Goal: Task Accomplishment & Management: Manage account settings

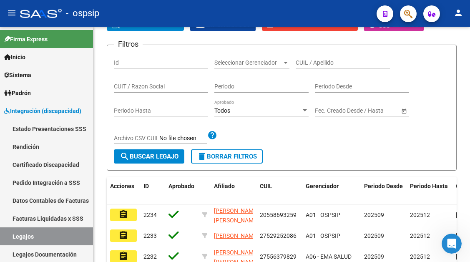
scroll to position [6, 0]
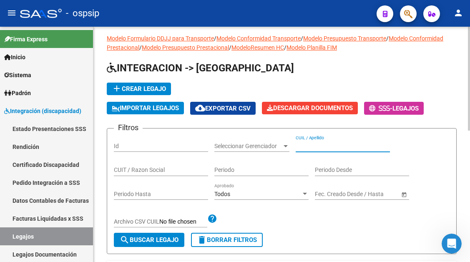
click at [297, 144] on input "CUIL / Apellido" at bounding box center [343, 146] width 94 height 7
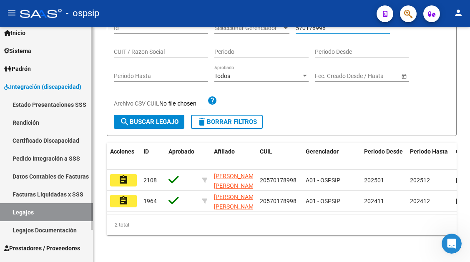
scroll to position [37, 0]
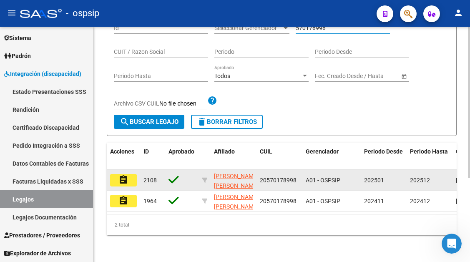
type input "570178998"
click at [122, 175] on mat-icon "assignment" at bounding box center [123, 180] width 10 height 10
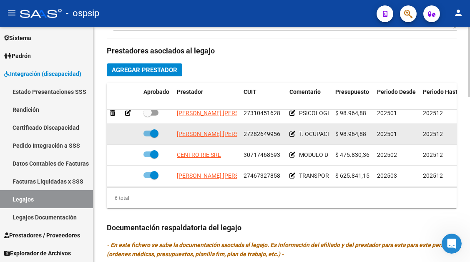
scroll to position [42, 0]
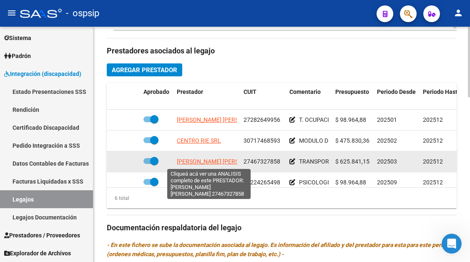
click at [205, 164] on span "BIAGIONI JUANA MARIA" at bounding box center [222, 161] width 90 height 7
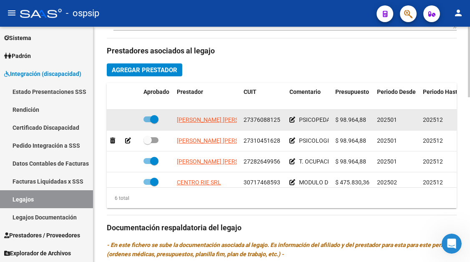
click at [205, 124] on app-link-go-to "LUCONI DANIELA NOEMI" at bounding box center [222, 120] width 90 height 10
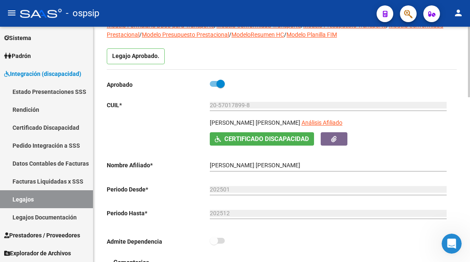
scroll to position [42, 0]
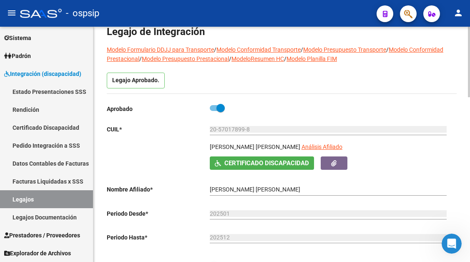
click at [286, 141] on div "20-57017899-8 Ingresar CUIL" at bounding box center [328, 130] width 237 height 24
click at [301, 143] on app-link-go-to "Análisis Afiliado" at bounding box center [321, 149] width 41 height 14
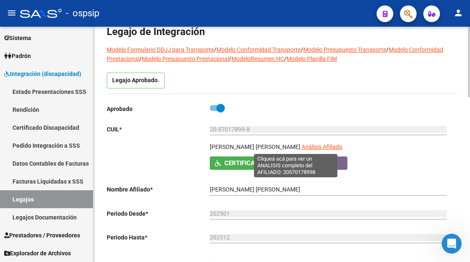
click at [301, 146] on span "Análisis Afiliado" at bounding box center [321, 146] width 41 height 7
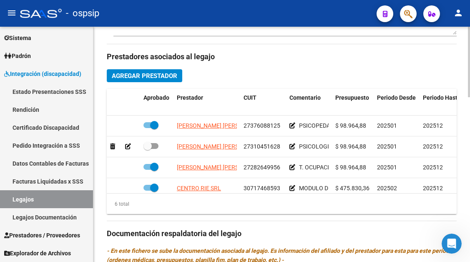
scroll to position [375, 0]
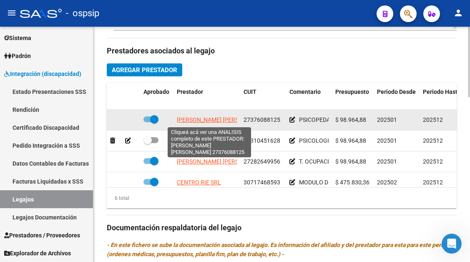
click at [208, 123] on span "LUCONI DANIELA NOEMI" at bounding box center [222, 119] width 90 height 7
type textarea "27376088125"
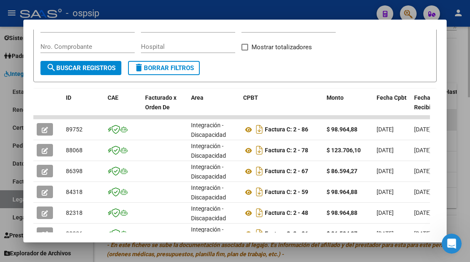
scroll to position [163, 0]
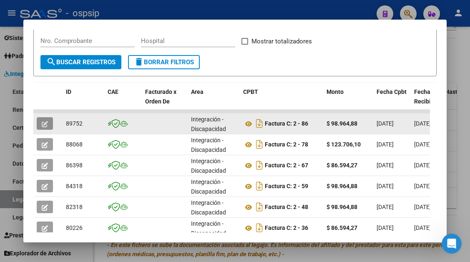
click at [50, 124] on button "button" at bounding box center [45, 123] width 16 height 13
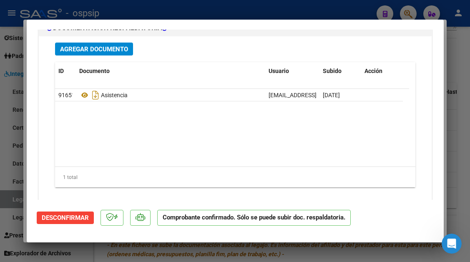
scroll to position [956, 0]
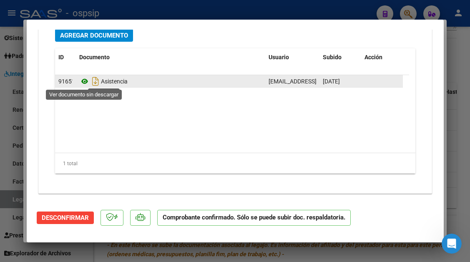
click at [86, 83] on icon at bounding box center [84, 81] width 11 height 10
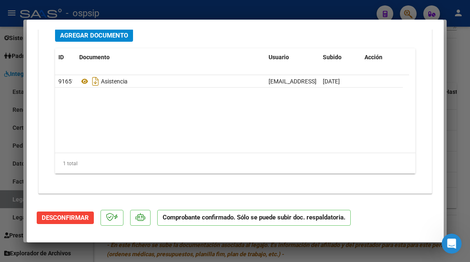
scroll to position [872, 0]
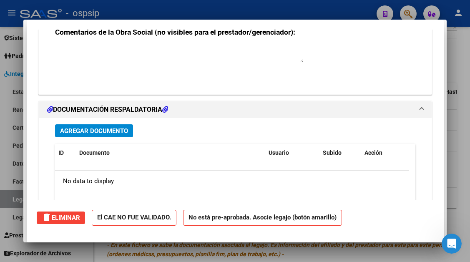
type input "$ 0,00"
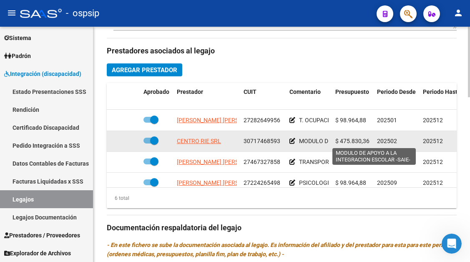
scroll to position [42, 0]
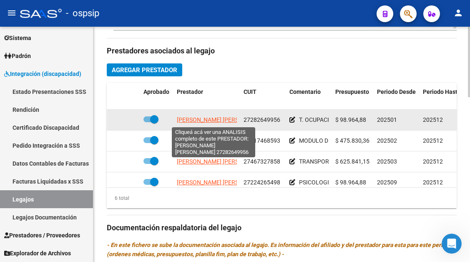
click at [218, 123] on span "VERGARA GRISELDA NOEMI" at bounding box center [222, 119] width 90 height 7
type textarea "27282649956"
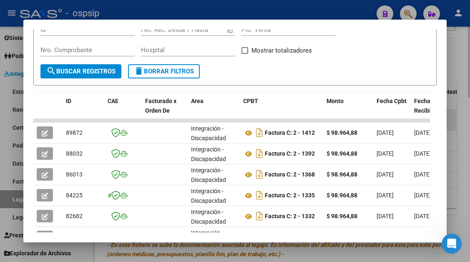
scroll to position [163, 0]
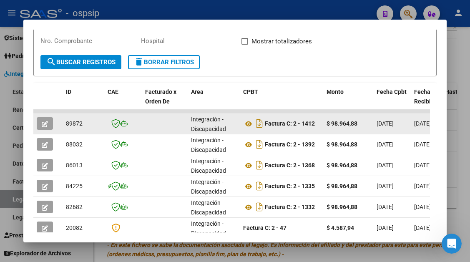
click at [42, 123] on icon "button" at bounding box center [45, 124] width 6 height 6
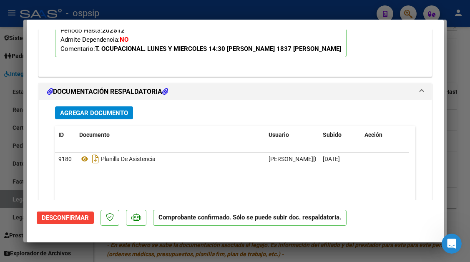
scroll to position [917, 0]
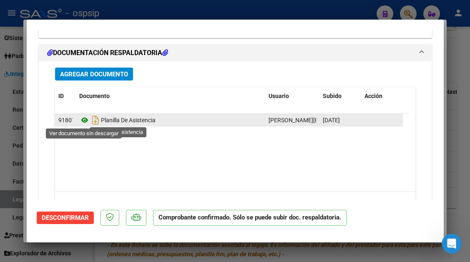
click at [85, 119] on icon at bounding box center [84, 120] width 11 height 10
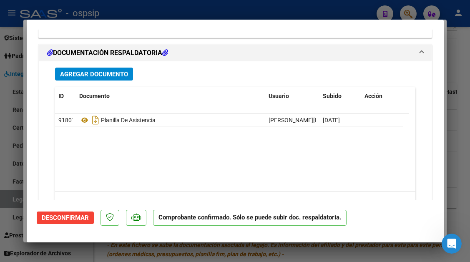
type input "$ 0,00"
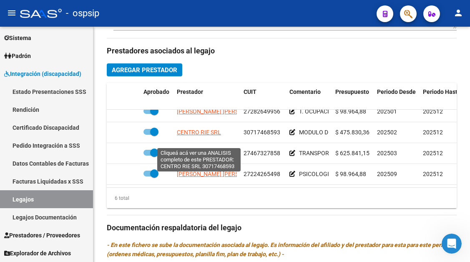
scroll to position [57, 0]
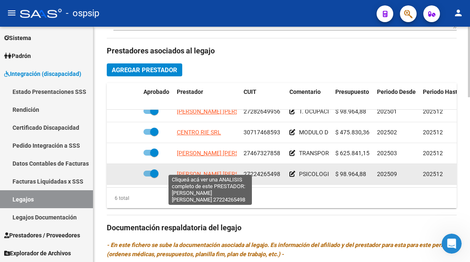
click at [205, 170] on span "TOBISCH CLAUDIA ERICA" at bounding box center [222, 173] width 90 height 7
type textarea "27224265498"
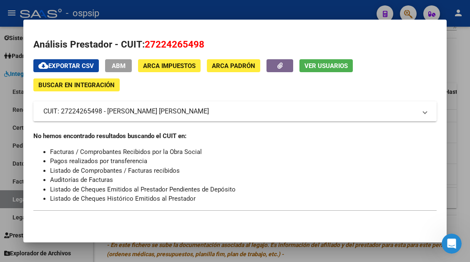
click at [321, 66] on span "Ver Usuarios" at bounding box center [325, 66] width 43 height 8
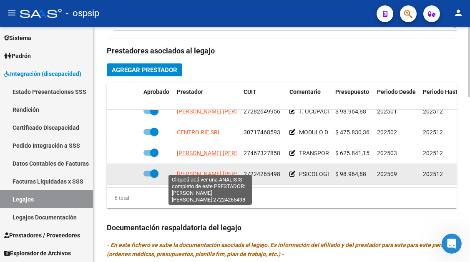
click at [196, 170] on span "TOBISCH CLAUDIA ERICA" at bounding box center [222, 173] width 90 height 7
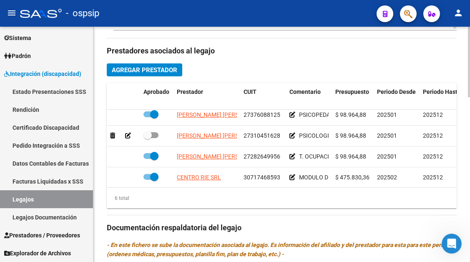
scroll to position [0, 0]
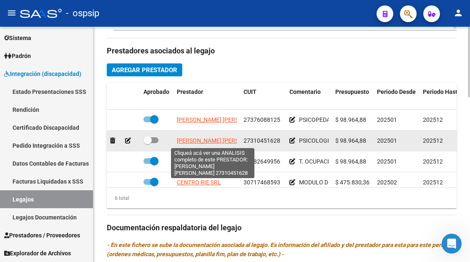
click at [196, 143] on span "MUNDO MARIA FERNANDA" at bounding box center [222, 140] width 90 height 7
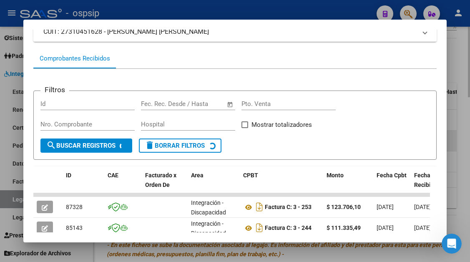
scroll to position [121, 0]
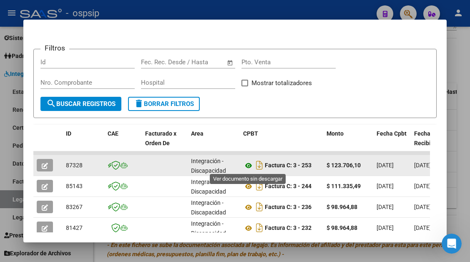
click at [251, 166] on icon at bounding box center [248, 165] width 11 height 10
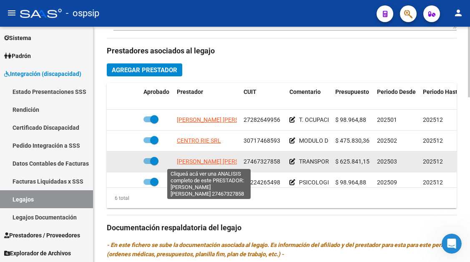
scroll to position [57, 0]
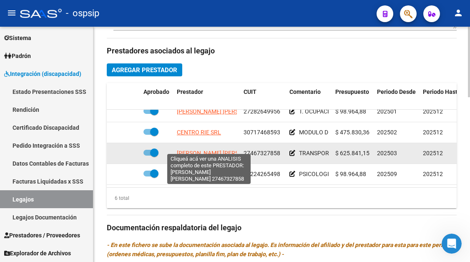
click at [192, 150] on span "BIAGIONI JUANA MARIA" at bounding box center [222, 153] width 90 height 7
type textarea "27467327858"
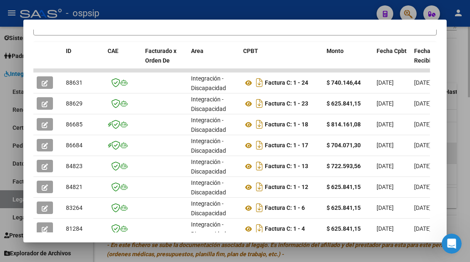
scroll to position [205, 0]
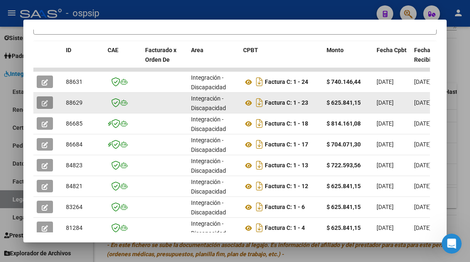
click at [47, 102] on icon "button" at bounding box center [45, 103] width 6 height 6
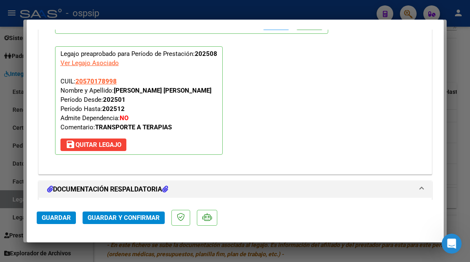
scroll to position [1000, 0]
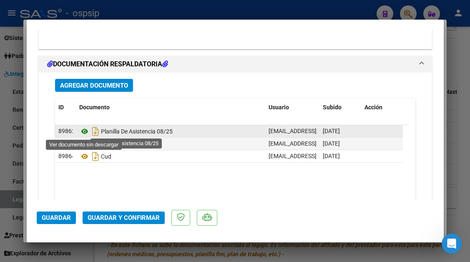
click at [85, 133] on icon at bounding box center [84, 131] width 11 height 10
click at [80, 128] on icon at bounding box center [84, 131] width 11 height 10
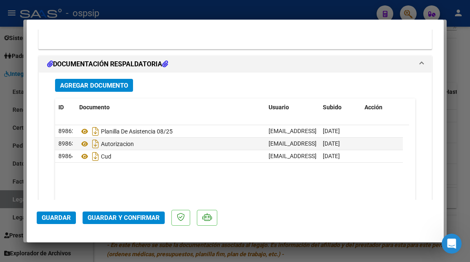
click at [17, 204] on div at bounding box center [235, 131] width 470 height 262
type input "$ 0,00"
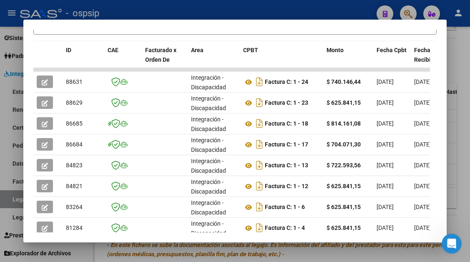
click at [17, 204] on div at bounding box center [235, 131] width 470 height 262
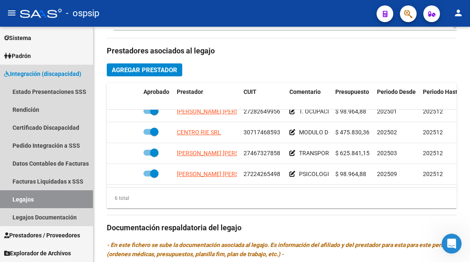
click at [17, 204] on link "Legajos" at bounding box center [46, 199] width 93 height 18
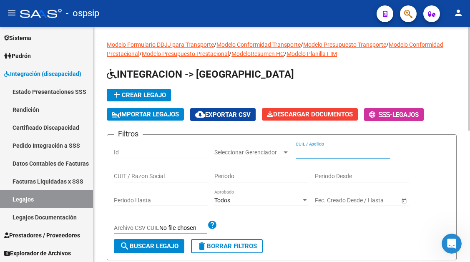
click at [321, 152] on input "CUIL / Apellido" at bounding box center [343, 152] width 94 height 7
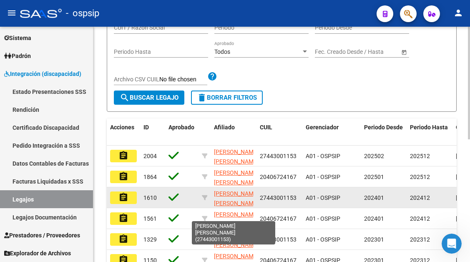
scroll to position [167, 0]
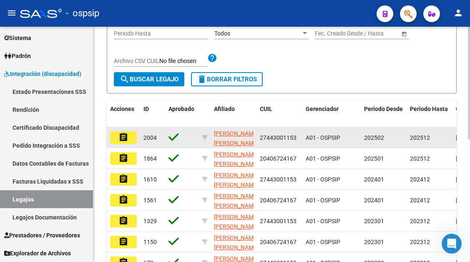
type input "LOPEZ B"
click at [129, 143] on button "assignment" at bounding box center [123, 137] width 27 height 13
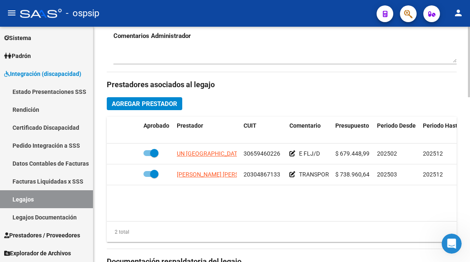
scroll to position [375, 0]
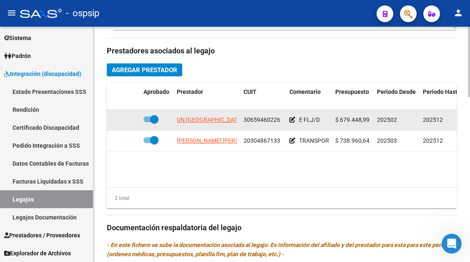
click at [213, 124] on app-link-go-to "UN NUEVO HORIZONTE SRL" at bounding box center [215, 120] width 77 height 10
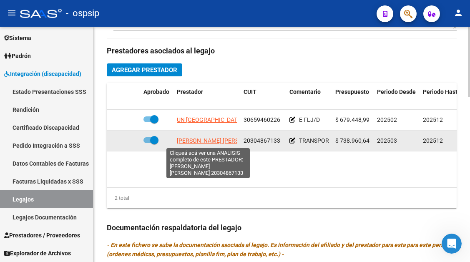
click at [207, 138] on span "VIVAS GUSTAVO CESAR" at bounding box center [222, 140] width 90 height 7
type textarea "20304867133"
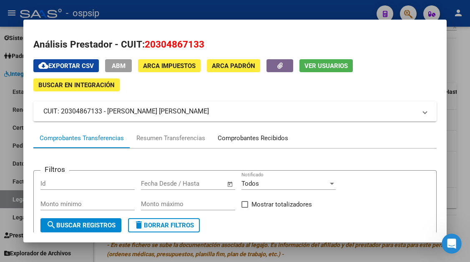
click at [257, 138] on div "Comprobantes Recibidos" at bounding box center [253, 138] width 70 height 10
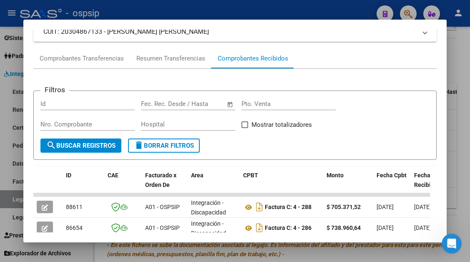
scroll to position [121, 0]
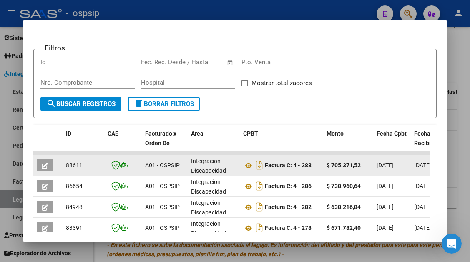
click at [43, 165] on icon "button" at bounding box center [45, 166] width 6 height 6
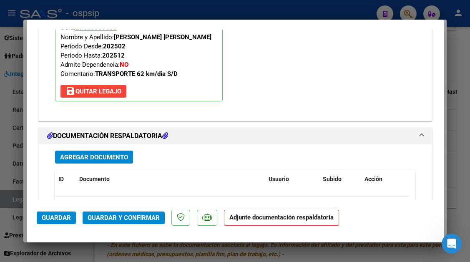
scroll to position [925, 0]
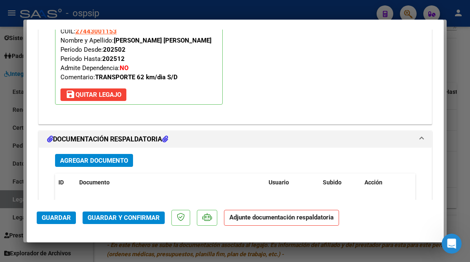
click at [15, 196] on div at bounding box center [235, 131] width 470 height 262
type input "$ 0,00"
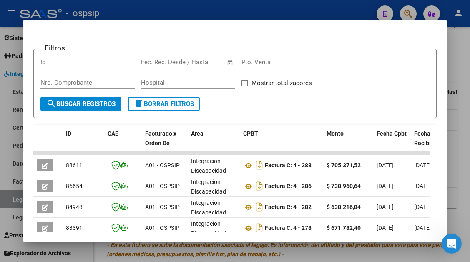
click at [15, 196] on div at bounding box center [235, 131] width 470 height 262
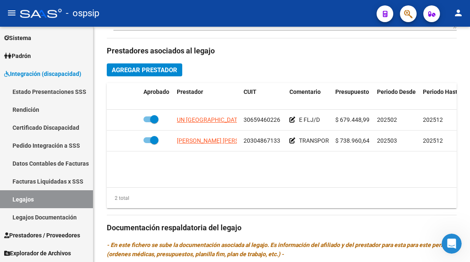
scroll to position [0, 0]
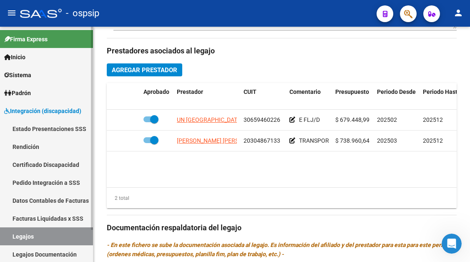
click at [25, 241] on link "Legajos" at bounding box center [46, 236] width 93 height 18
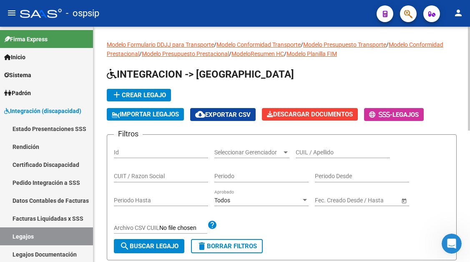
click at [310, 155] on input "CUIL / Apellido" at bounding box center [343, 152] width 94 height 7
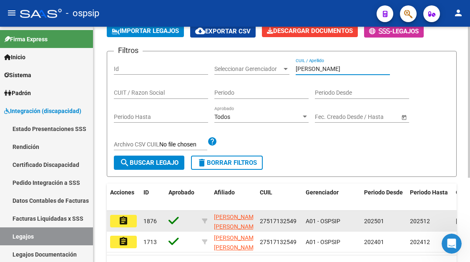
type input "ARNOLD"
click at [120, 218] on mat-icon "assignment" at bounding box center [123, 220] width 10 height 10
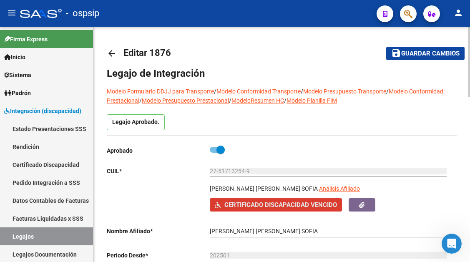
click at [287, 201] on span "Certificado Discapacidad Vencido" at bounding box center [280, 205] width 113 height 8
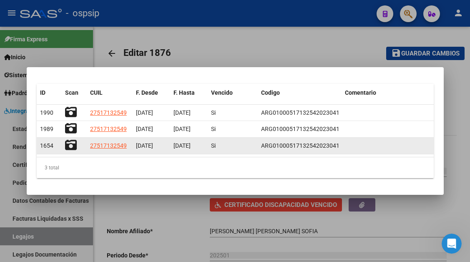
click at [75, 147] on icon at bounding box center [71, 145] width 12 height 12
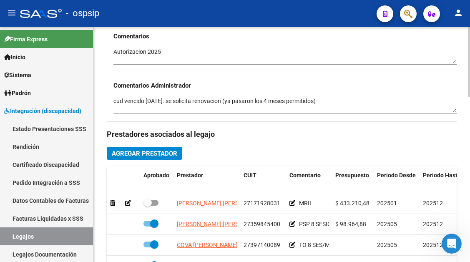
scroll to position [15, 0]
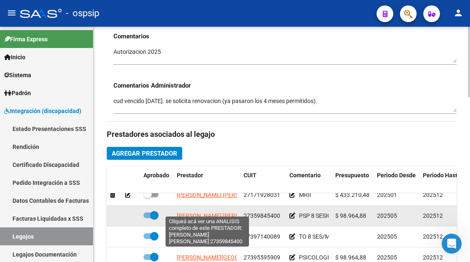
click at [203, 212] on span "SPINA NOELIA MAGALI" at bounding box center [222, 215] width 90 height 7
type textarea "27359845400"
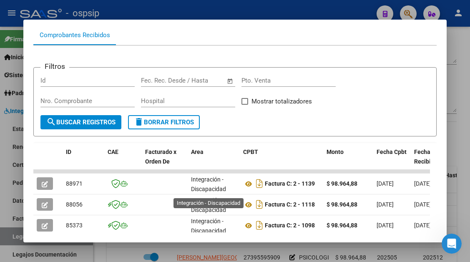
scroll to position [121, 0]
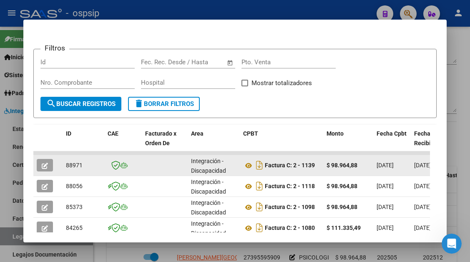
click at [47, 163] on icon "button" at bounding box center [45, 166] width 6 height 6
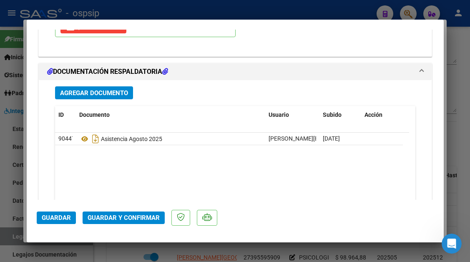
scroll to position [1050, 0]
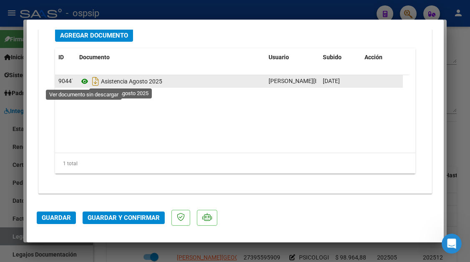
click at [85, 84] on icon at bounding box center [84, 81] width 11 height 10
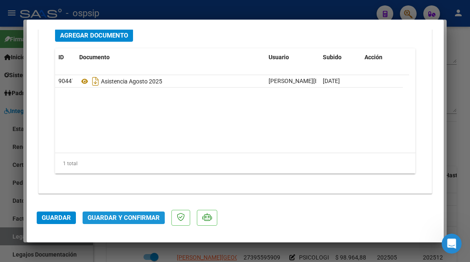
click at [114, 215] on span "Guardar y Confirmar" at bounding box center [124, 218] width 72 height 8
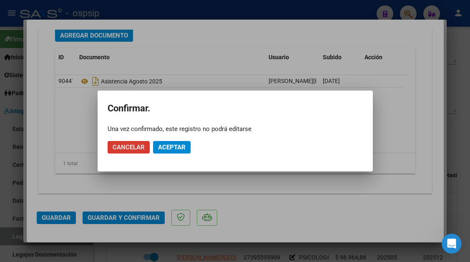
click at [169, 148] on span "Aceptar" at bounding box center [172, 147] width 28 height 8
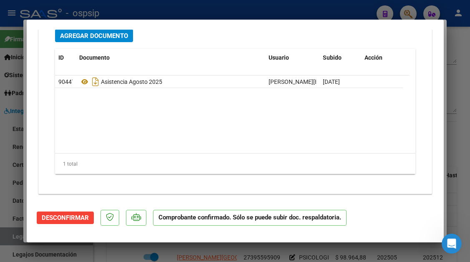
scroll to position [956, 0]
click at [12, 238] on div at bounding box center [235, 131] width 470 height 262
type input "$ 0,00"
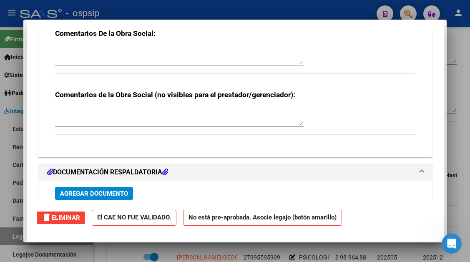
scroll to position [0, 0]
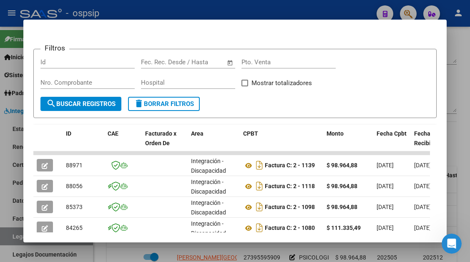
click at [12, 238] on div at bounding box center [235, 131] width 470 height 262
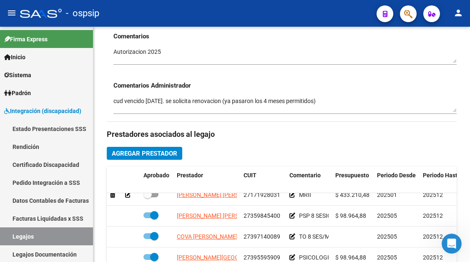
click at [12, 238] on link "Legajos" at bounding box center [46, 236] width 93 height 18
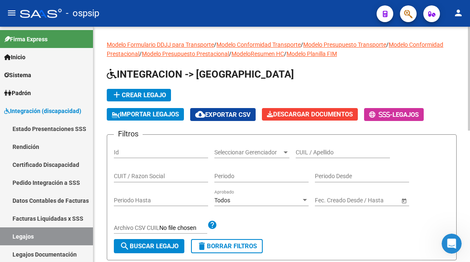
click at [306, 147] on div "CUIL / Apellido" at bounding box center [343, 149] width 94 height 17
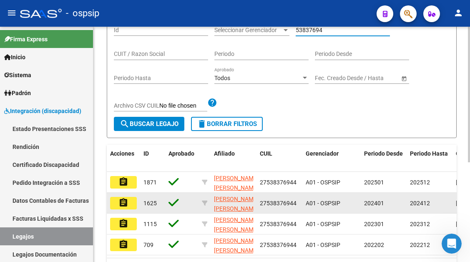
scroll to position [167, 0]
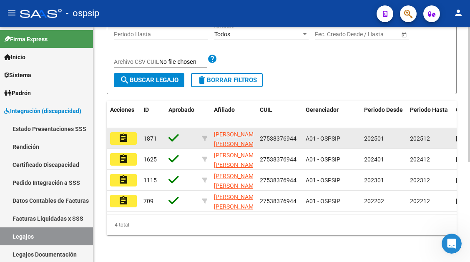
type input "53837694"
click at [120, 137] on mat-icon "assignment" at bounding box center [123, 138] width 10 height 10
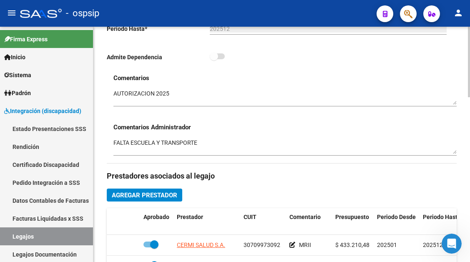
scroll to position [375, 0]
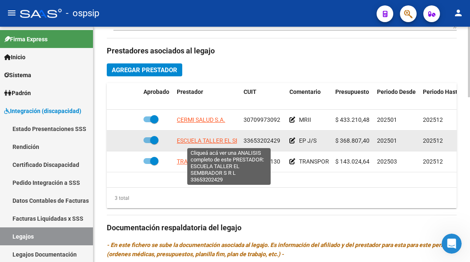
click at [204, 143] on span "ESCUELA TALLER EL SEMBRADOR S R L" at bounding box center [229, 140] width 104 height 7
type textarea "33653202429"
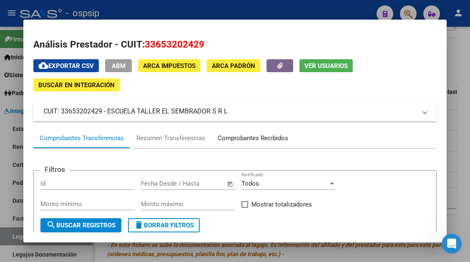
click at [231, 136] on div "Comprobantes Recibidos" at bounding box center [253, 138] width 70 height 10
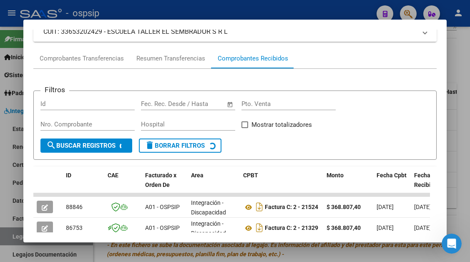
scroll to position [163, 0]
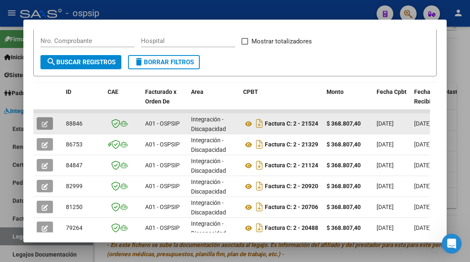
click at [40, 125] on button "button" at bounding box center [45, 123] width 16 height 13
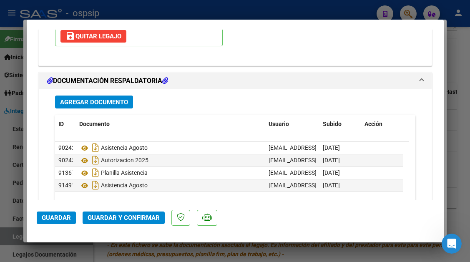
scroll to position [1192, 0]
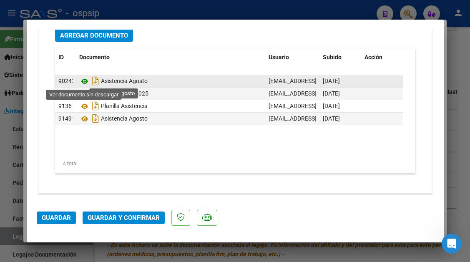
click at [84, 81] on icon at bounding box center [84, 81] width 11 height 10
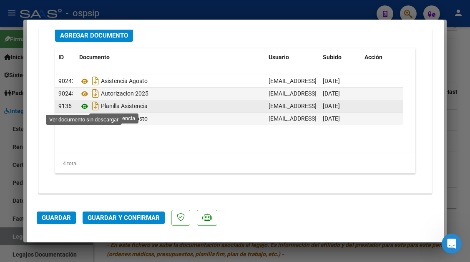
click at [82, 105] on icon at bounding box center [84, 106] width 11 height 10
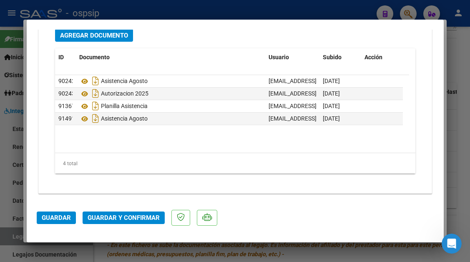
click at [14, 233] on div at bounding box center [235, 131] width 470 height 262
type input "$ 0,00"
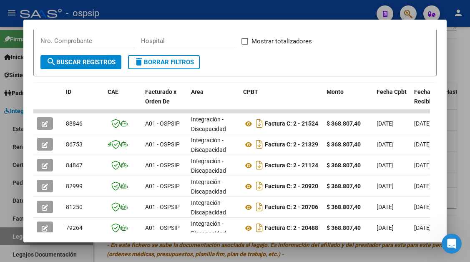
click at [11, 240] on div at bounding box center [235, 131] width 470 height 262
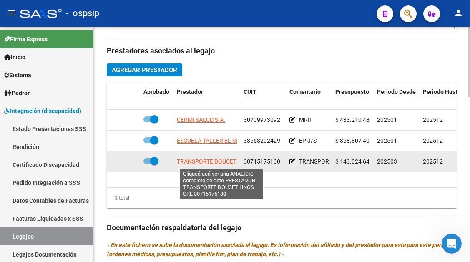
click at [202, 162] on span "TRANSPORTE DOUCET HNOS SRL" at bounding box center [221, 161] width 88 height 7
type textarea "30715175130"
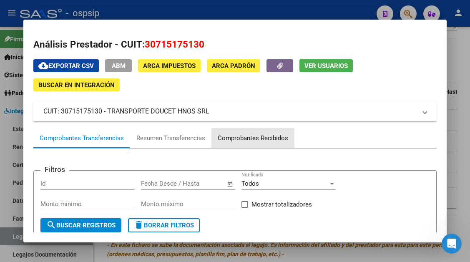
click at [234, 140] on div "Comprobantes Recibidos" at bounding box center [253, 138] width 70 height 10
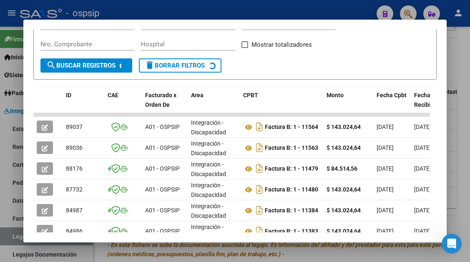
scroll to position [163, 0]
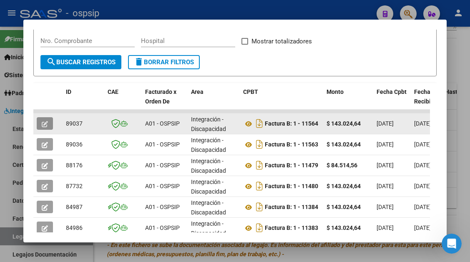
click at [41, 123] on button "button" at bounding box center [45, 123] width 16 height 13
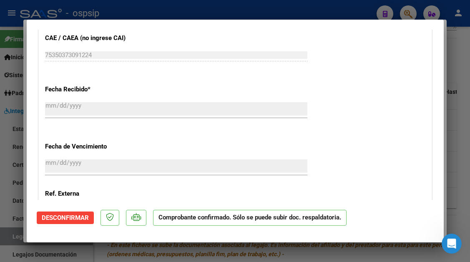
scroll to position [917, 0]
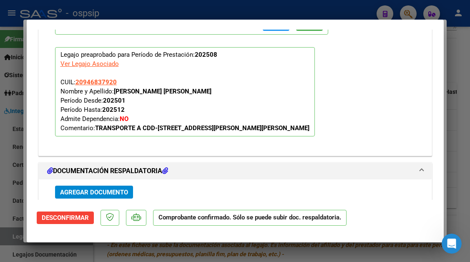
click at [6, 230] on div at bounding box center [235, 131] width 470 height 262
type input "$ 0,00"
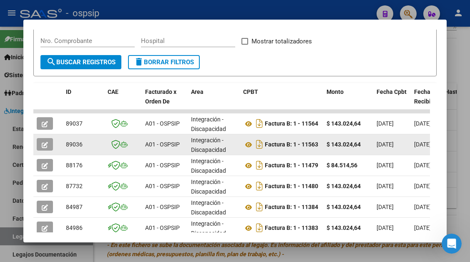
click at [49, 146] on button "button" at bounding box center [45, 144] width 16 height 13
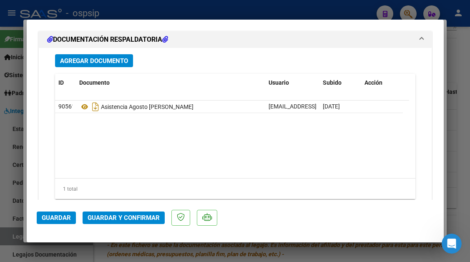
scroll to position [1042, 0]
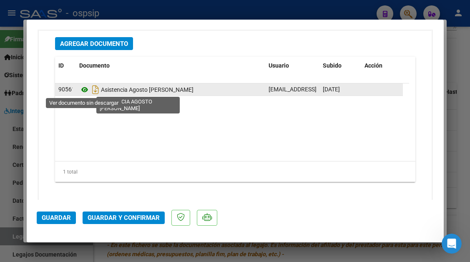
click at [83, 93] on icon at bounding box center [84, 90] width 11 height 10
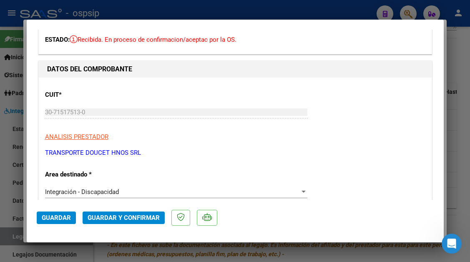
scroll to position [0, 0]
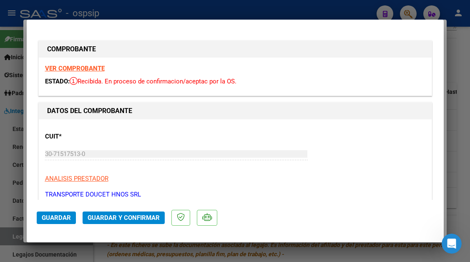
type input "$ 0,00"
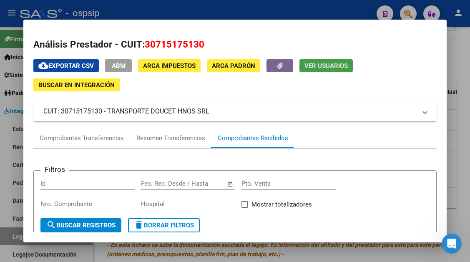
click at [317, 68] on span "Ver Usuarios" at bounding box center [325, 66] width 43 height 8
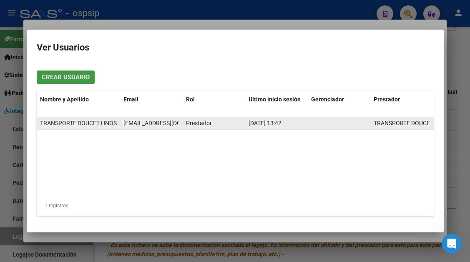
click at [149, 123] on span "administracion@cetrans.com.ar" at bounding box center [169, 123] width 93 height 7
copy span "administracion@cetrans.com.ar"
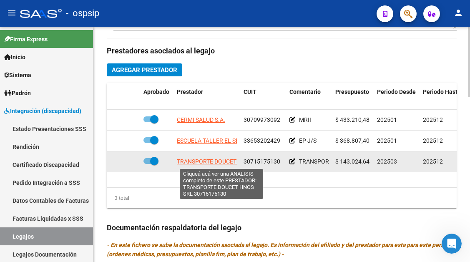
click at [217, 160] on span "TRANSPORTE DOUCET HNOS SRL" at bounding box center [221, 161] width 88 height 7
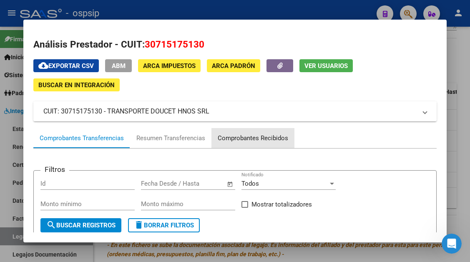
click at [235, 135] on div "Comprobantes Recibidos" at bounding box center [253, 138] width 70 height 10
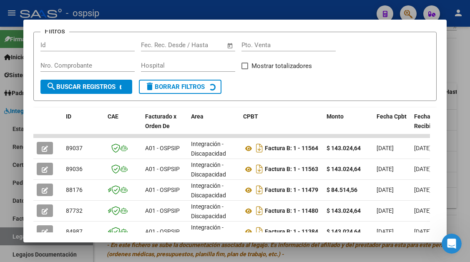
scroll to position [163, 0]
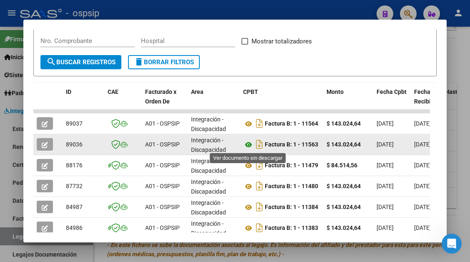
click at [250, 147] on icon at bounding box center [248, 145] width 11 height 10
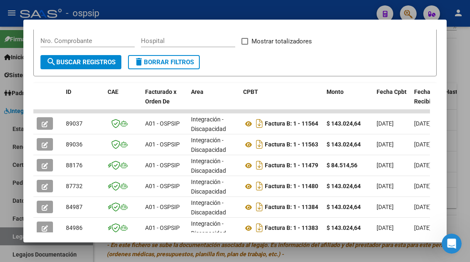
click at [16, 240] on div at bounding box center [235, 131] width 470 height 262
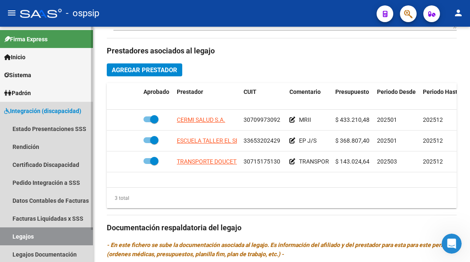
click at [16, 237] on link "Legajos" at bounding box center [46, 236] width 93 height 18
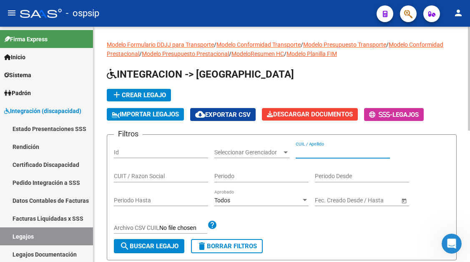
click at [298, 152] on input "CUIL / Apellido" at bounding box center [343, 152] width 94 height 7
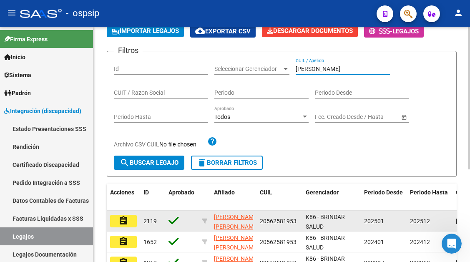
type input "rolon"
click at [127, 223] on mat-icon "assignment" at bounding box center [123, 220] width 10 height 10
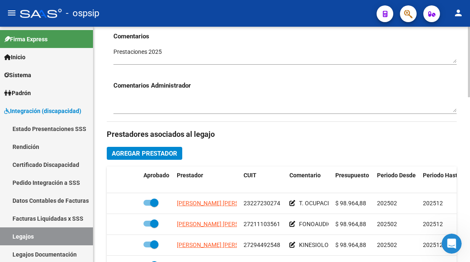
scroll to position [333, 0]
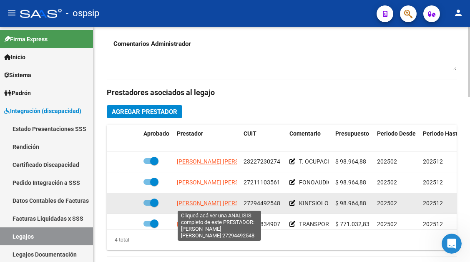
click at [224, 203] on span "FIGUEROA ROSALES ESTEFANIA" at bounding box center [222, 203] width 90 height 7
type textarea "27294492548"
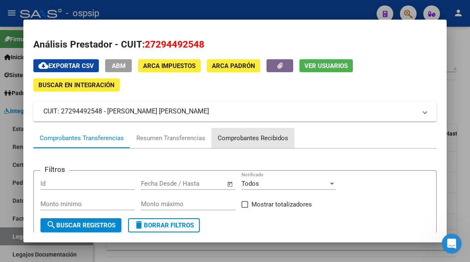
click at [240, 142] on div "Comprobantes Recibidos" at bounding box center [253, 138] width 70 height 10
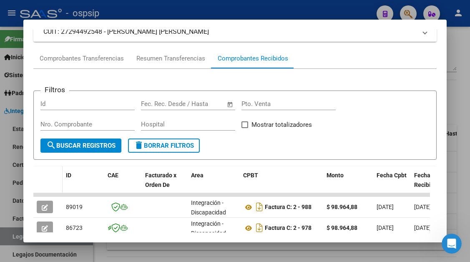
scroll to position [163, 0]
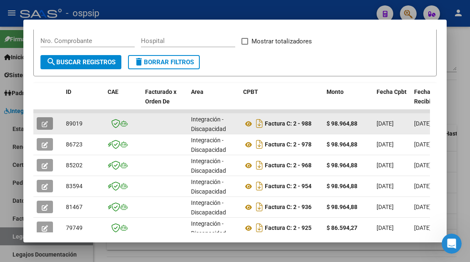
click at [37, 121] on button "button" at bounding box center [45, 123] width 16 height 13
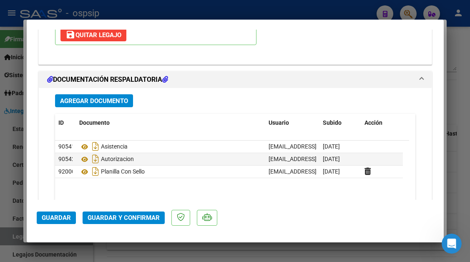
scroll to position [1167, 0]
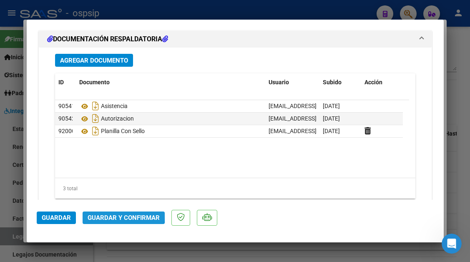
click at [108, 214] on span "Guardar y Confirmar" at bounding box center [124, 218] width 72 height 8
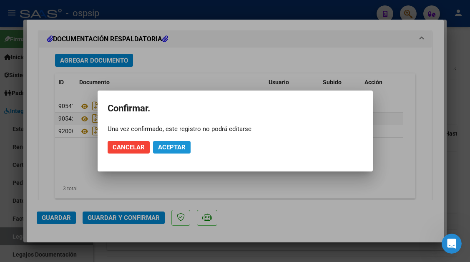
click at [172, 146] on span "Aceptar" at bounding box center [172, 147] width 28 height 8
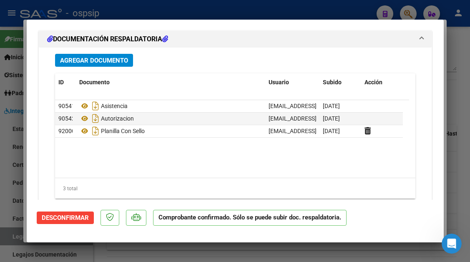
click at [18, 231] on div at bounding box center [235, 131] width 470 height 262
type input "$ 0,00"
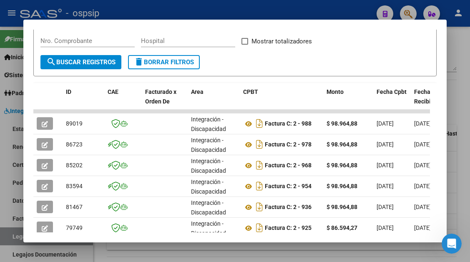
click at [18, 231] on div at bounding box center [235, 131] width 470 height 262
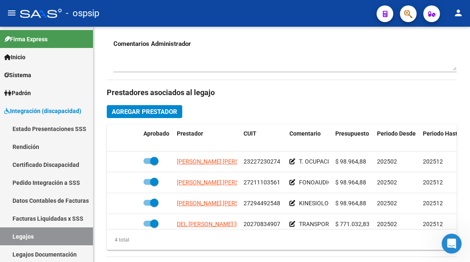
click at [18, 231] on link "Legajos" at bounding box center [46, 236] width 93 height 18
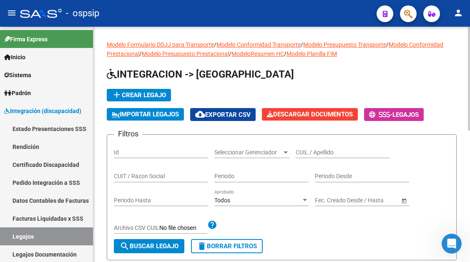
click at [309, 153] on input "CUIL / Apellido" at bounding box center [343, 152] width 94 height 7
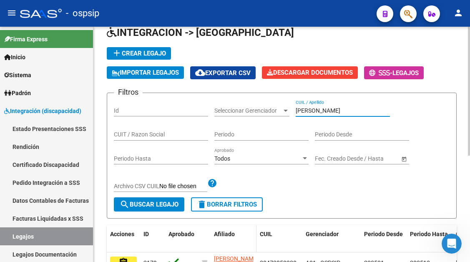
scroll to position [83, 0]
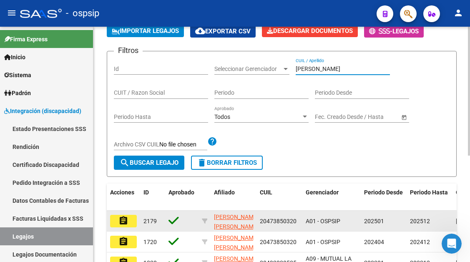
type input "figueroa"
click at [123, 220] on mat-icon "assignment" at bounding box center [123, 220] width 10 height 10
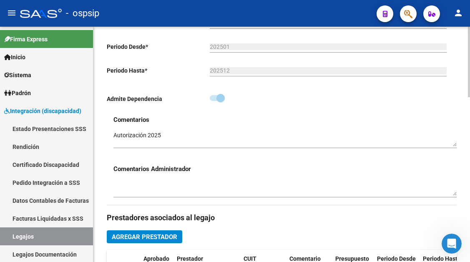
scroll to position [333, 0]
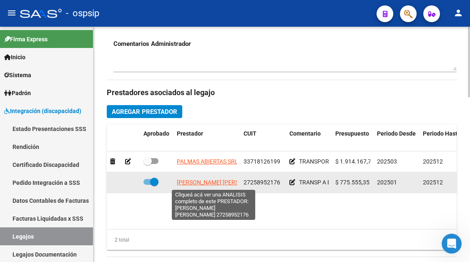
click at [205, 183] on span "APARICIO CINTHIA VIVIANA" at bounding box center [222, 182] width 90 height 7
type textarea "27258952176"
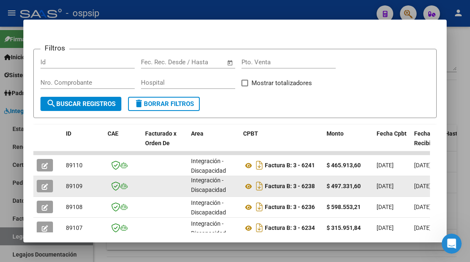
scroll to position [205, 0]
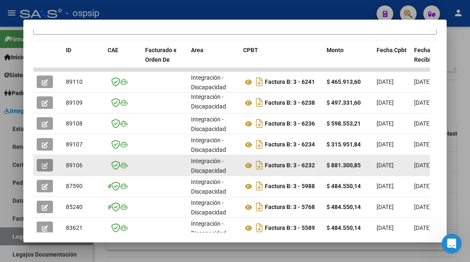
click at [46, 164] on icon "button" at bounding box center [45, 166] width 6 height 6
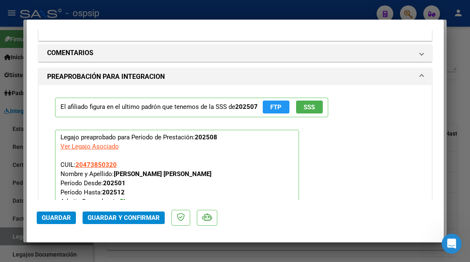
scroll to position [1000, 0]
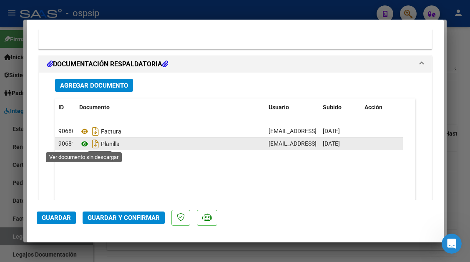
click at [84, 144] on icon at bounding box center [84, 144] width 11 height 10
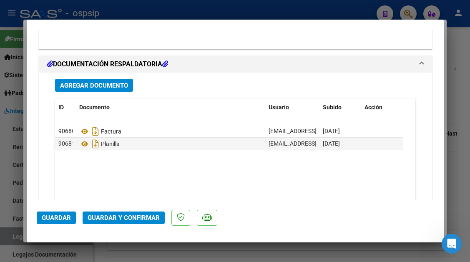
click at [11, 231] on div at bounding box center [235, 131] width 470 height 262
type input "$ 0,00"
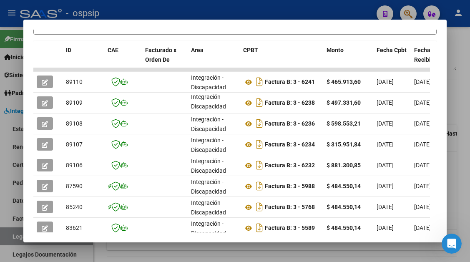
click at [11, 232] on div at bounding box center [235, 131] width 470 height 262
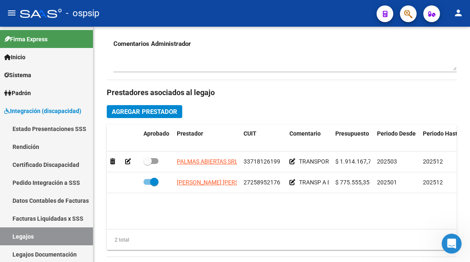
click at [11, 232] on link "Legajos" at bounding box center [46, 236] width 93 height 18
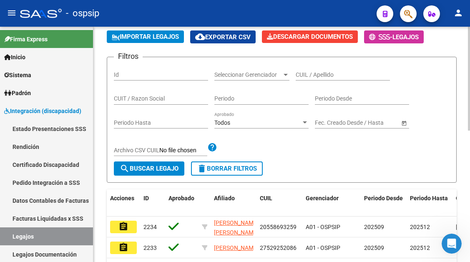
scroll to position [48, 0]
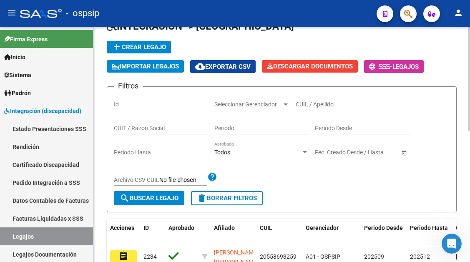
click at [300, 101] on input "CUIL / Apellido" at bounding box center [343, 104] width 94 height 7
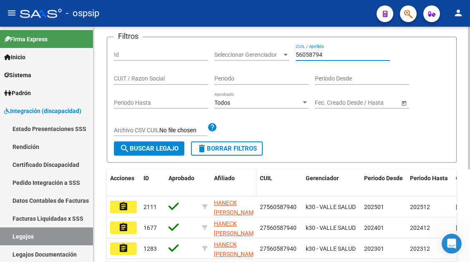
scroll to position [152, 0]
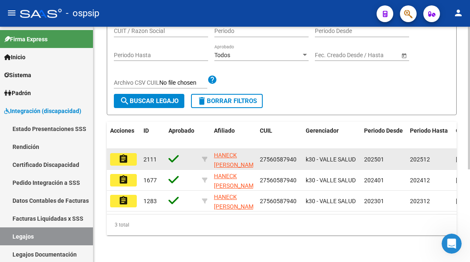
type input "56058794"
click at [124, 157] on mat-icon "assignment" at bounding box center [123, 159] width 10 height 10
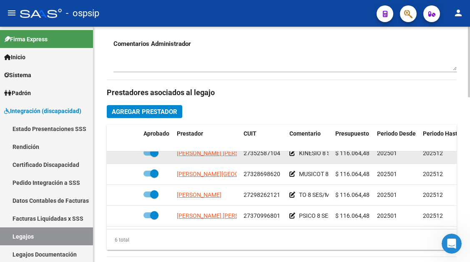
scroll to position [57, 0]
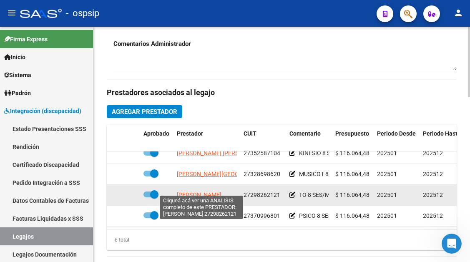
click at [216, 191] on span "PINO JACQUELINE" at bounding box center [199, 194] width 45 height 7
type textarea "27298262121"
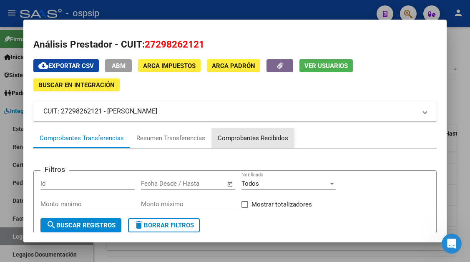
click at [251, 145] on div "Comprobantes Recibidos" at bounding box center [252, 138] width 83 height 20
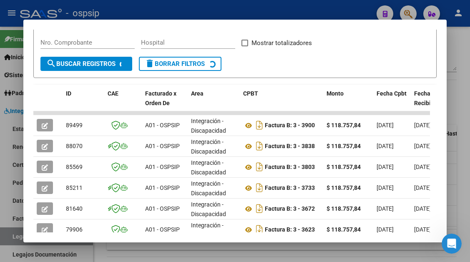
scroll to position [163, 0]
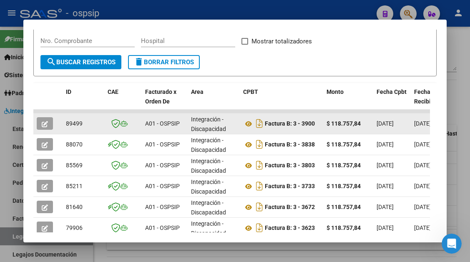
click at [49, 128] on button "button" at bounding box center [45, 123] width 16 height 13
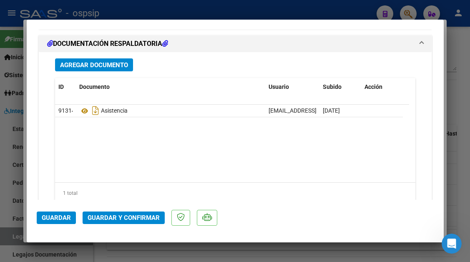
scroll to position [1167, 0]
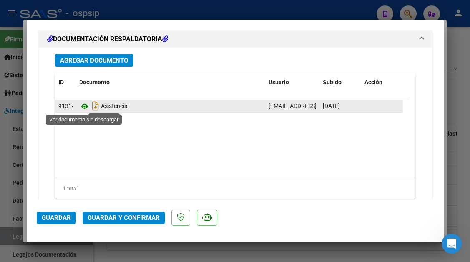
click at [83, 108] on icon at bounding box center [84, 106] width 11 height 10
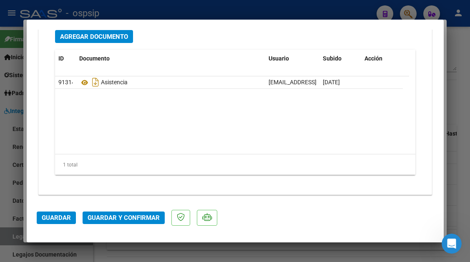
scroll to position [1192, 0]
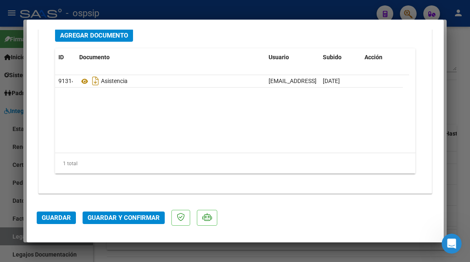
click at [10, 242] on div at bounding box center [235, 131] width 470 height 262
type input "$ 0,00"
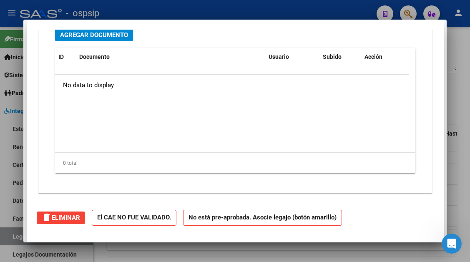
scroll to position [0, 0]
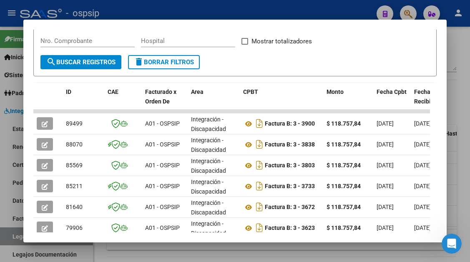
click at [10, 242] on div at bounding box center [235, 131] width 470 height 262
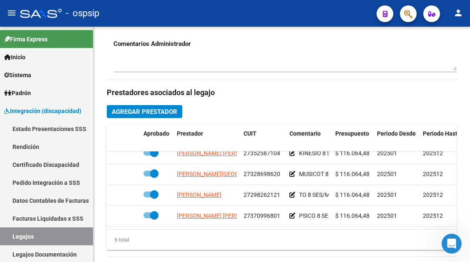
click at [10, 242] on link "Legajos" at bounding box center [46, 236] width 93 height 18
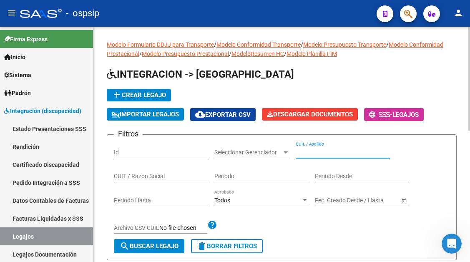
click at [313, 150] on input "CUIL / Apellido" at bounding box center [343, 152] width 94 height 7
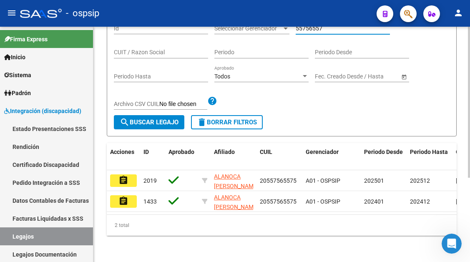
scroll to position [125, 0]
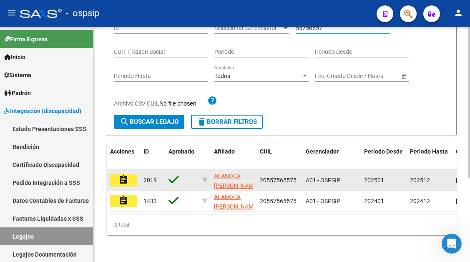
type input "55756557"
click at [117, 182] on button "assignment" at bounding box center [123, 180] width 27 height 13
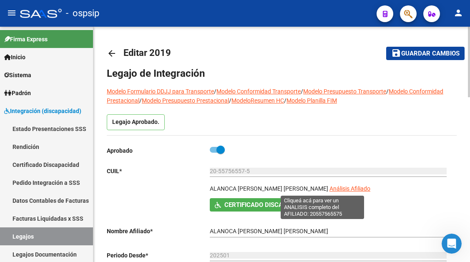
click at [329, 189] on span "Análisis Afiliado" at bounding box center [349, 188] width 41 height 7
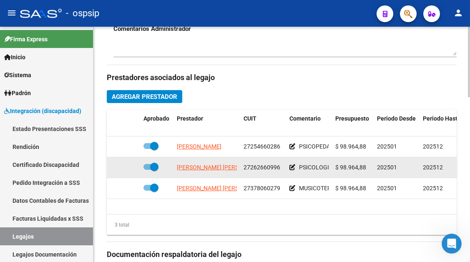
scroll to position [375, 0]
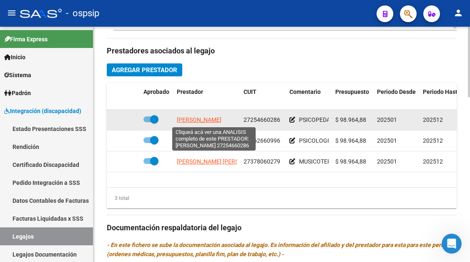
click at [198, 122] on span "GASSIBE SILVANA SOLEDAD" at bounding box center [199, 119] width 45 height 7
type textarea "27254660286"
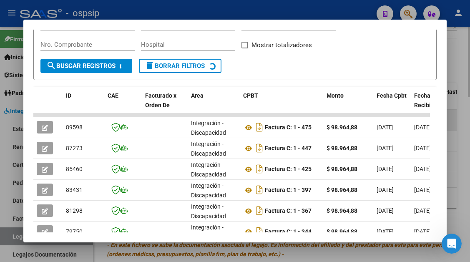
scroll to position [163, 0]
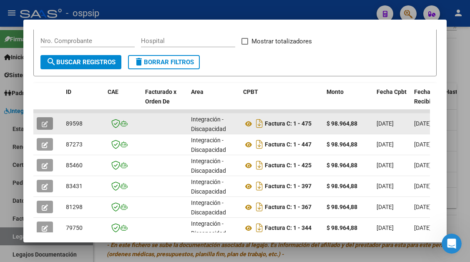
click at [40, 123] on button "button" at bounding box center [45, 123] width 16 height 13
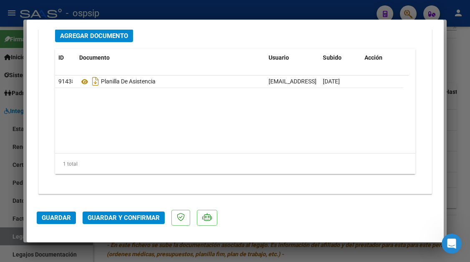
scroll to position [1192, 0]
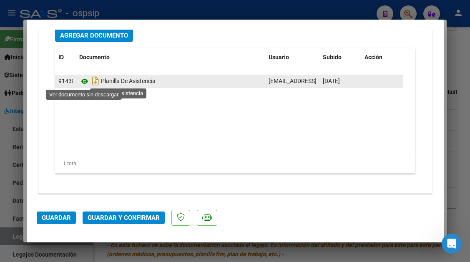
click at [88, 84] on icon at bounding box center [84, 81] width 11 height 10
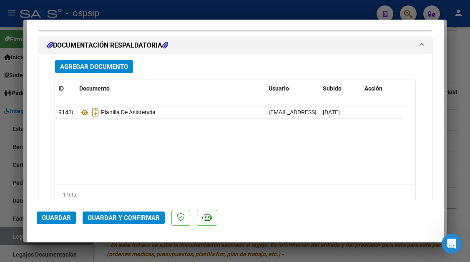
scroll to position [1109, 0]
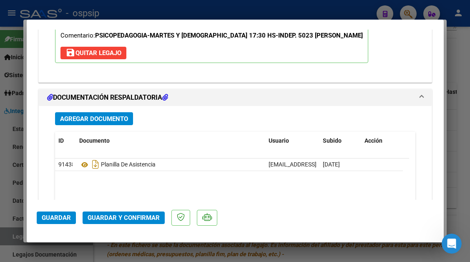
click at [15, 241] on div at bounding box center [235, 131] width 470 height 262
type input "$ 0,00"
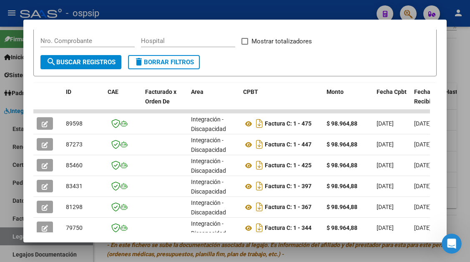
click at [15, 241] on div at bounding box center [235, 131] width 470 height 262
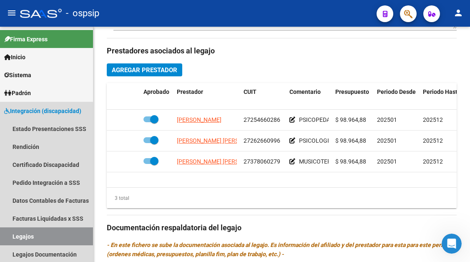
click at [15, 241] on link "Legajos" at bounding box center [46, 236] width 93 height 18
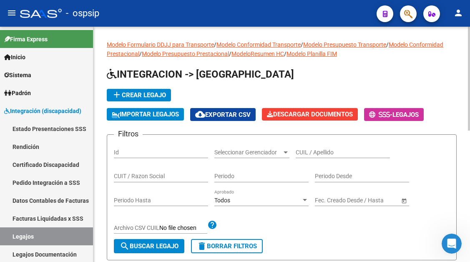
click at [321, 160] on div "CUIL / Apellido" at bounding box center [343, 153] width 94 height 24
click at [321, 156] on div "CUIL / Apellido" at bounding box center [343, 149] width 94 height 17
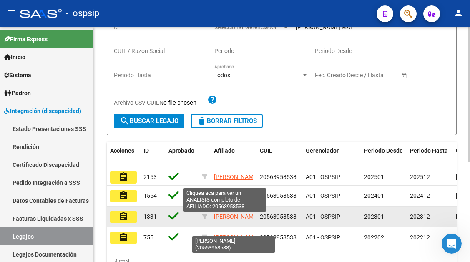
scroll to position [1, 0]
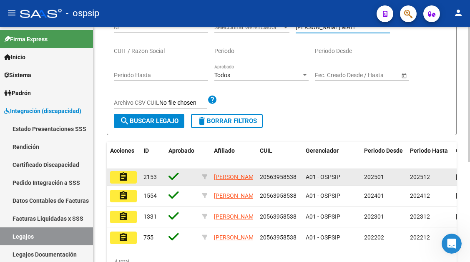
type input "MEDINA MATE"
click at [131, 183] on button "assignment" at bounding box center [123, 177] width 27 height 13
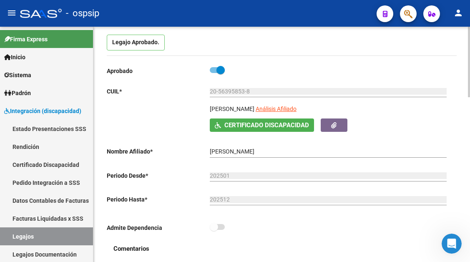
scroll to position [83, 0]
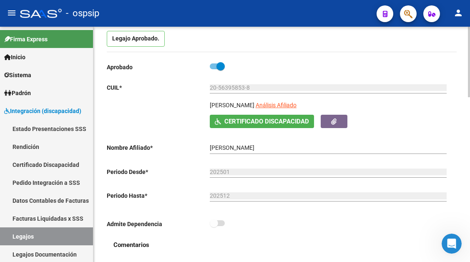
click at [265, 100] on div "20-56395853-8 Ingresar CUIL" at bounding box center [328, 89] width 237 height 24
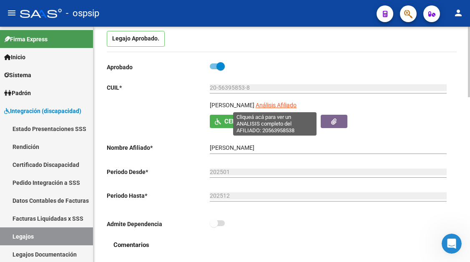
click at [265, 103] on span "Análisis Afiliado" at bounding box center [276, 105] width 41 height 7
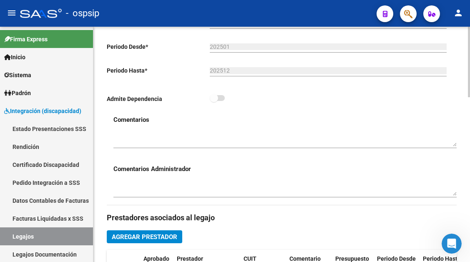
scroll to position [333, 0]
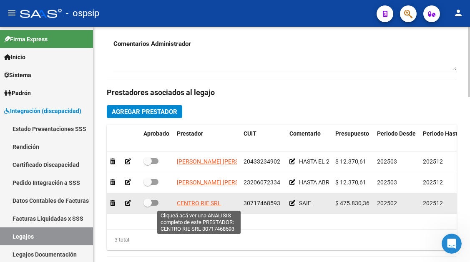
click at [202, 202] on span "CENTRO RIE SRL" at bounding box center [199, 203] width 44 height 7
type textarea "30717468593"
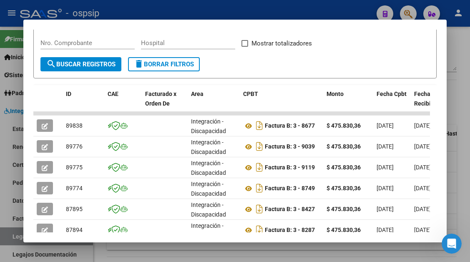
scroll to position [246, 0]
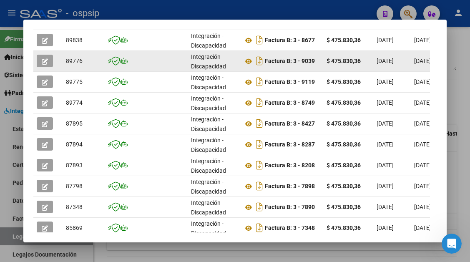
click at [42, 62] on icon "button" at bounding box center [45, 61] width 6 height 6
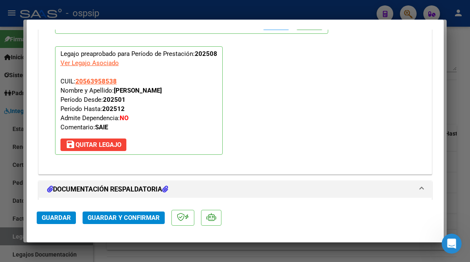
scroll to position [1000, 0]
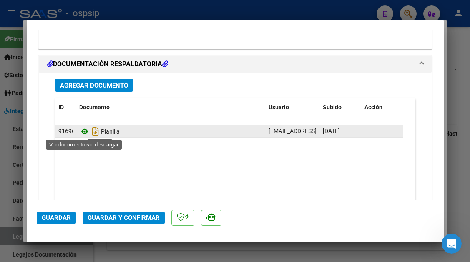
click at [80, 131] on icon at bounding box center [84, 131] width 11 height 10
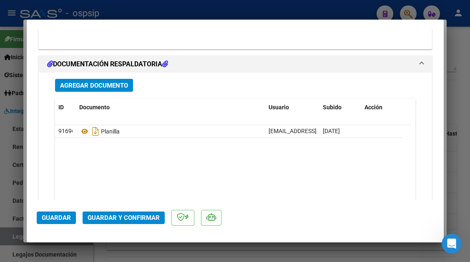
click at [113, 222] on button "Guardar y Confirmar" at bounding box center [124, 217] width 82 height 13
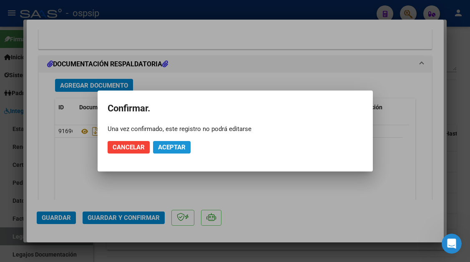
click at [182, 147] on span "Aceptar" at bounding box center [172, 147] width 28 height 8
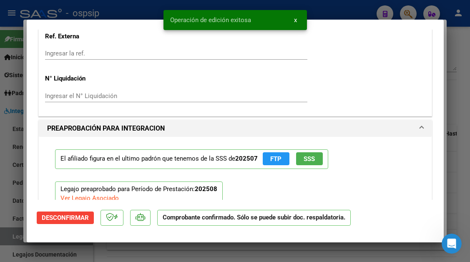
scroll to position [717, 0]
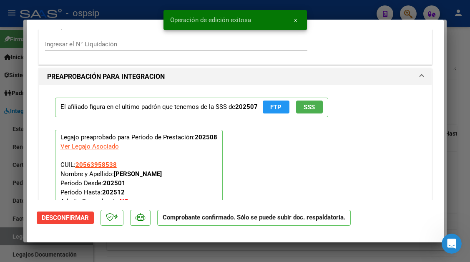
click at [78, 221] on span "Desconfirmar" at bounding box center [65, 218] width 47 height 8
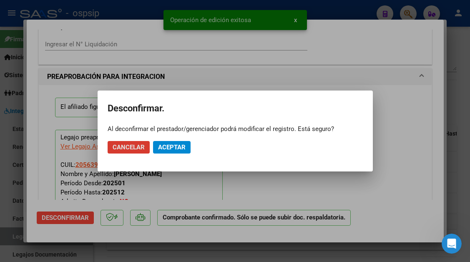
click at [179, 153] on mat-dialog-actions "Cancelar Aceptar" at bounding box center [235, 147] width 255 height 28
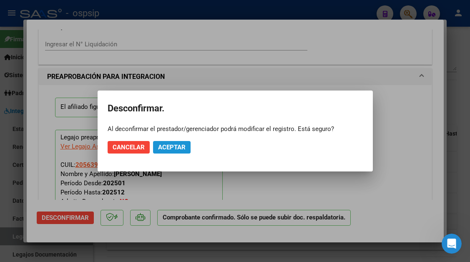
click at [175, 143] on button "Aceptar" at bounding box center [172, 147] width 38 height 13
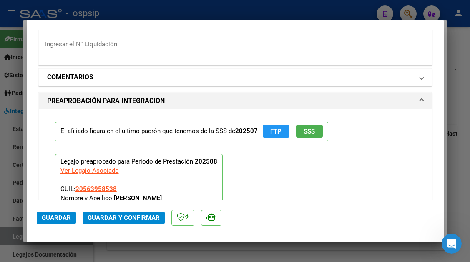
click at [232, 79] on mat-panel-title "COMENTARIOS" at bounding box center [230, 77] width 366 height 10
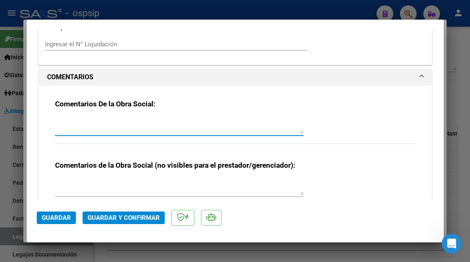
paste textarea "sujeto a observaciones del Mecanismo de Integración."
type textarea "sujeto a observaciones del Mecanismo de Integración."
click at [138, 218] on span "Guardar y Confirmar" at bounding box center [124, 218] width 72 height 8
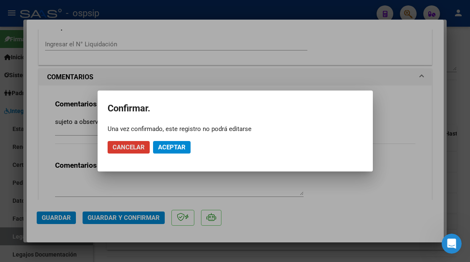
click at [173, 148] on span "Aceptar" at bounding box center [172, 147] width 28 height 8
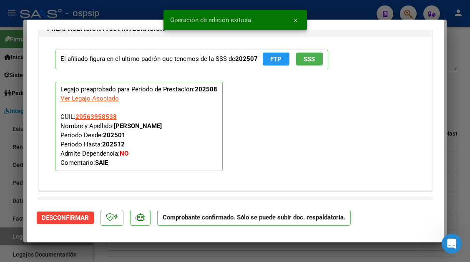
scroll to position [883, 0]
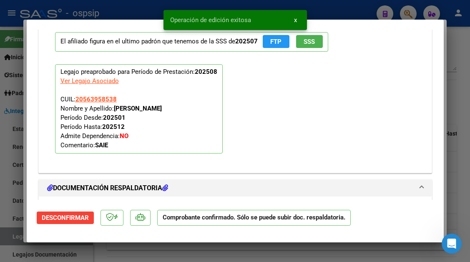
click at [10, 235] on div at bounding box center [235, 131] width 470 height 262
type input "$ 0,00"
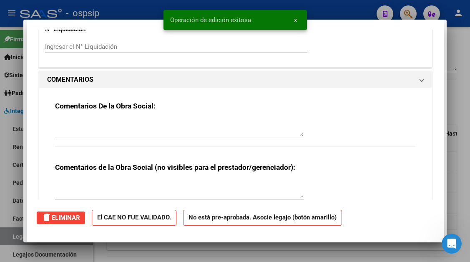
scroll to position [0, 0]
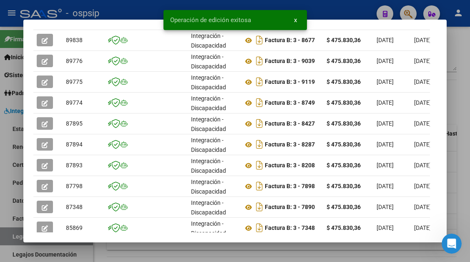
click at [10, 235] on div at bounding box center [235, 131] width 470 height 262
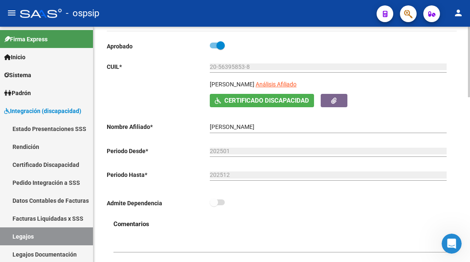
scroll to position [83, 0]
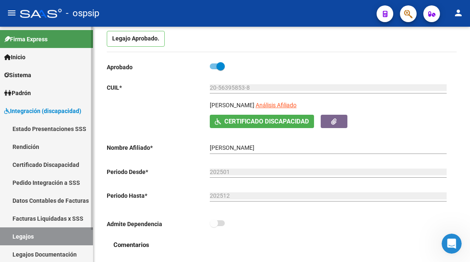
click at [23, 232] on link "Legajos" at bounding box center [46, 236] width 93 height 18
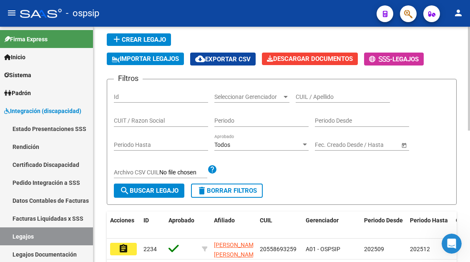
scroll to position [42, 0]
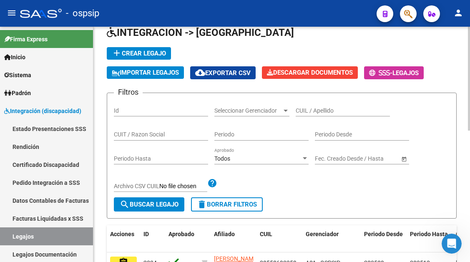
click at [307, 113] on input "CUIL / Apellido" at bounding box center [343, 110] width 94 height 7
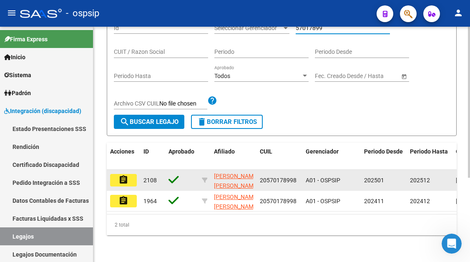
type input "57017899"
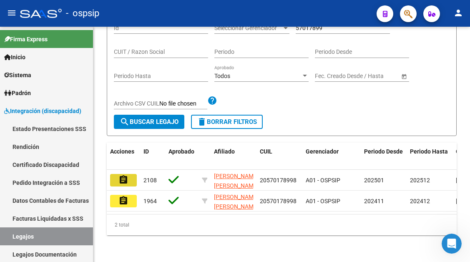
click at [130, 176] on button "assignment" at bounding box center [123, 180] width 27 height 13
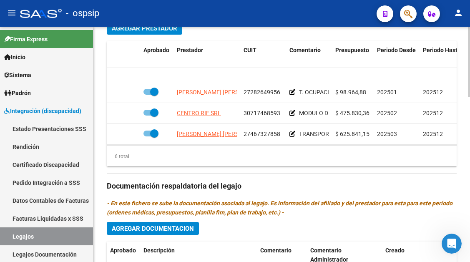
scroll to position [42, 0]
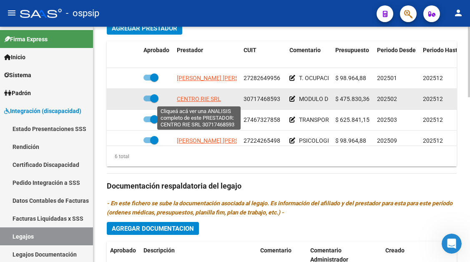
click at [181, 100] on span "CENTRO RIE SRL" at bounding box center [199, 98] width 44 height 7
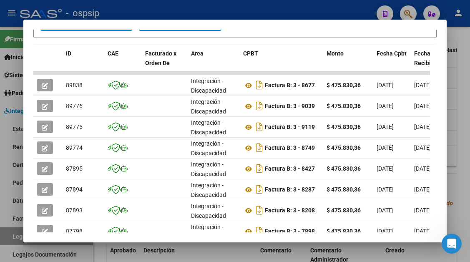
scroll to position [205, 0]
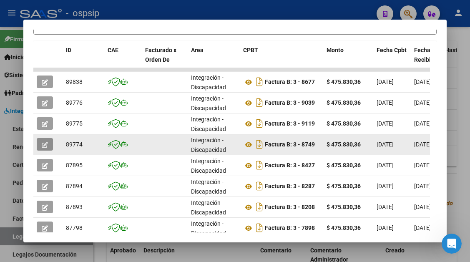
click at [52, 145] on button "button" at bounding box center [45, 144] width 16 height 13
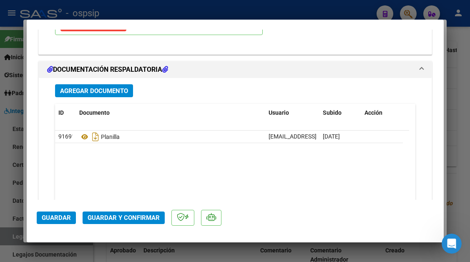
scroll to position [1042, 0]
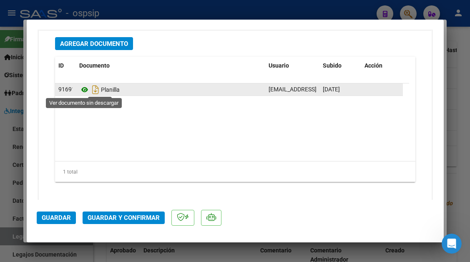
click at [88, 91] on icon at bounding box center [84, 90] width 11 height 10
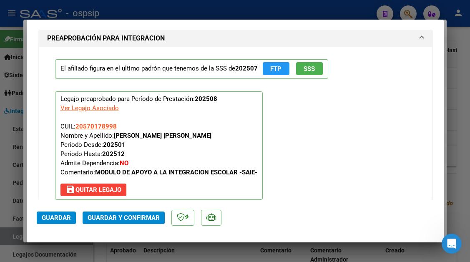
scroll to position [709, 0]
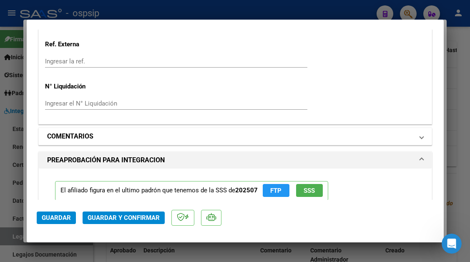
click at [411, 138] on span "COMENTARIOS" at bounding box center [233, 136] width 373 height 10
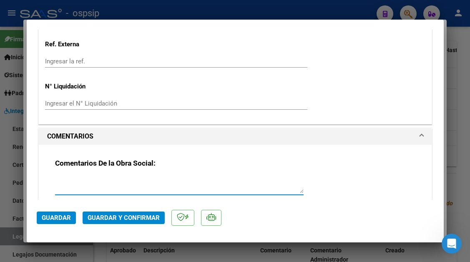
paste textarea "30717468593"
type textarea "30717468593"
drag, startPoint x: 104, startPoint y: 184, endPoint x: 45, endPoint y: 179, distance: 59.8
click at [45, 179] on div "Comentarios De la Obra Social: 30717468593 Comentarios de la Obra Social (no vi…" at bounding box center [235, 216] width 393 height 142
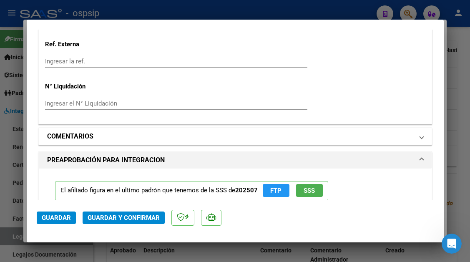
click at [264, 139] on mat-panel-title "COMENTARIOS" at bounding box center [230, 136] width 366 height 10
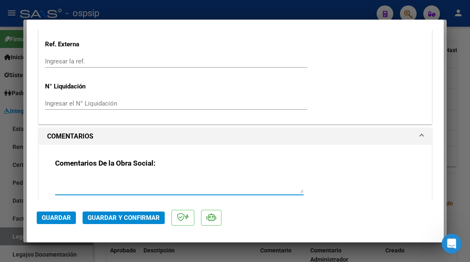
paste textarea "sujeto a observaciones del Mecanismo de Integración."
type textarea "sujeto a observaciones del Mecanismo de Integración."
click at [108, 219] on span "Guardar y Confirmar" at bounding box center [124, 218] width 72 height 8
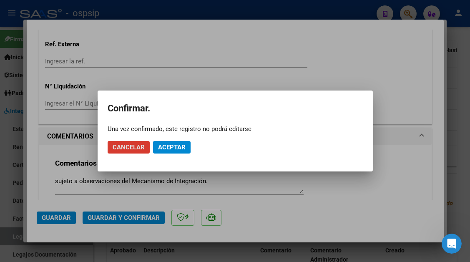
click at [163, 153] on mat-dialog-actions "Cancelar Aceptar" at bounding box center [235, 147] width 255 height 28
click at [163, 148] on span "Aceptar" at bounding box center [172, 147] width 28 height 8
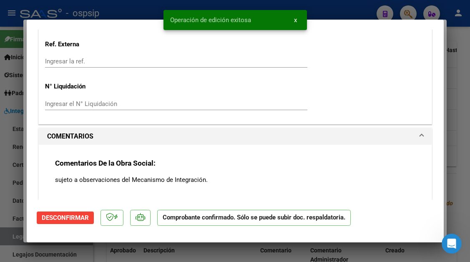
scroll to position [574, 0]
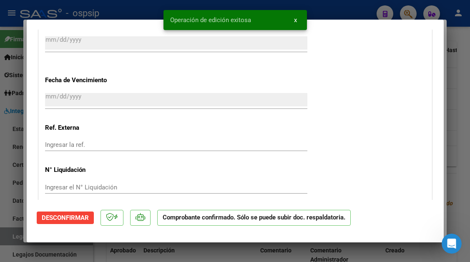
type input "$ 0,00"
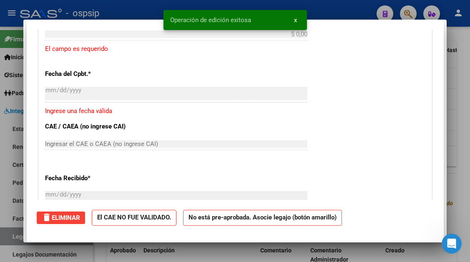
scroll to position [0, 0]
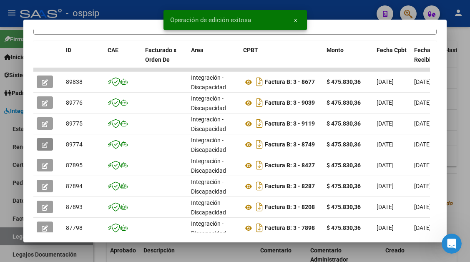
click at [12, 237] on div at bounding box center [235, 131] width 470 height 262
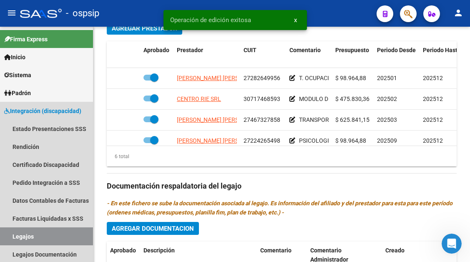
click at [12, 237] on link "Legajos" at bounding box center [46, 236] width 93 height 18
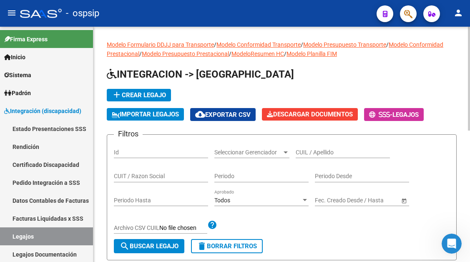
click at [304, 156] on div "CUIL / Apellido" at bounding box center [343, 149] width 94 height 17
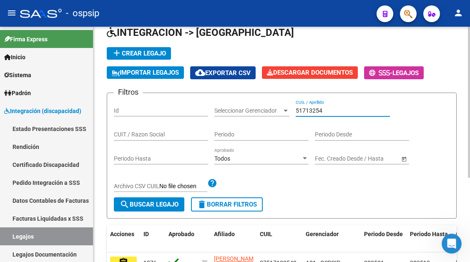
scroll to position [125, 0]
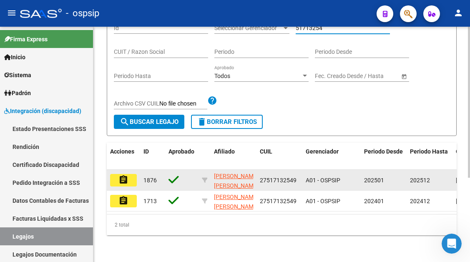
type input "51713254"
click at [123, 178] on mat-icon "assignment" at bounding box center [123, 180] width 10 height 10
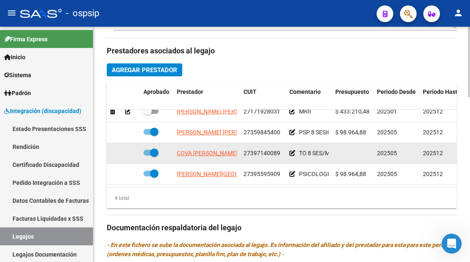
scroll to position [15, 0]
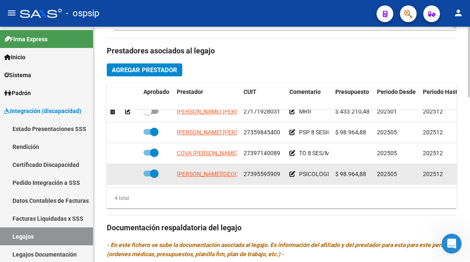
click at [202, 170] on span "TOLEDO FLORENCIA AGUSTINA" at bounding box center [250, 173] width 147 height 7
type textarea "27395595909"
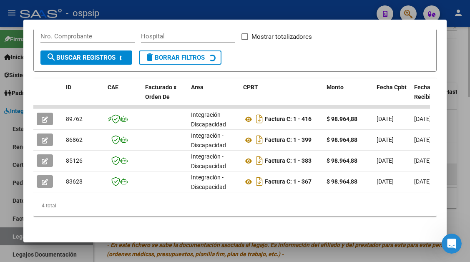
scroll to position [174, 0]
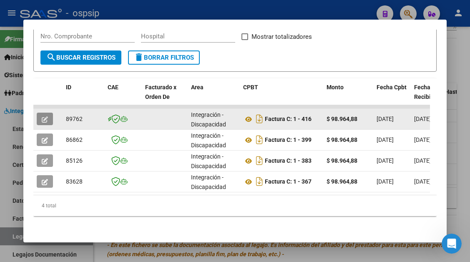
click at [43, 113] on button "button" at bounding box center [45, 119] width 16 height 13
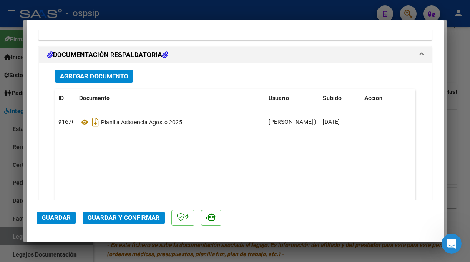
scroll to position [1050, 0]
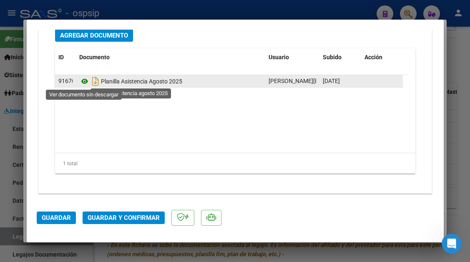
click at [85, 82] on icon at bounding box center [84, 81] width 11 height 10
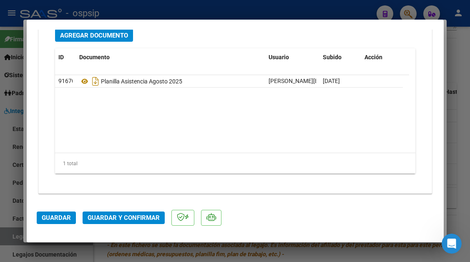
click at [103, 216] on span "Guardar y Confirmar" at bounding box center [124, 218] width 72 height 8
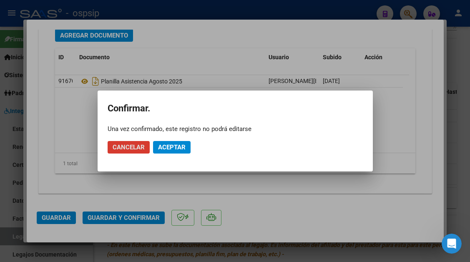
click at [167, 142] on button "Aceptar" at bounding box center [172, 147] width 38 height 13
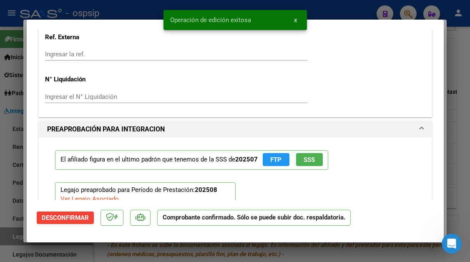
scroll to position [539, 0]
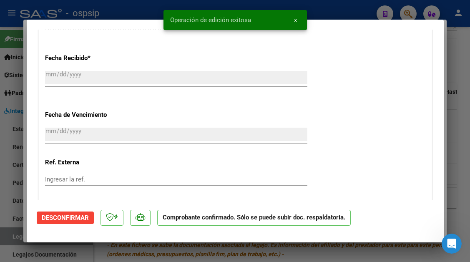
type input "$ 0,00"
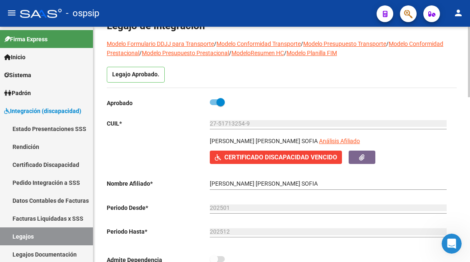
scroll to position [42, 0]
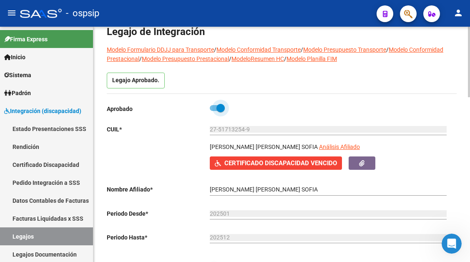
click at [218, 106] on span at bounding box center [220, 108] width 8 height 8
click at [214, 111] on input "checkbox" at bounding box center [213, 111] width 0 height 0
checkbox input "false"
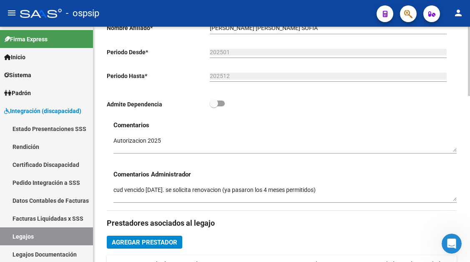
scroll to position [263, 0]
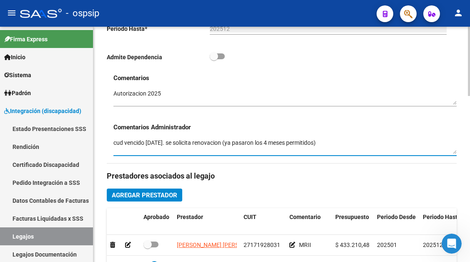
click at [339, 145] on textarea "cud vencido 12/04/2025. se solicita renovacion (ya pasaron los 4 meses permitid…" at bounding box center [284, 146] width 343 height 16
click at [338, 144] on textarea "cud vencido 12/04/2025. se solicita renovacion (ya pasaron los 4 meses permitid…" at bounding box center [284, 146] width 343 height 16
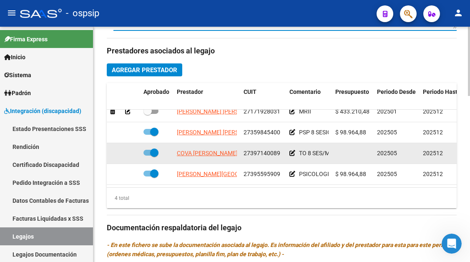
scroll to position [15, 0]
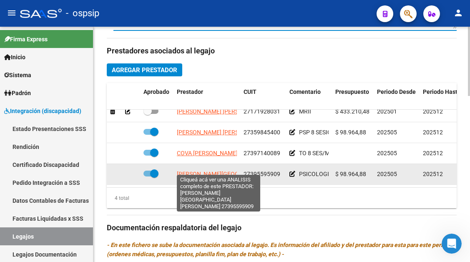
type textarea "cud vencido 12/04/2025. se solicita renovacion (ya pasaron los 4 meses permitid…"
click at [220, 171] on span "TOLEDO FLORENCIA AGUSTINA" at bounding box center [250, 173] width 147 height 7
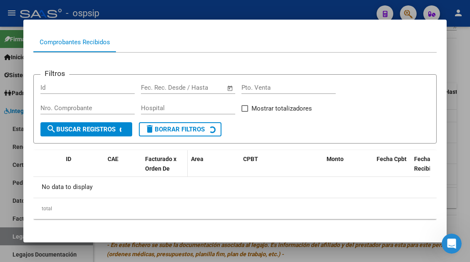
scroll to position [98, 0]
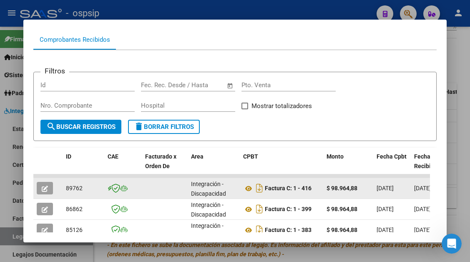
click at [47, 191] on icon "button" at bounding box center [45, 188] width 6 height 6
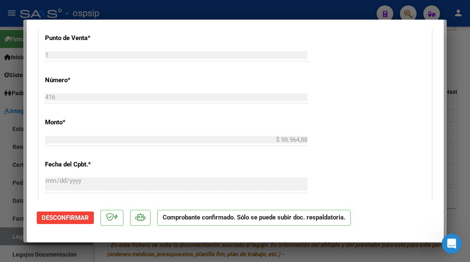
scroll to position [375, 0]
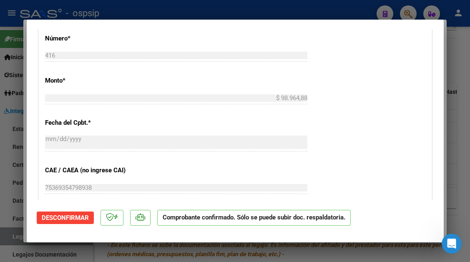
type input "$ 0,00"
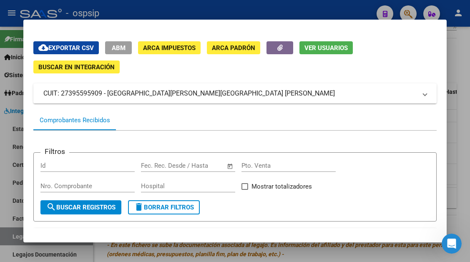
scroll to position [15, 0]
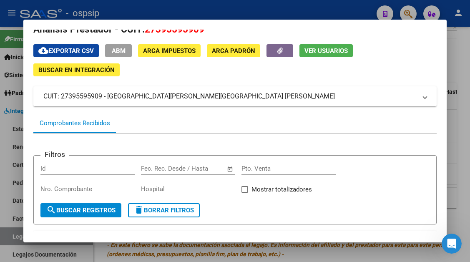
click at [10, 233] on div at bounding box center [235, 131] width 470 height 262
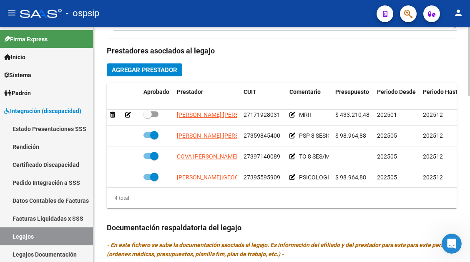
scroll to position [0, 0]
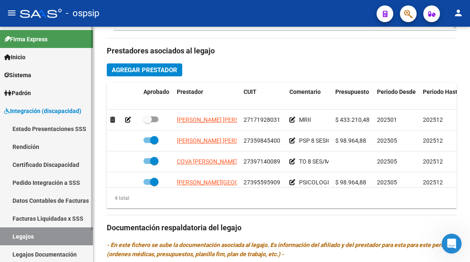
click at [52, 241] on link "Legajos" at bounding box center [46, 236] width 93 height 18
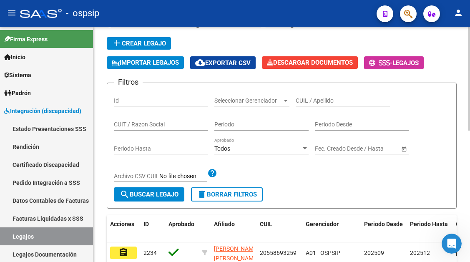
scroll to position [48, 0]
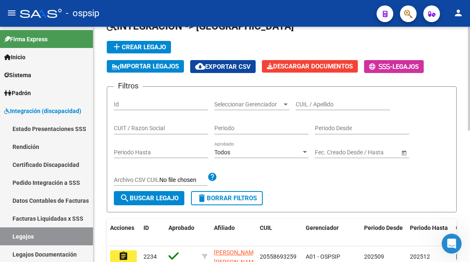
click at [310, 98] on div "CUIL / Apellido" at bounding box center [343, 101] width 94 height 17
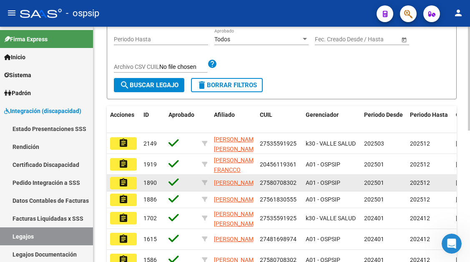
scroll to position [173, 0]
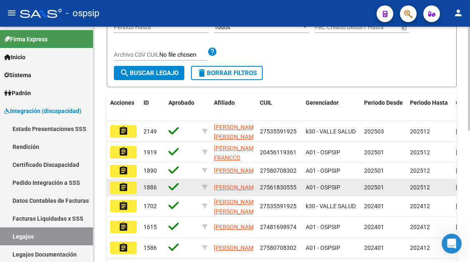
type input "NUÑEZ"
click at [122, 192] on mat-icon "assignment" at bounding box center [123, 187] width 10 height 10
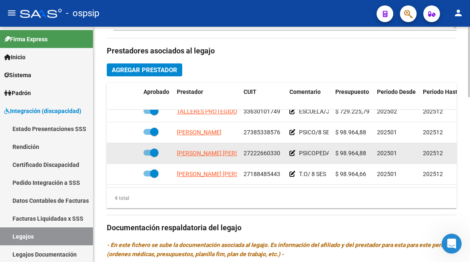
scroll to position [15, 0]
click at [203, 170] on span "LAZARTE CALDERON LENNY JANET" at bounding box center [245, 173] width 136 height 7
type textarea "27188485443"
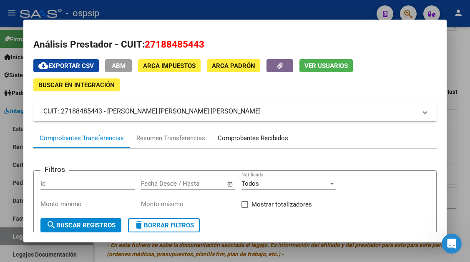
click at [237, 139] on div "Comprobantes Recibidos" at bounding box center [253, 138] width 70 height 10
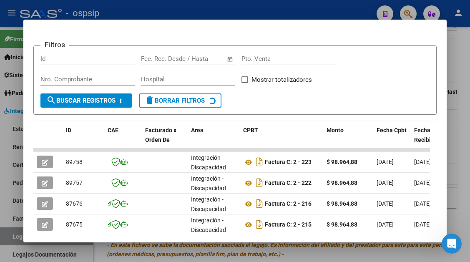
scroll to position [205, 0]
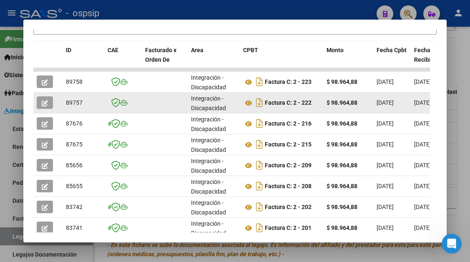
click at [51, 105] on button "button" at bounding box center [45, 102] width 16 height 13
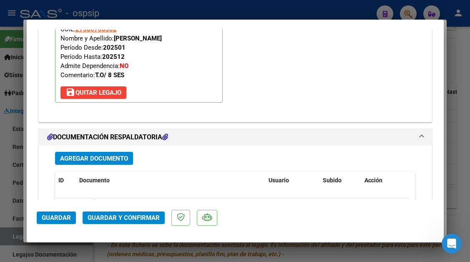
scroll to position [1084, 0]
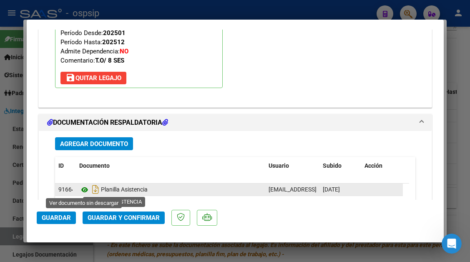
click at [83, 190] on icon at bounding box center [84, 190] width 11 height 10
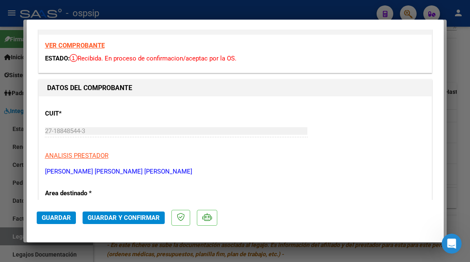
scroll to position [0, 0]
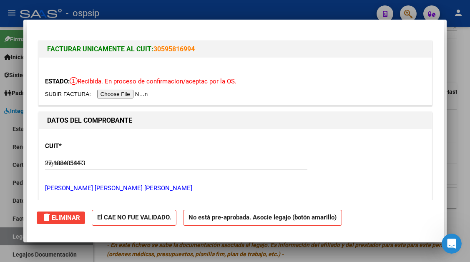
type input "$ 0,00"
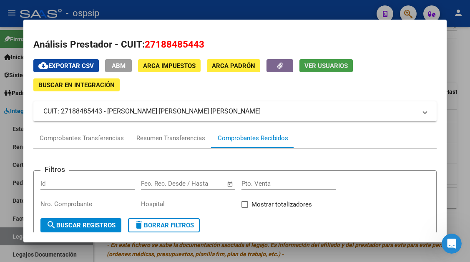
click at [311, 69] on span "Ver Usuarios" at bounding box center [325, 66] width 43 height 8
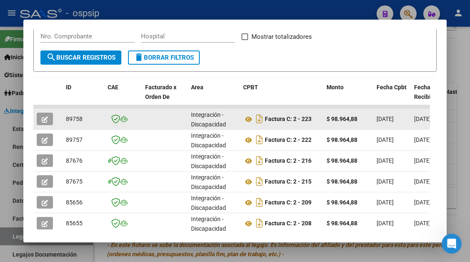
scroll to position [167, 0]
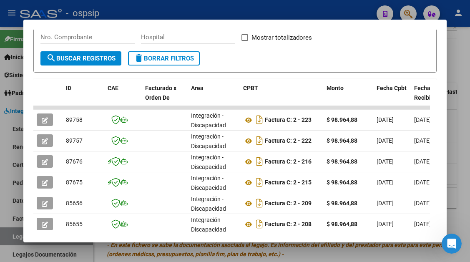
click at [16, 234] on div at bounding box center [235, 131] width 470 height 262
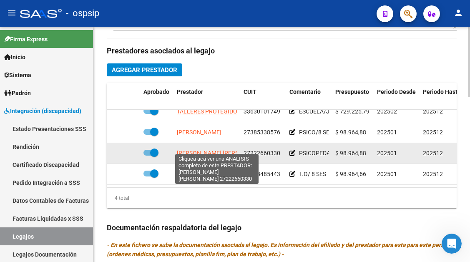
click at [193, 150] on span "MONTIEL ELIZABETH MYRIAM" at bounding box center [222, 153] width 90 height 7
type textarea "27222660330"
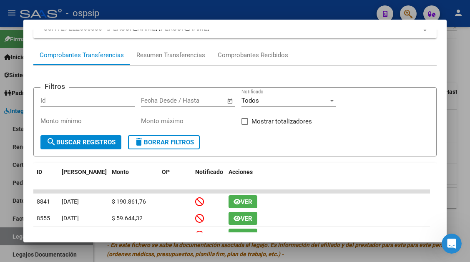
scroll to position [83, 0]
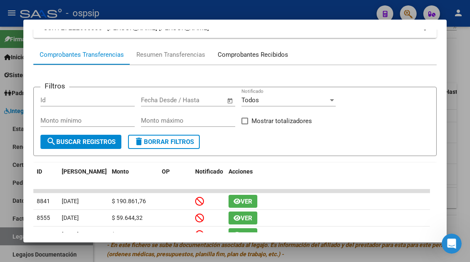
click at [253, 58] on div "Comprobantes Recibidos" at bounding box center [253, 55] width 70 height 10
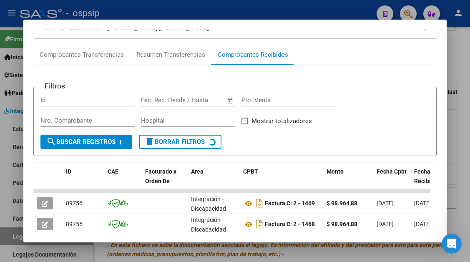
scroll to position [208, 0]
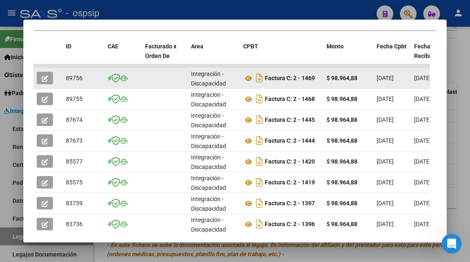
click at [46, 78] on icon "button" at bounding box center [45, 78] width 6 height 6
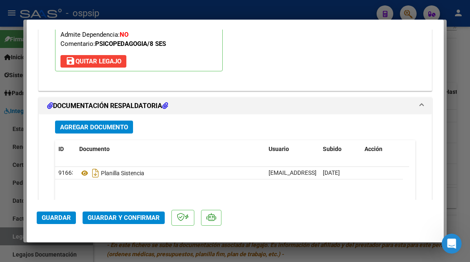
scroll to position [1042, 0]
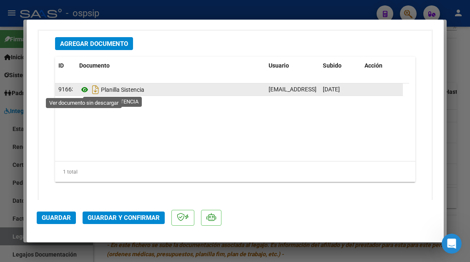
click at [85, 90] on icon at bounding box center [84, 90] width 11 height 10
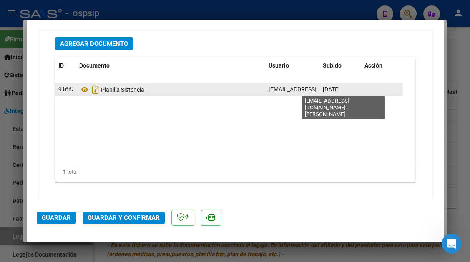
click at [278, 92] on span "elizabethmontiel@rocketmail.com - ELIZABETH MONTIEL" at bounding box center [338, 89] width 141 height 7
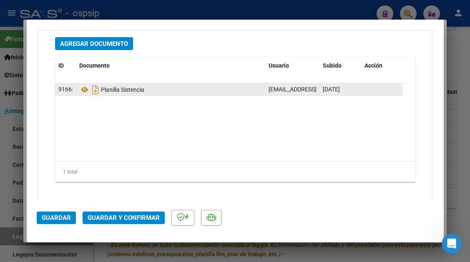
click at [278, 92] on span "elizabethmontiel@rocketmail.com - ELIZABETH MONTIEL" at bounding box center [338, 89] width 141 height 7
copy span "elizabethmontiel@rocketmail.com - ELIZABETH MONTIEL"
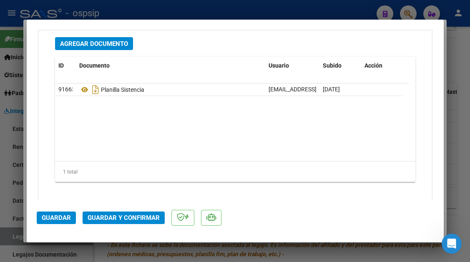
type input "$ 0,00"
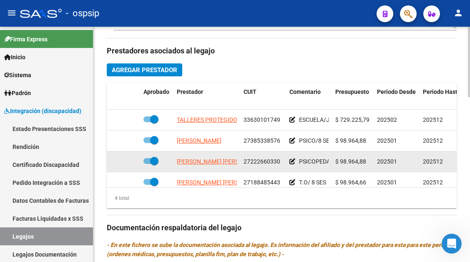
scroll to position [15, 0]
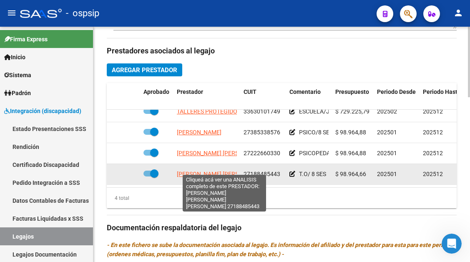
click at [208, 170] on span "LAZARTE CALDERON LENNY JANET" at bounding box center [245, 173] width 136 height 7
type textarea "27188485443"
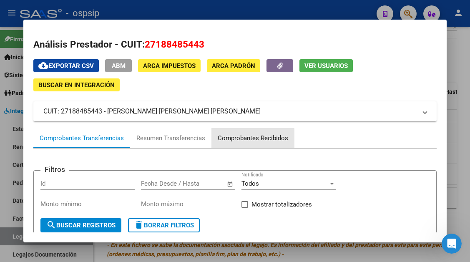
click at [241, 142] on div "Comprobantes Recibidos" at bounding box center [253, 138] width 70 height 10
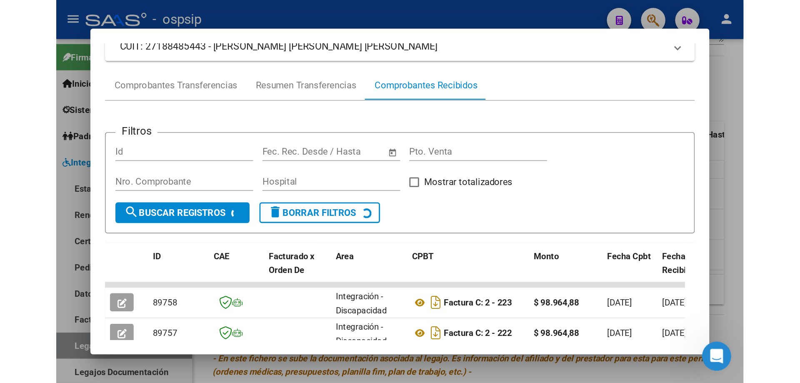
scroll to position [163, 0]
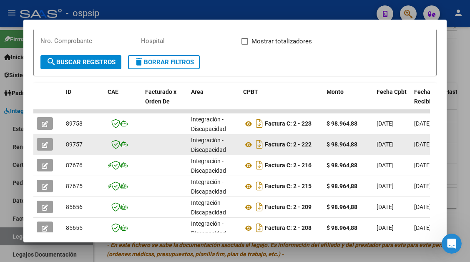
click at [44, 142] on icon "button" at bounding box center [45, 145] width 6 height 6
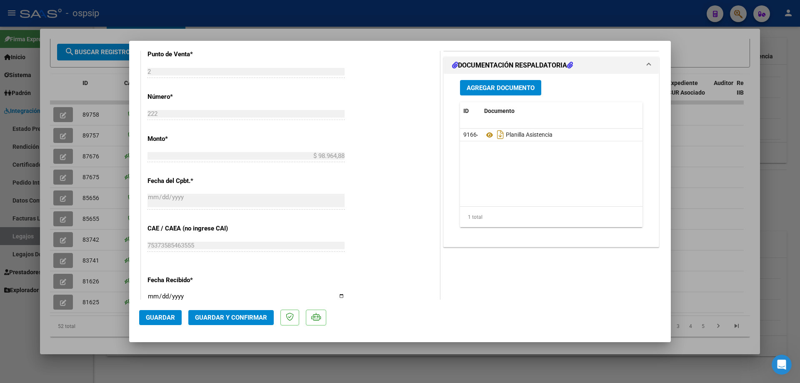
scroll to position [348, 0]
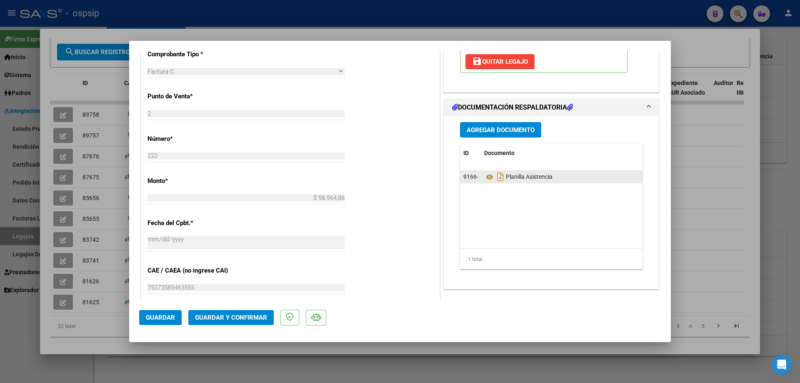
click at [469, 182] on div "Planilla Asistencia" at bounding box center [638, 176] width 308 height 13
click at [469, 180] on icon at bounding box center [489, 177] width 11 height 10
click at [461, 218] on datatable-body "91664 Planilla Asistencia elizabethmontiel@rocketmail.com - ELIZABETH MONTIEL 1…" at bounding box center [699, 210] width 479 height 78
type input "$ 0,00"
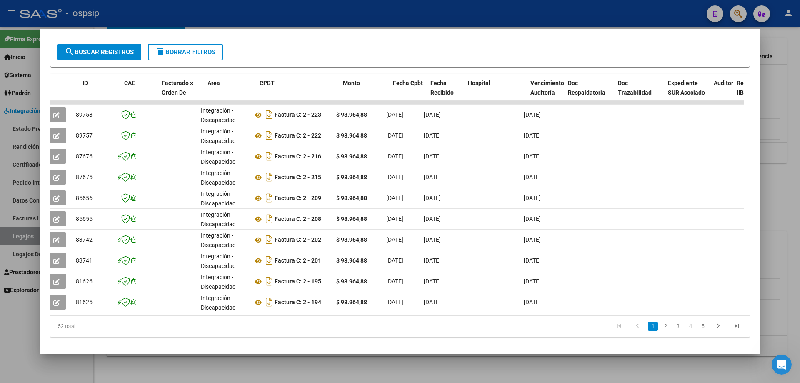
scroll to position [0, 0]
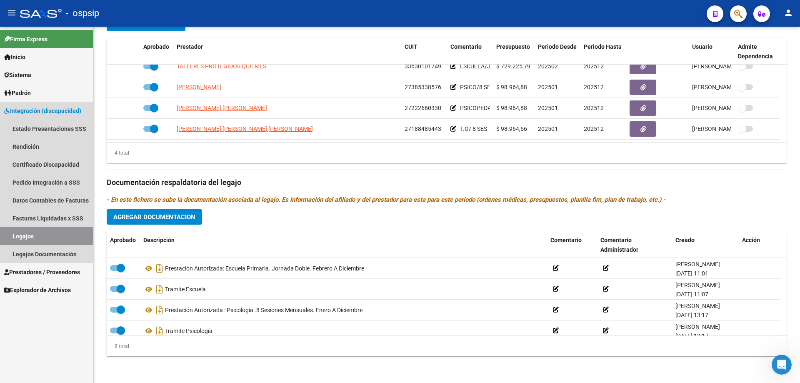
click at [15, 240] on link "Legajos" at bounding box center [46, 236] width 93 height 18
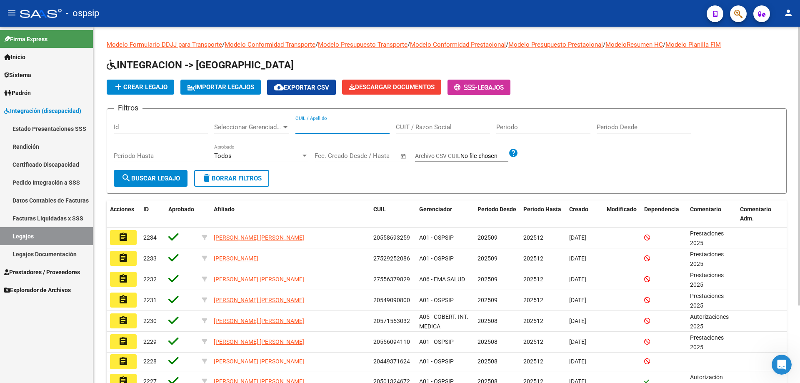
click at [313, 127] on input "CUIL / Apellido" at bounding box center [343, 127] width 94 height 8
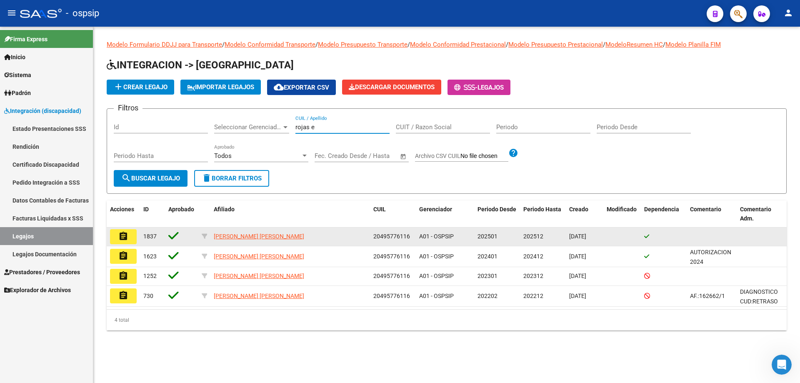
click at [133, 234] on button "assignment" at bounding box center [123, 236] width 27 height 15
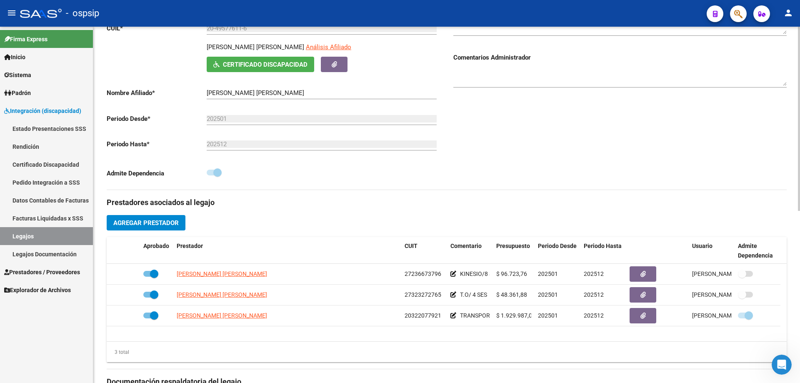
scroll to position [208, 0]
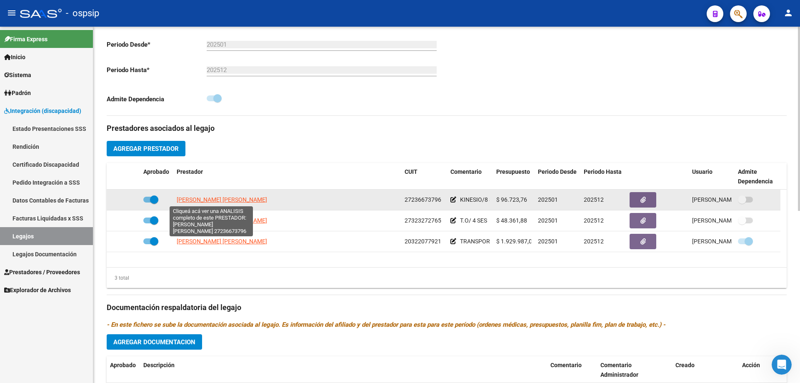
click at [242, 200] on span "CAREAGA MARIA ANDREA" at bounding box center [222, 199] width 90 height 7
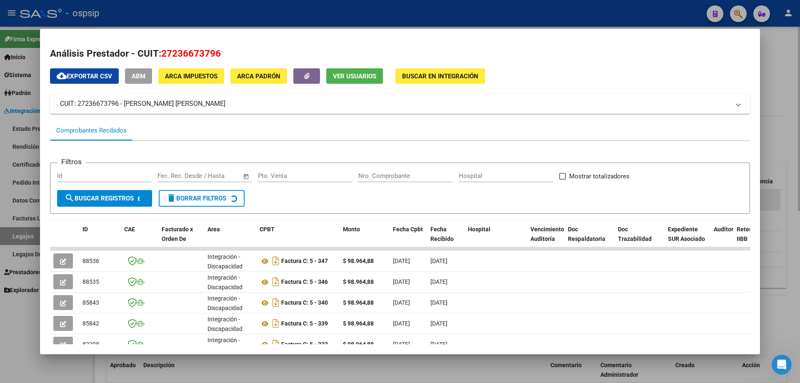
scroll to position [161, 0]
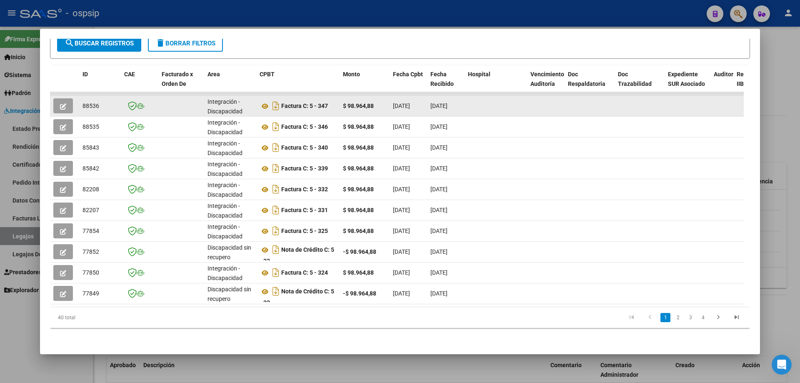
click at [58, 101] on button "button" at bounding box center [63, 105] width 20 height 15
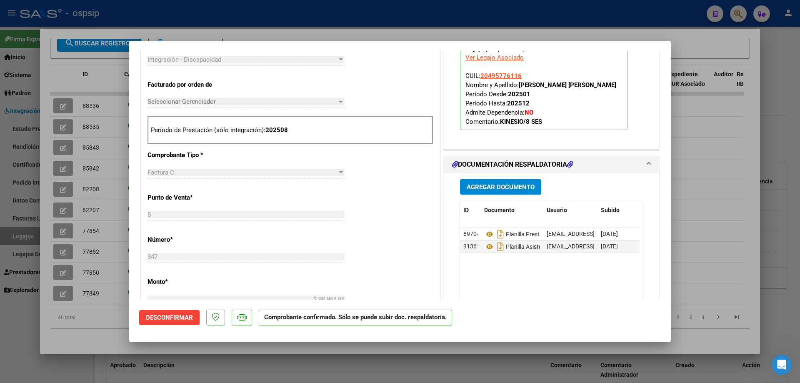
scroll to position [208, 0]
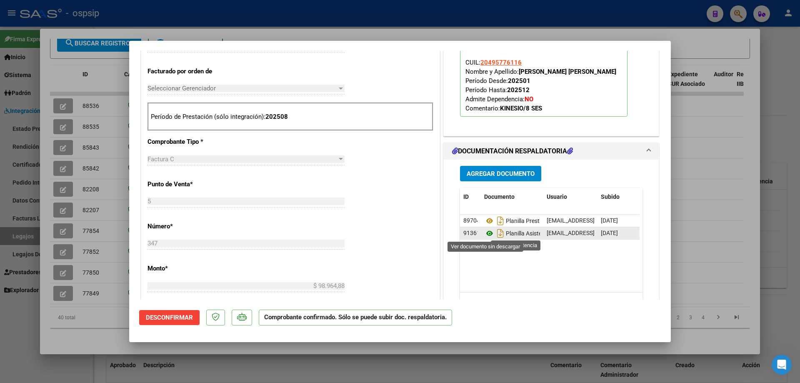
click at [469, 232] on icon at bounding box center [489, 233] width 11 height 10
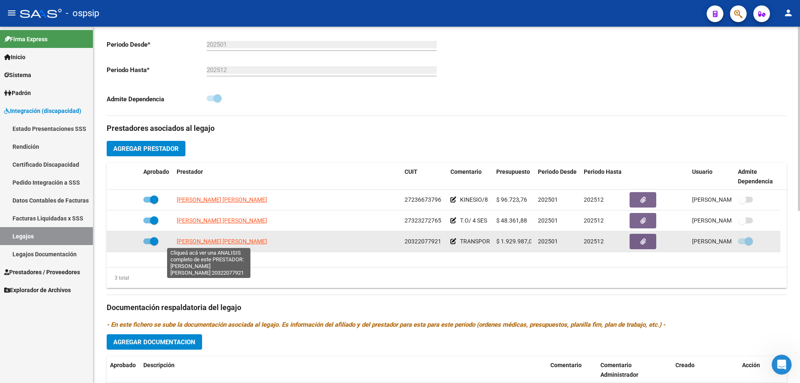
click at [179, 241] on span "GOMEZ ARIEL EDUARDO" at bounding box center [222, 241] width 90 height 7
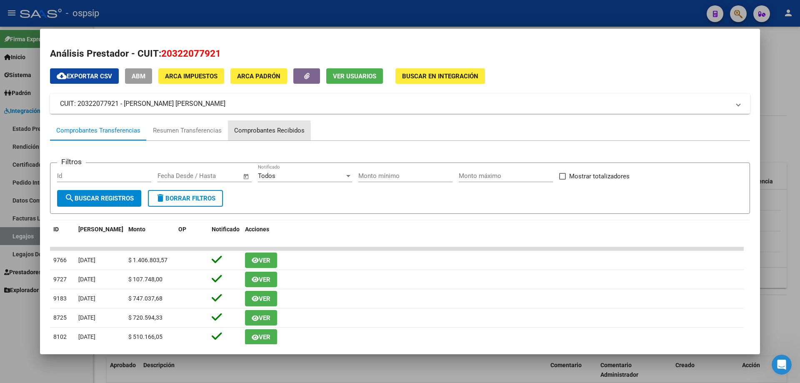
click at [243, 132] on div "Comprobantes Recibidos" at bounding box center [269, 131] width 70 height 10
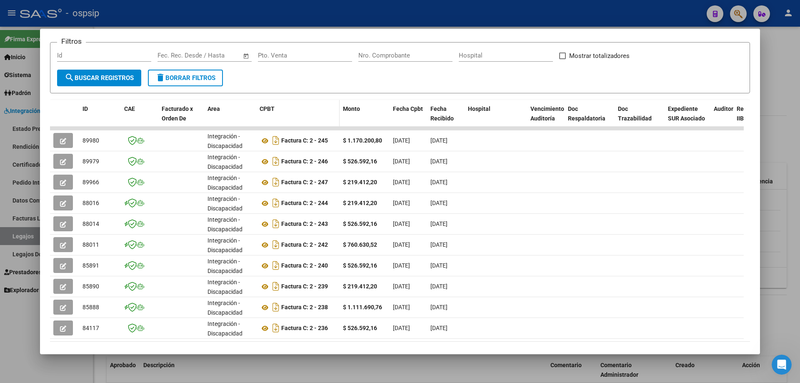
scroll to position [125, 0]
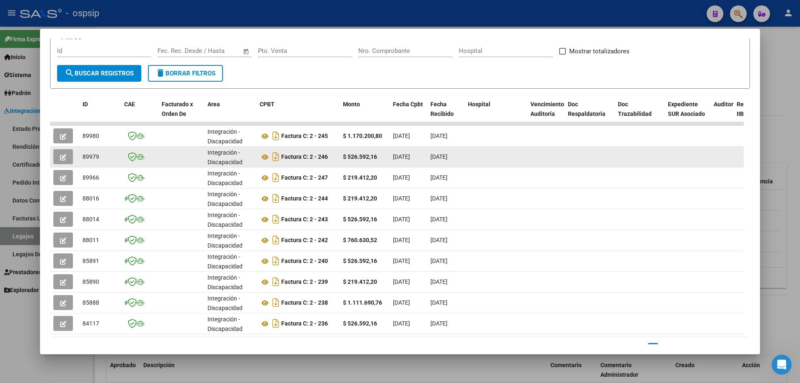
click at [72, 156] on button "button" at bounding box center [63, 156] width 20 height 15
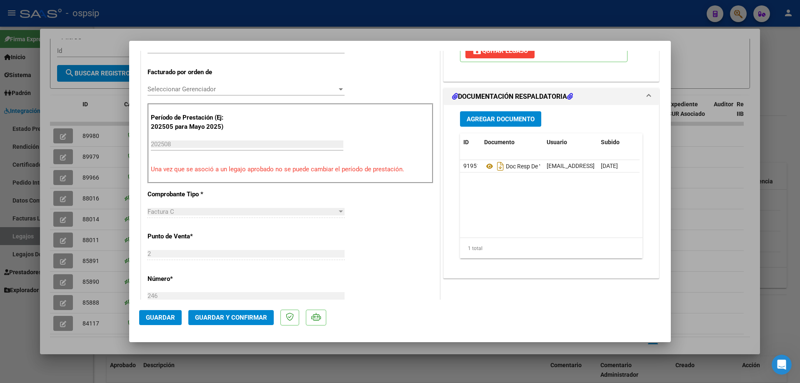
scroll to position [208, 0]
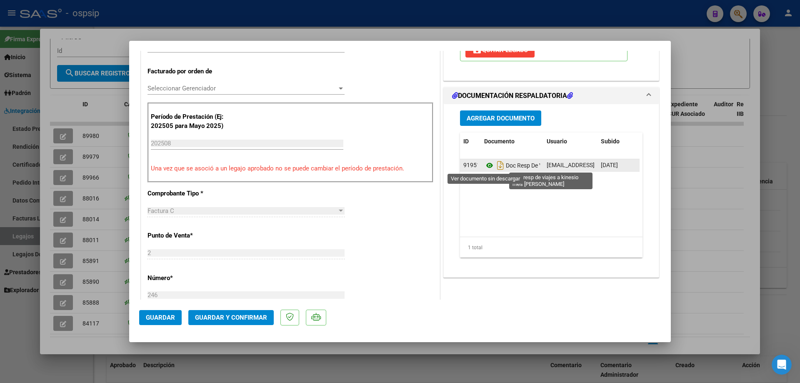
click at [469, 167] on icon at bounding box center [489, 165] width 11 height 10
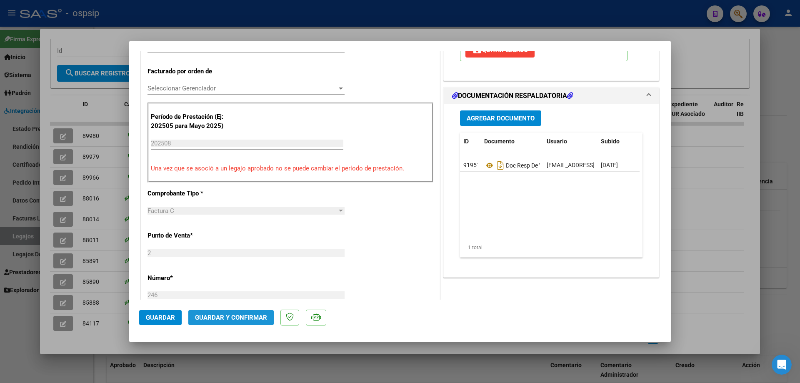
click at [246, 261] on span "Guardar y Confirmar" at bounding box center [231, 318] width 72 height 8
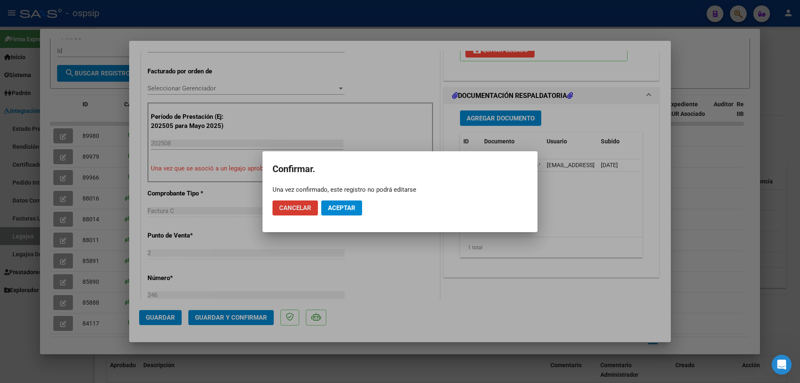
click at [338, 209] on span "Aceptar" at bounding box center [342, 208] width 28 height 8
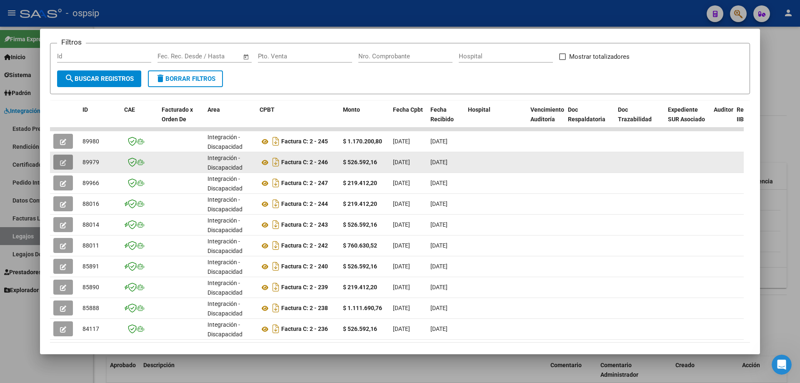
scroll to position [78, 0]
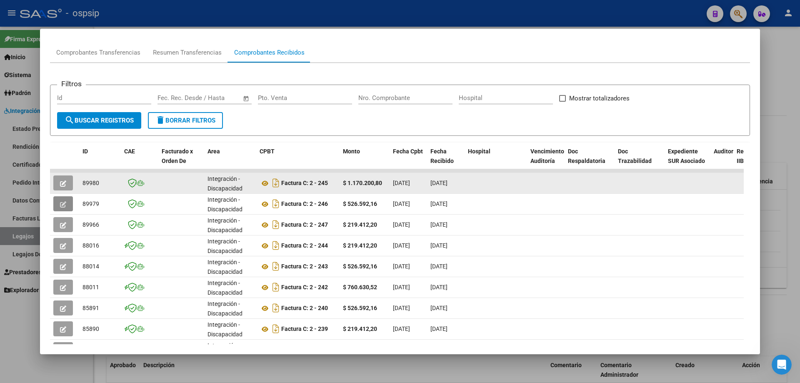
click at [62, 181] on icon "button" at bounding box center [63, 183] width 6 height 6
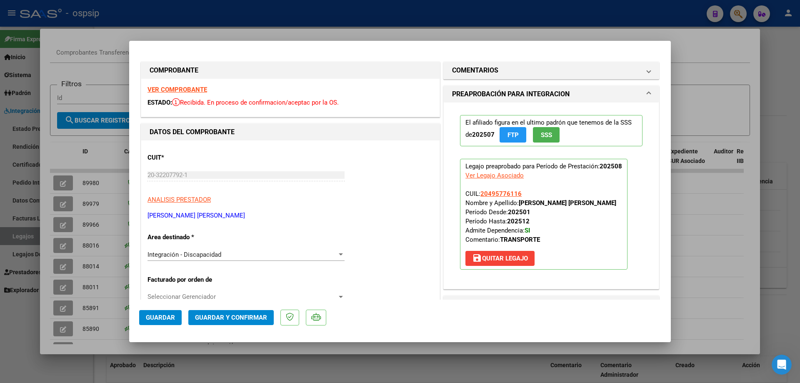
click at [233, 261] on span "Guardar y Confirmar" at bounding box center [231, 318] width 72 height 8
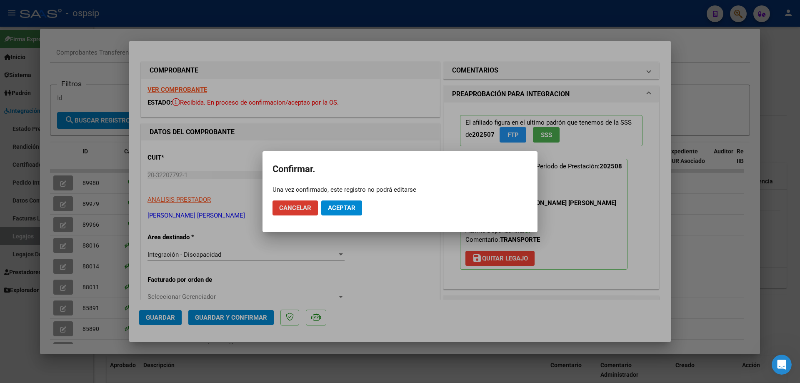
click at [328, 207] on span "Aceptar" at bounding box center [342, 208] width 28 height 8
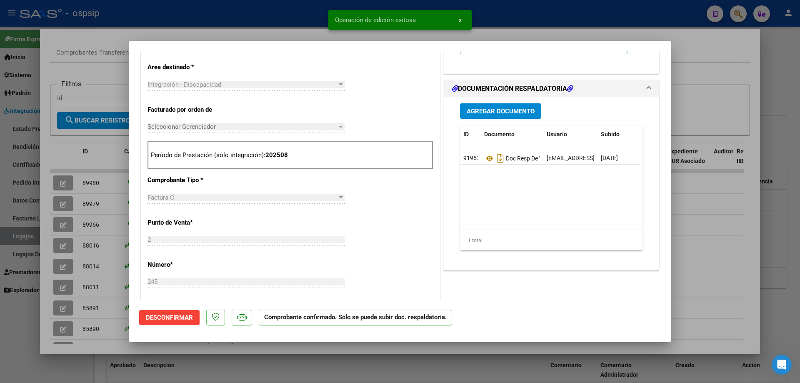
scroll to position [129, 0]
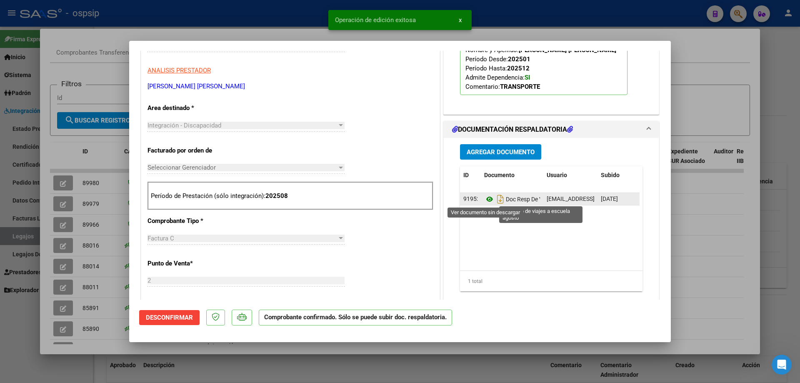
click at [469, 197] on icon at bounding box center [489, 199] width 11 height 10
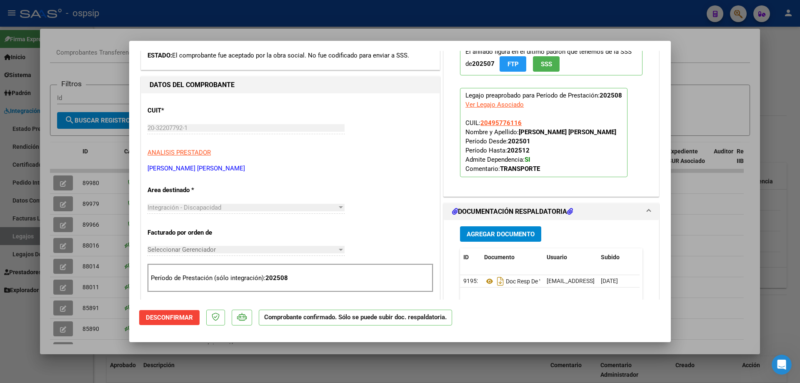
scroll to position [46, 0]
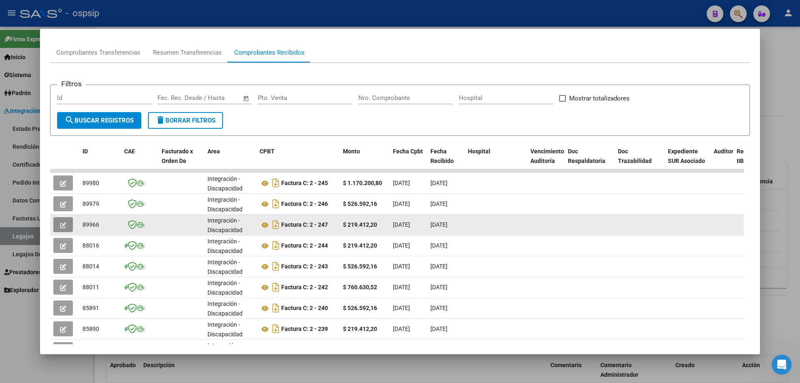
click at [69, 222] on button "button" at bounding box center [63, 224] width 20 height 15
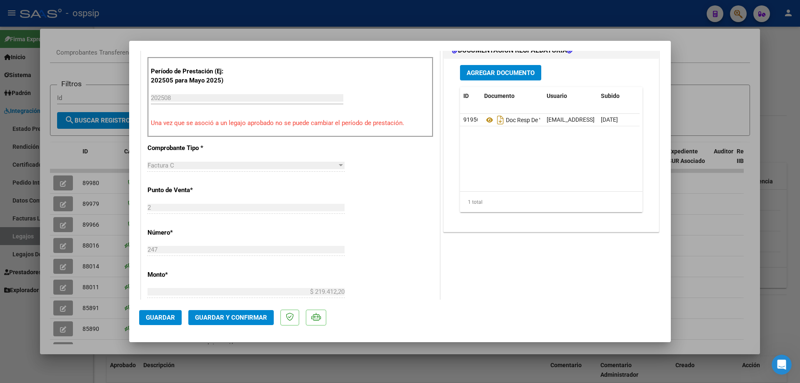
scroll to position [250, 0]
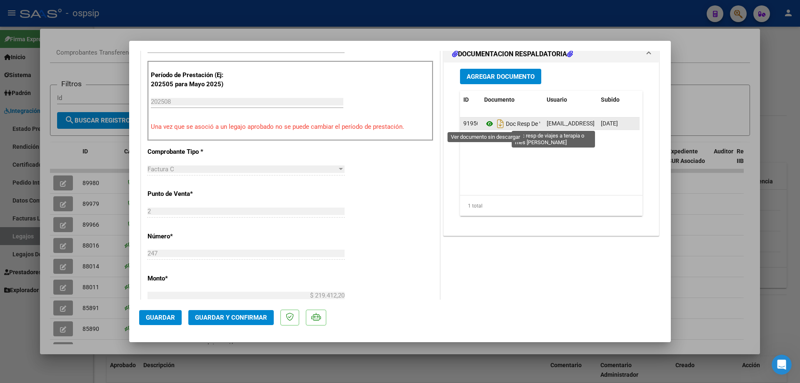
click at [469, 122] on icon at bounding box center [489, 124] width 11 height 10
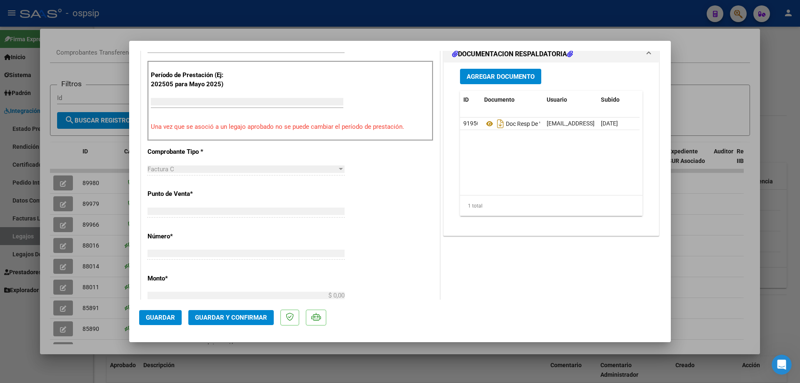
scroll to position [0, 0]
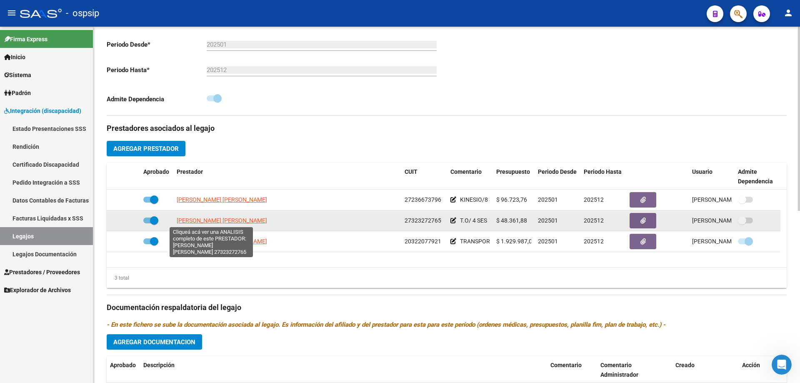
click at [224, 221] on span "IMHOFF CECILIA MARISEL" at bounding box center [222, 220] width 90 height 7
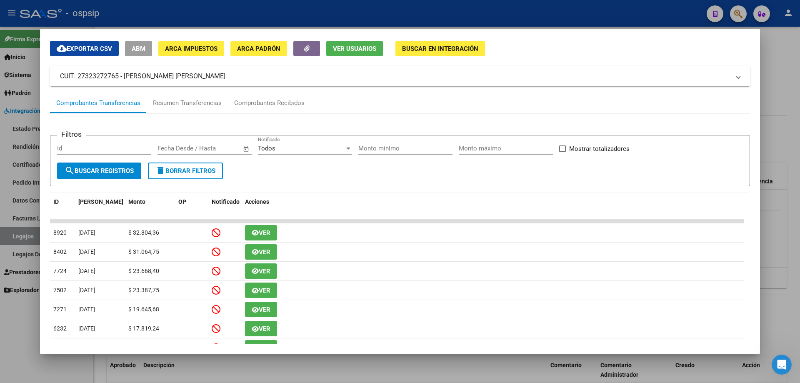
scroll to position [42, 0]
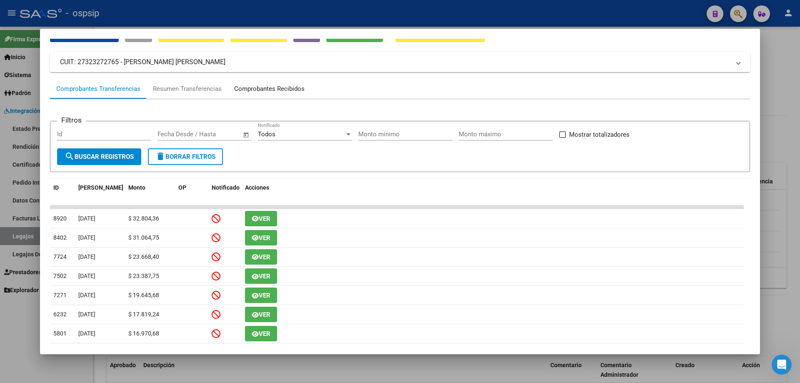
click at [275, 88] on div "Comprobantes Recibidos" at bounding box center [269, 89] width 70 height 10
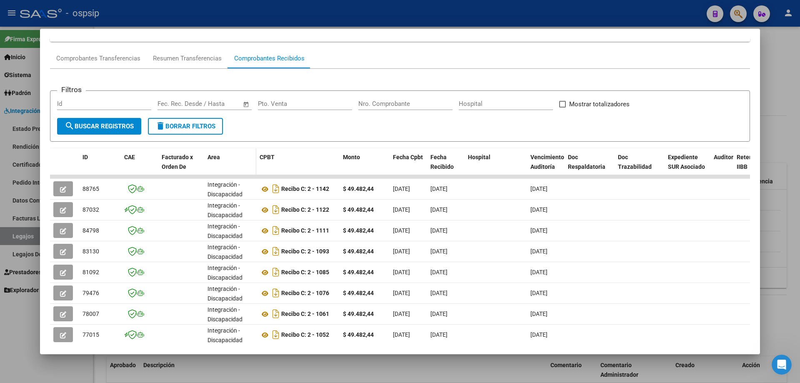
scroll to position [83, 0]
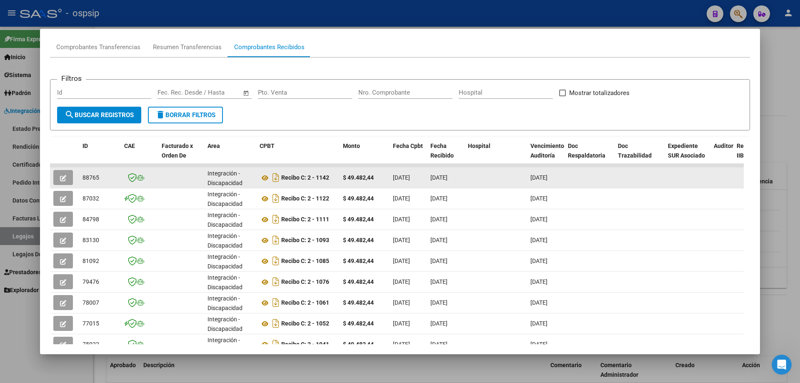
click at [59, 171] on button "button" at bounding box center [63, 177] width 20 height 15
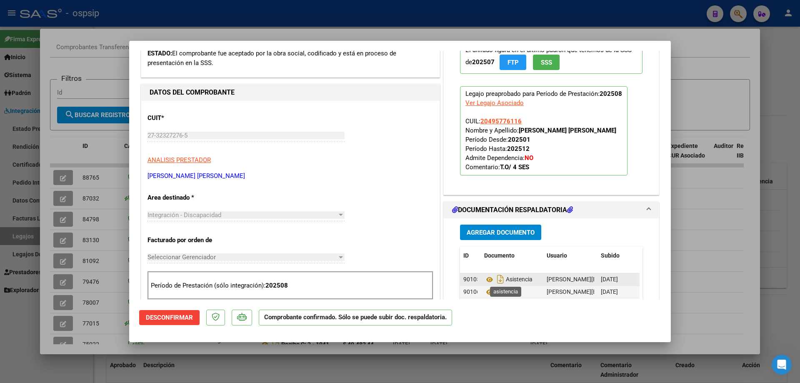
scroll to position [292, 0]
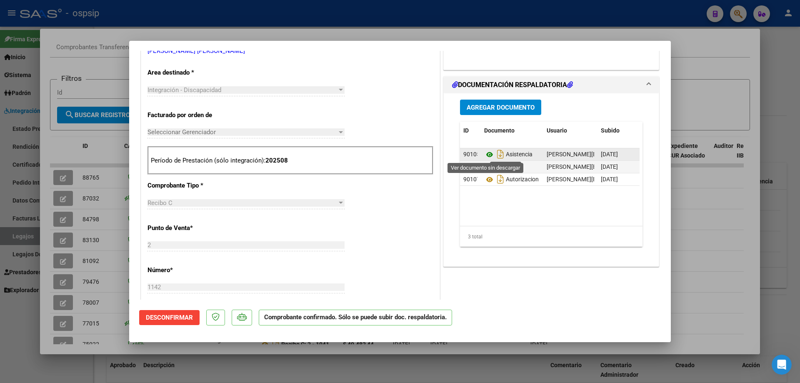
click at [469, 155] on icon at bounding box center [489, 155] width 11 height 10
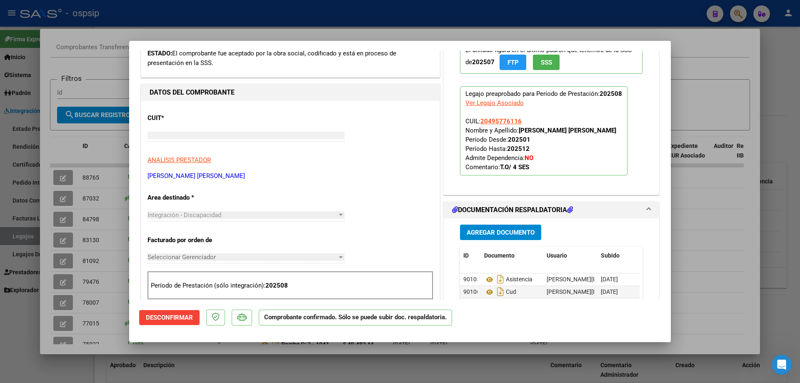
scroll to position [0, 0]
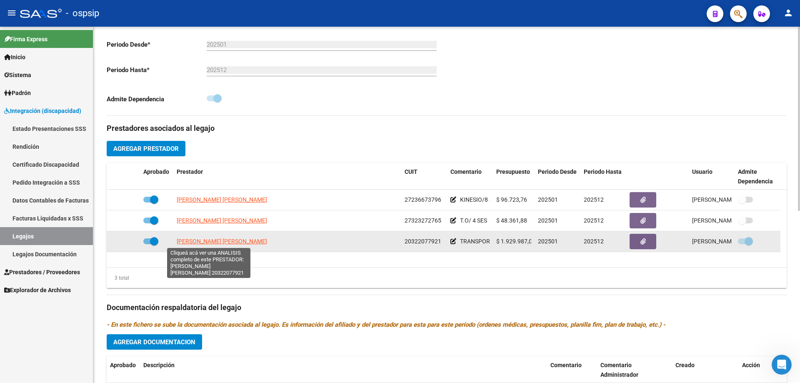
click at [229, 244] on span "GOMEZ ARIEL EDUARDO" at bounding box center [222, 241] width 90 height 7
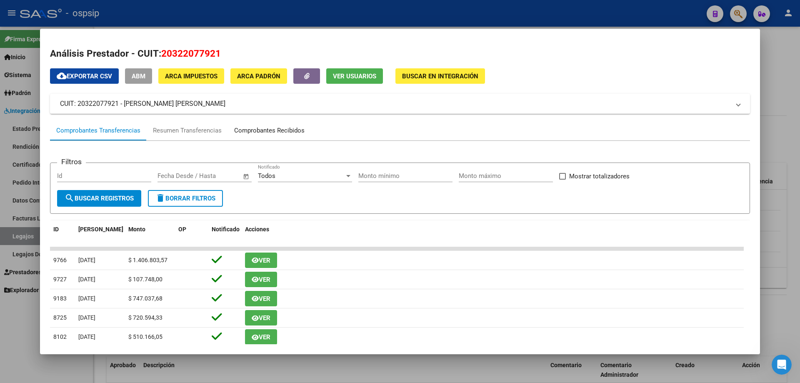
click at [250, 126] on div "Comprobantes Recibidos" at bounding box center [269, 131] width 70 height 10
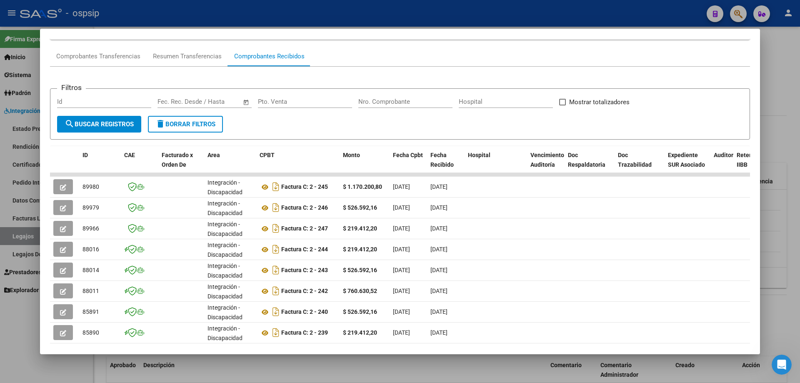
scroll to position [83, 0]
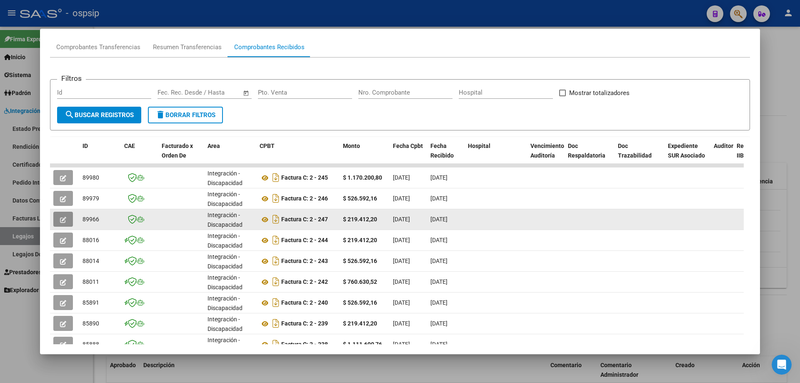
click at [57, 220] on button "button" at bounding box center [63, 219] width 20 height 15
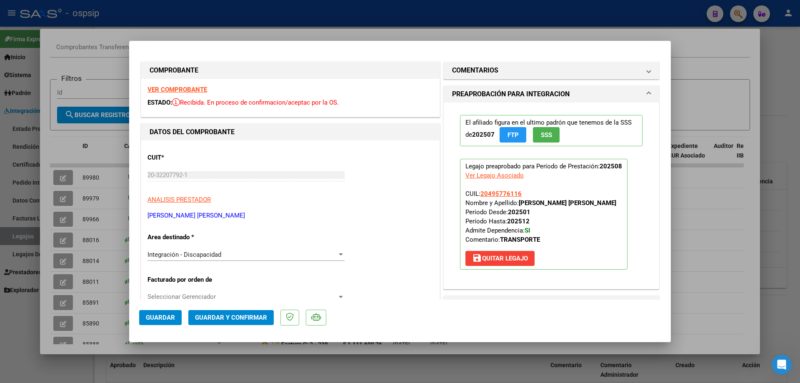
scroll to position [42, 0]
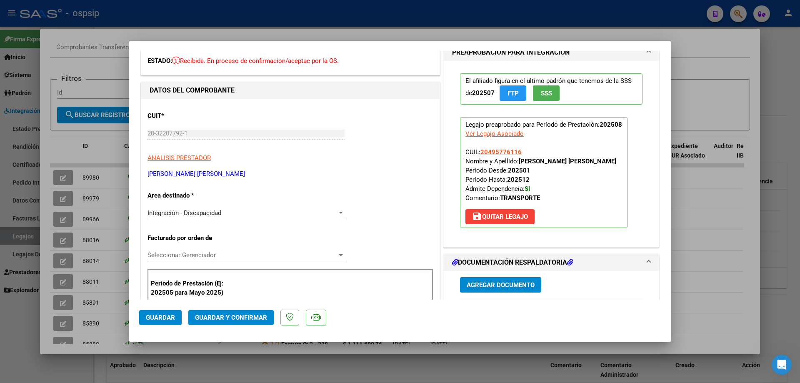
click at [228, 261] on span "Guardar y Confirmar" at bounding box center [231, 318] width 72 height 8
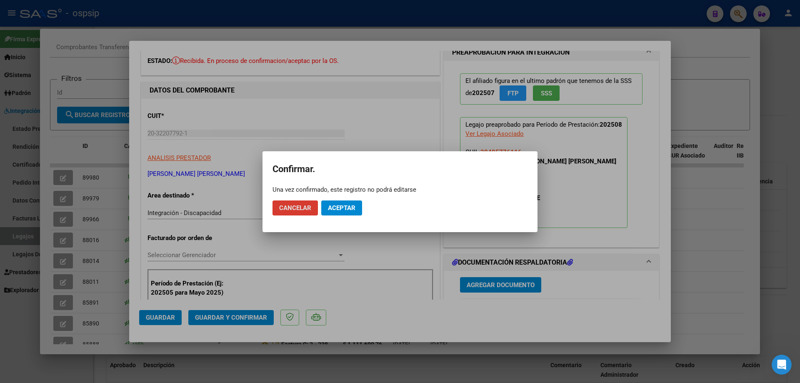
click at [335, 208] on span "Aceptar" at bounding box center [342, 208] width 28 height 8
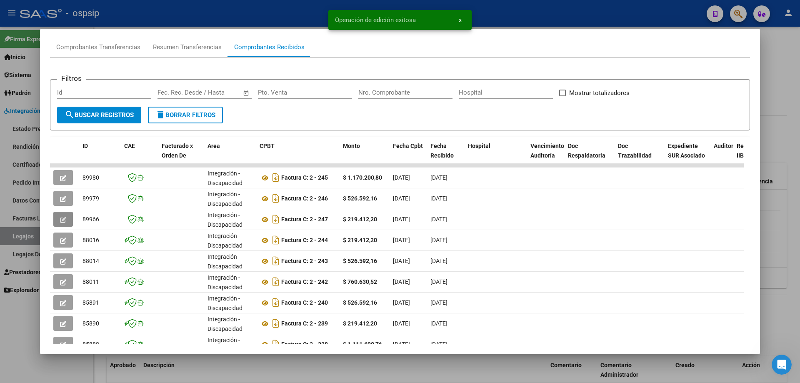
click at [20, 240] on div at bounding box center [400, 191] width 800 height 383
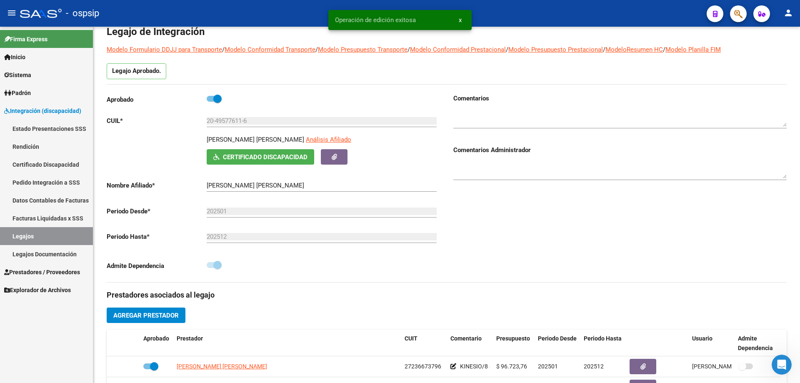
click at [54, 242] on link "Legajos" at bounding box center [46, 236] width 93 height 18
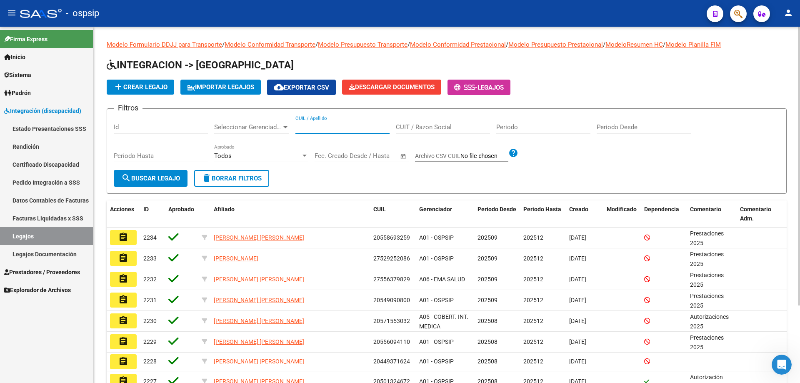
click at [332, 130] on input "CUIL / Apellido" at bounding box center [343, 127] width 94 height 8
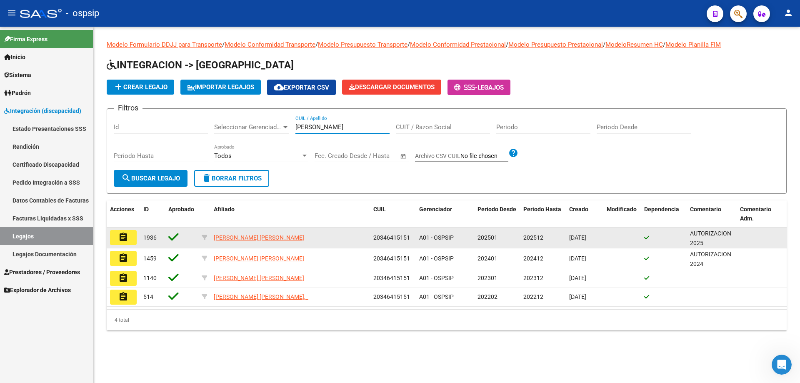
click at [123, 237] on mat-icon "assignment" at bounding box center [123, 237] width 10 height 10
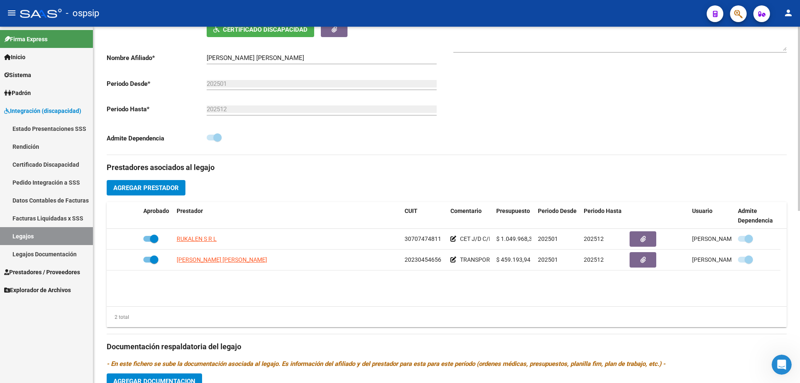
scroll to position [208, 0]
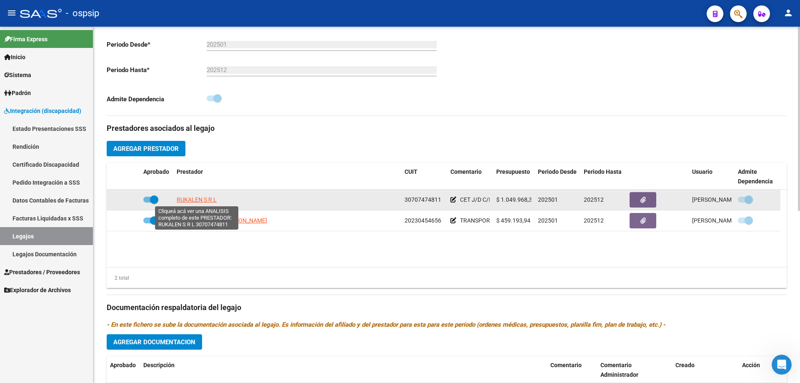
click at [201, 196] on span "RUKALEN S R L" at bounding box center [197, 199] width 40 height 7
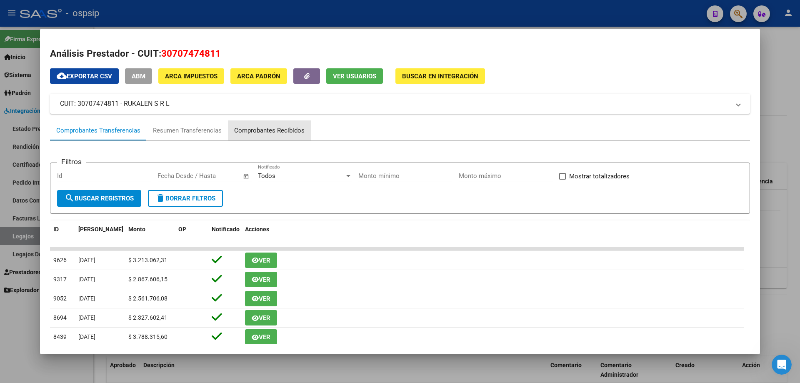
click at [282, 128] on div "Comprobantes Recibidos" at bounding box center [269, 131] width 70 height 10
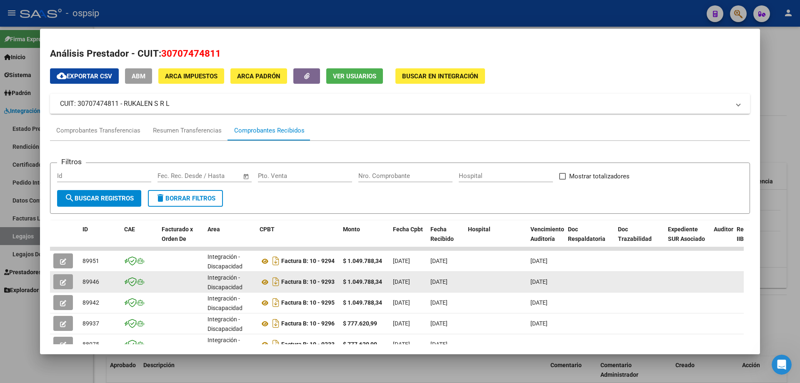
click at [58, 261] on button "button" at bounding box center [63, 281] width 20 height 15
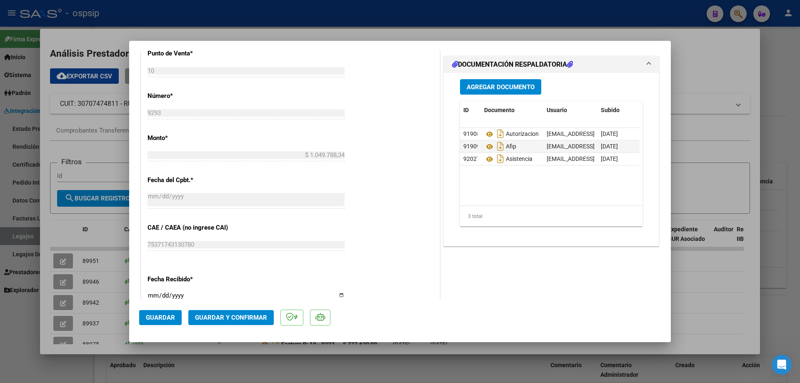
scroll to position [391, 0]
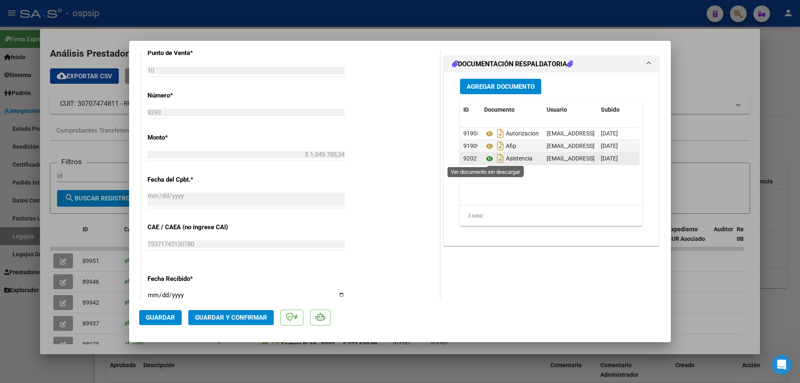
click at [469, 160] on icon at bounding box center [489, 159] width 11 height 10
click at [240, 261] on span "Guardar y Confirmar" at bounding box center [231, 318] width 72 height 8
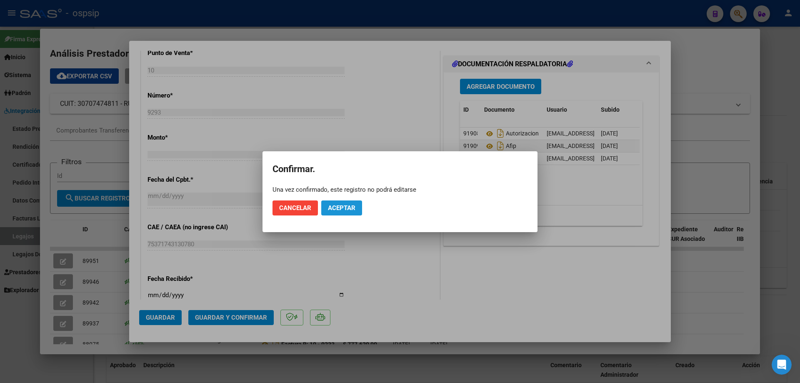
click at [344, 209] on span "Aceptar" at bounding box center [342, 208] width 28 height 8
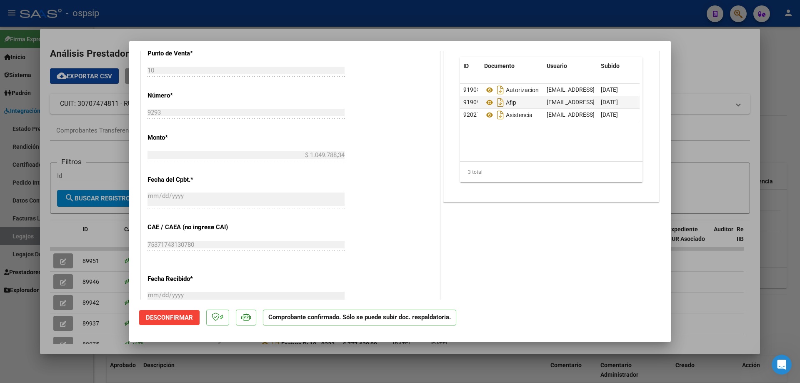
click at [16, 238] on div at bounding box center [400, 191] width 800 height 383
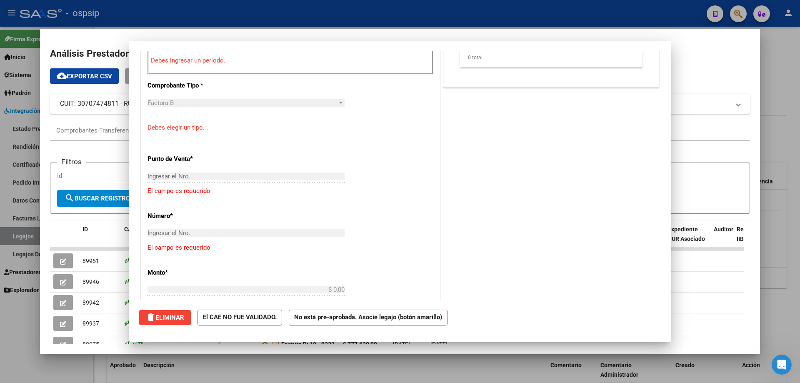
scroll to position [0, 0]
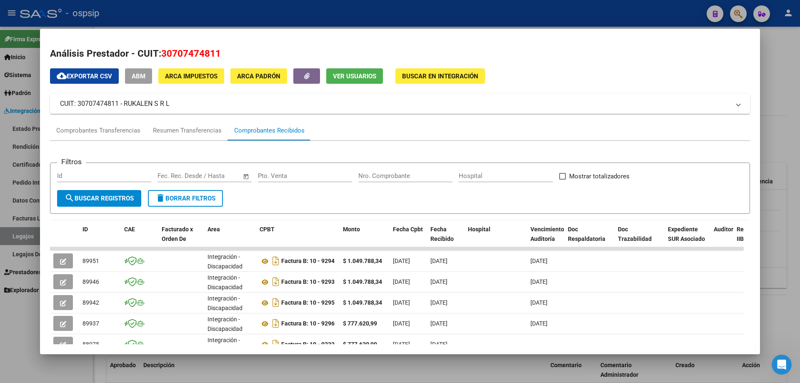
click at [23, 238] on div at bounding box center [400, 191] width 800 height 383
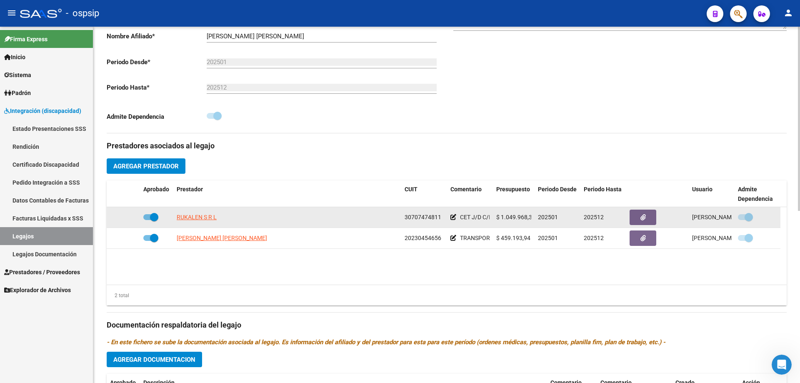
scroll to position [167, 0]
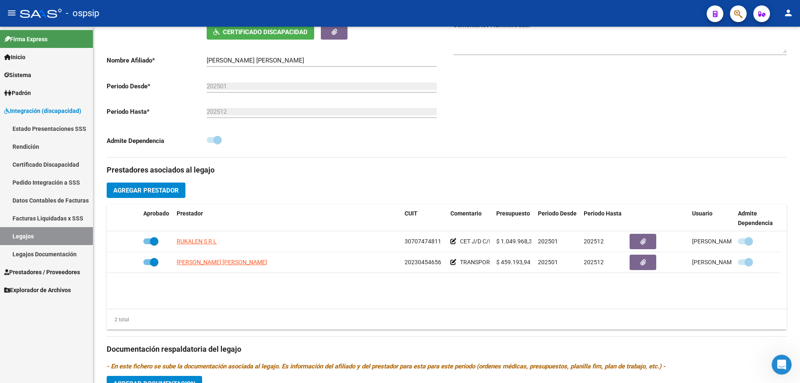
click at [77, 242] on link "Legajos" at bounding box center [46, 236] width 93 height 18
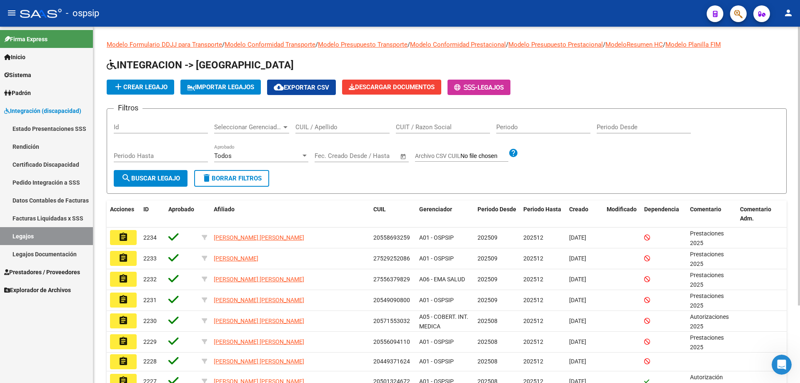
click at [309, 128] on input "CUIL / Apellido" at bounding box center [343, 127] width 94 height 8
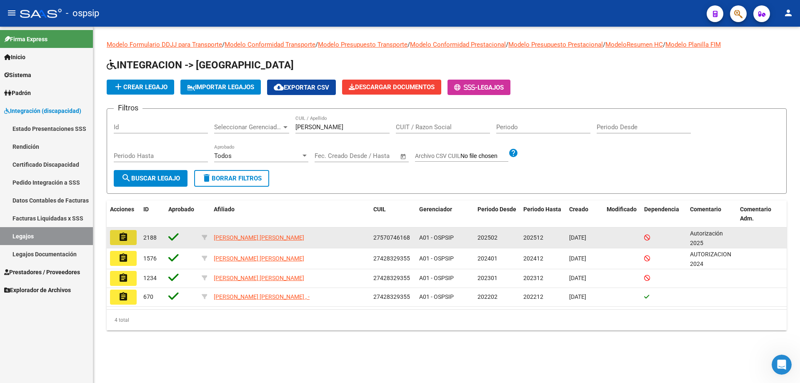
click at [136, 234] on button "assignment" at bounding box center [123, 237] width 27 height 15
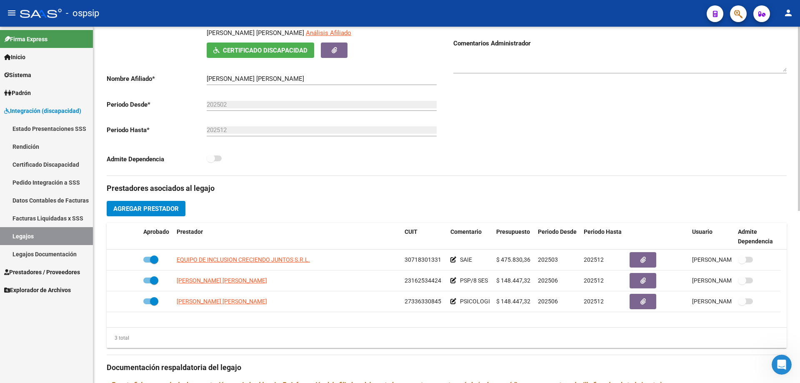
scroll to position [208, 0]
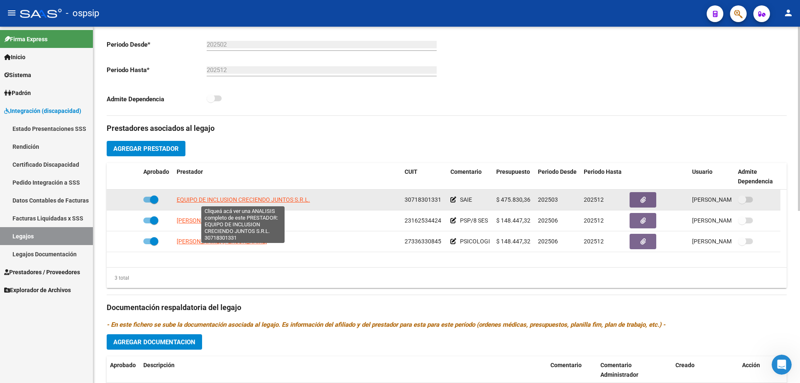
click at [220, 200] on span "EQUIPO DE INCLUSION CRECIENDO JUNTOS S.R.L." at bounding box center [243, 199] width 133 height 7
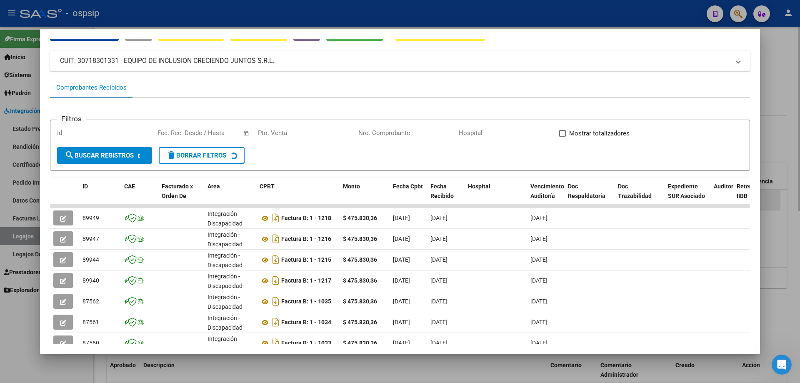
scroll to position [83, 0]
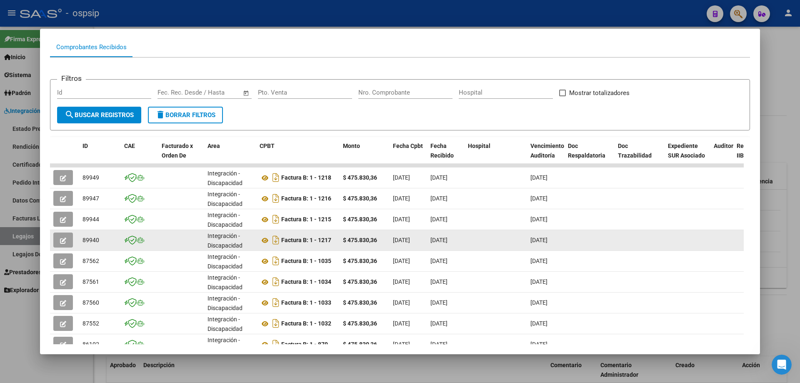
click at [63, 243] on icon "button" at bounding box center [63, 241] width 6 height 6
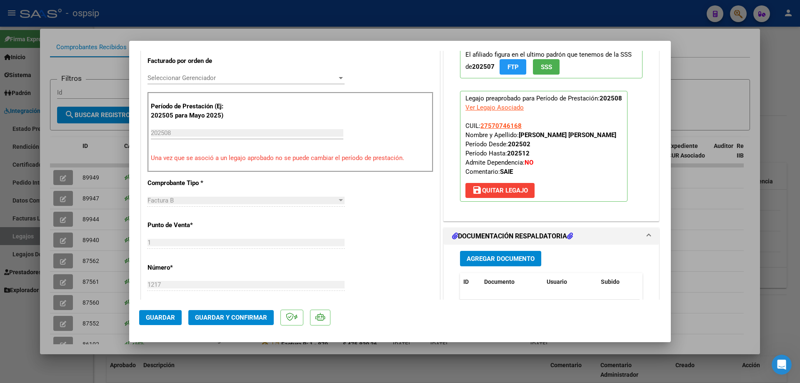
scroll to position [292, 0]
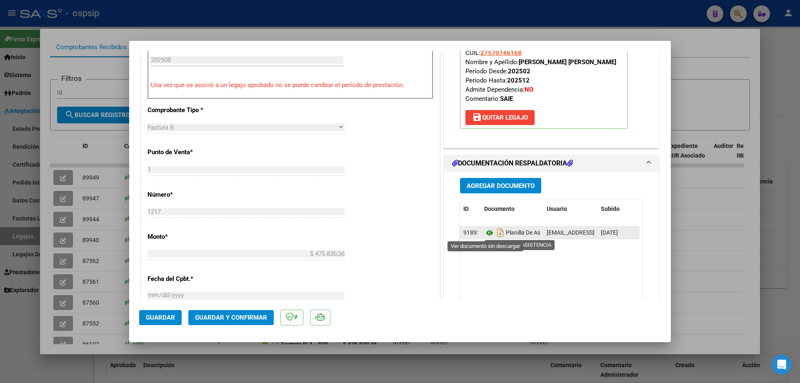
click at [469, 235] on icon at bounding box center [489, 233] width 11 height 10
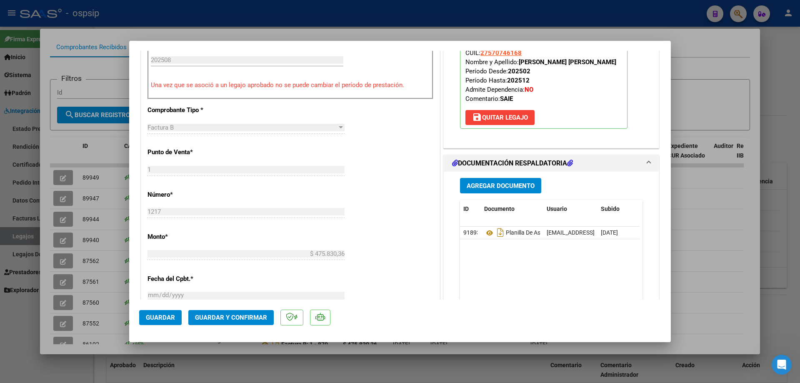
click at [7, 237] on div at bounding box center [400, 191] width 800 height 383
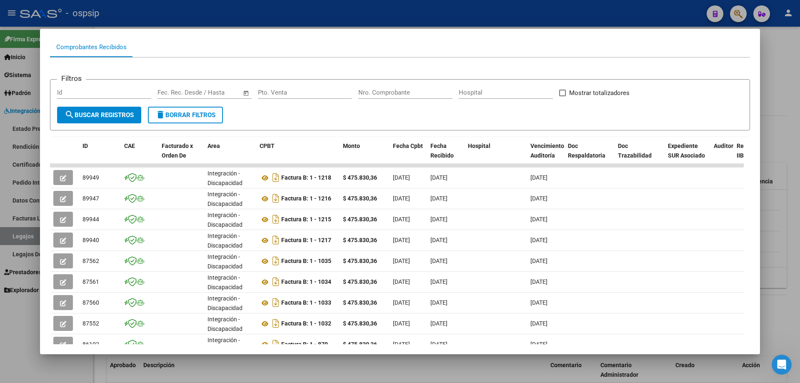
click at [7, 237] on div at bounding box center [400, 191] width 800 height 383
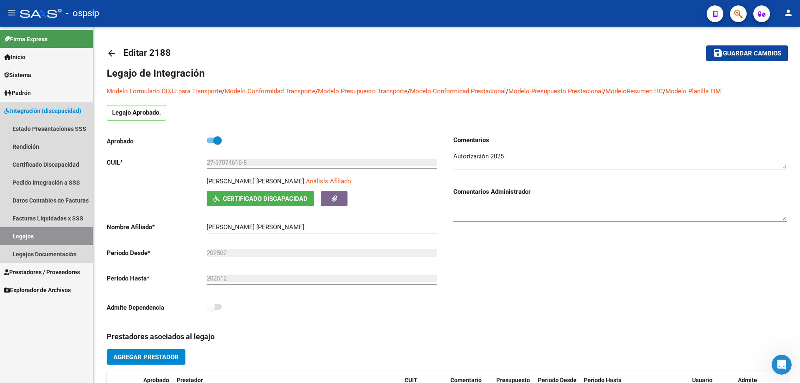
click at [28, 236] on link "Legajos" at bounding box center [46, 236] width 93 height 18
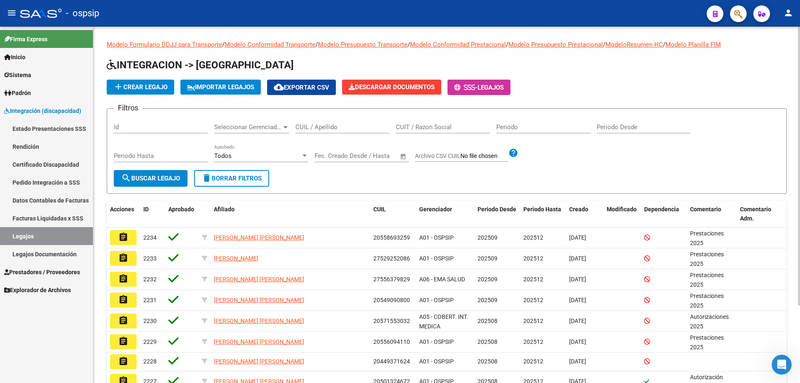
click at [308, 127] on input "CUIL / Apellido" at bounding box center [343, 127] width 94 height 8
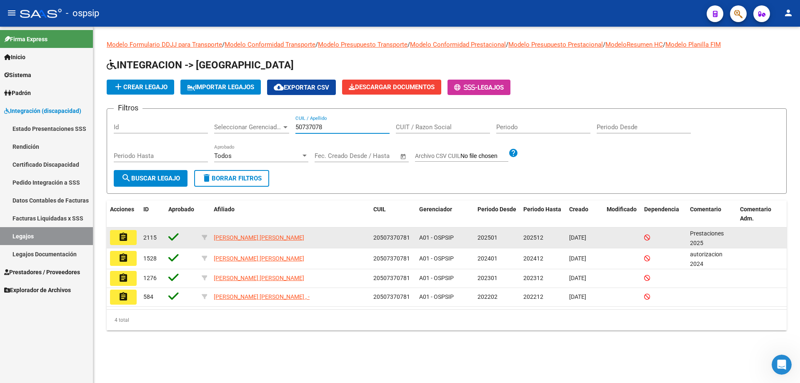
click at [122, 238] on mat-icon "assignment" at bounding box center [123, 237] width 10 height 10
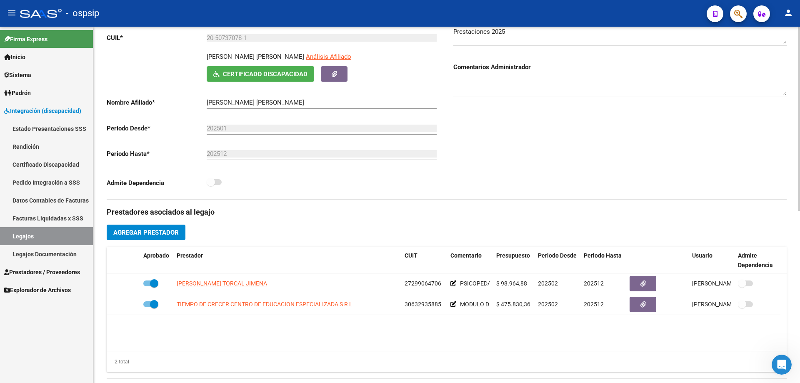
scroll to position [125, 0]
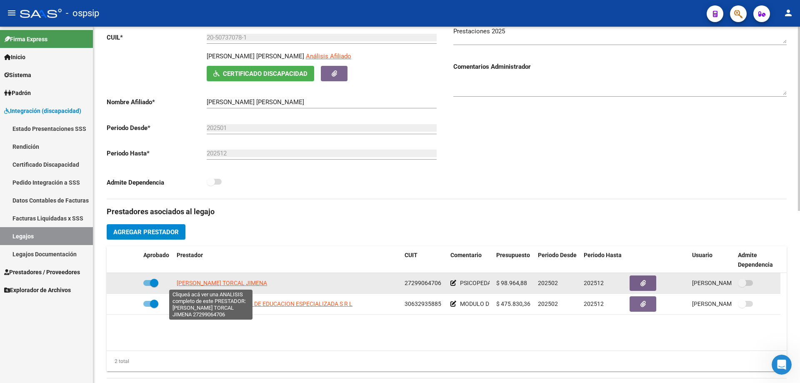
click at [237, 261] on span "PAGURA TORCAL JIMENA" at bounding box center [222, 283] width 90 height 7
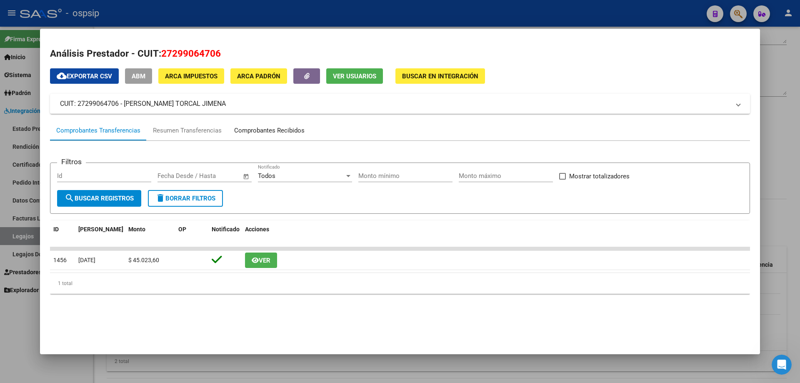
click at [278, 135] on div "Comprobantes Recibidos" at bounding box center [269, 130] width 83 height 20
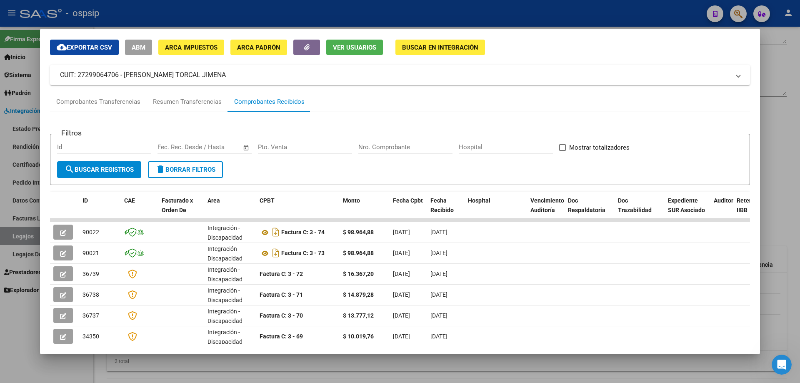
scroll to position [83, 0]
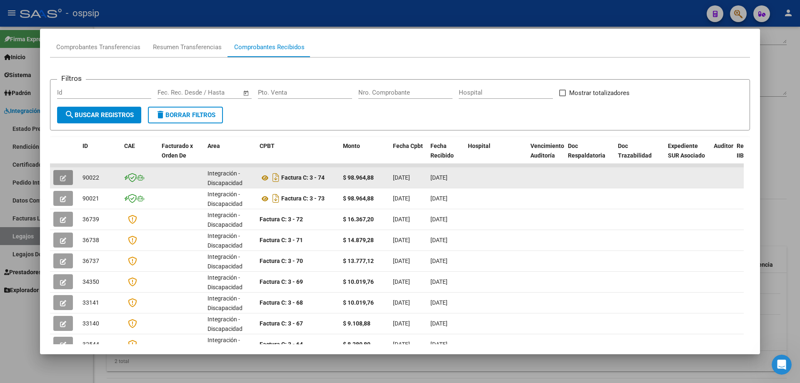
click at [69, 176] on button "button" at bounding box center [63, 177] width 20 height 15
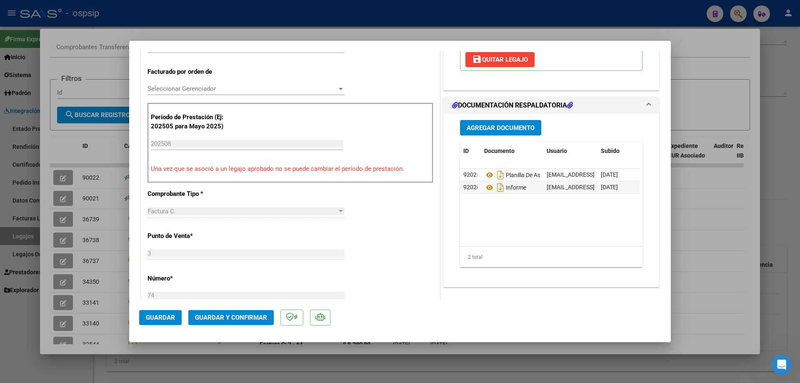
scroll to position [208, 0]
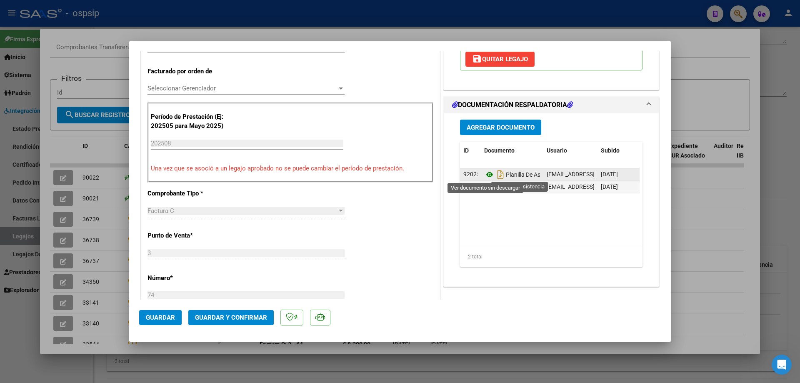
click at [469, 173] on icon at bounding box center [489, 175] width 11 height 10
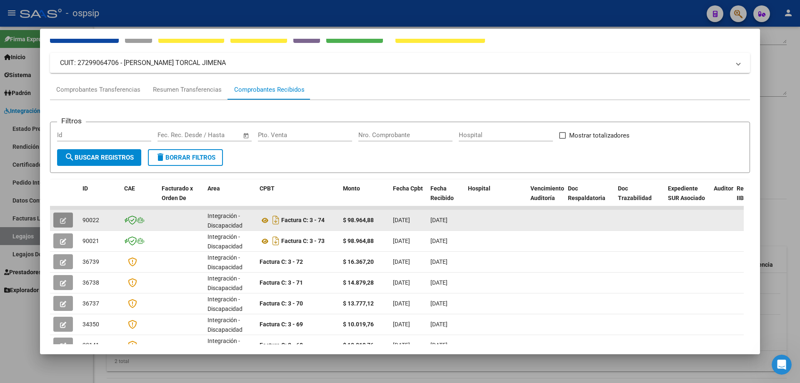
scroll to position [0, 0]
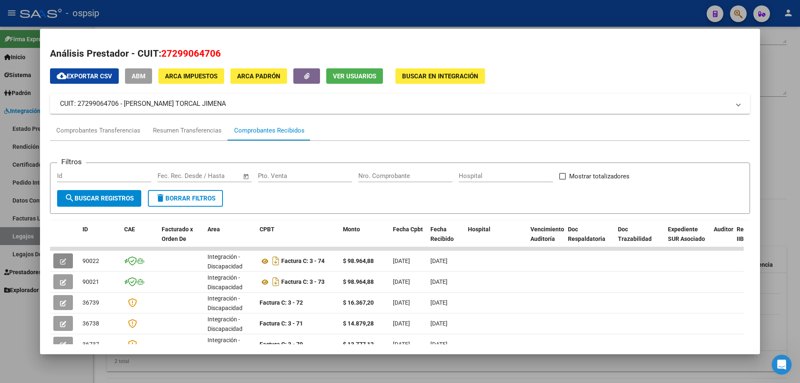
click at [353, 73] on span "Ver Usuarios" at bounding box center [354, 77] width 43 height 8
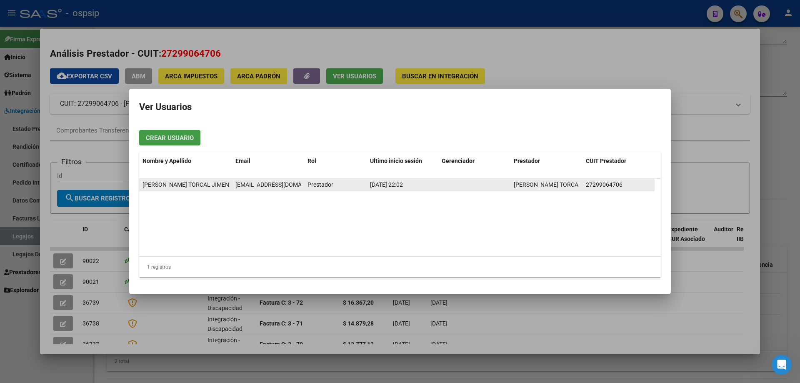
click at [263, 186] on span "jimenapagura@gmail.com" at bounding box center [282, 184] width 93 height 7
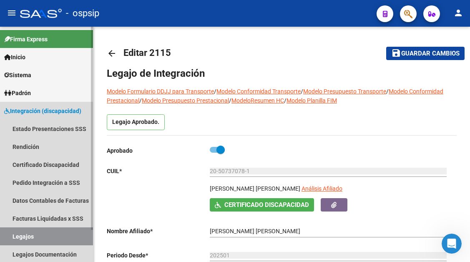
click at [24, 238] on link "Legajos" at bounding box center [46, 236] width 93 height 18
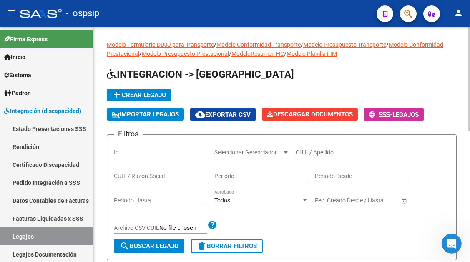
click at [313, 154] on input "CUIL / Apellido" at bounding box center [343, 152] width 94 height 7
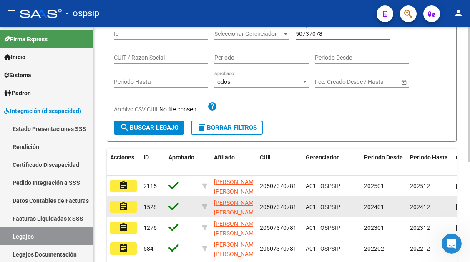
scroll to position [125, 0]
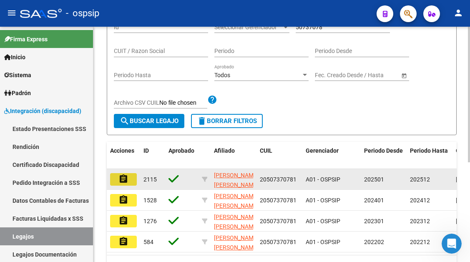
click at [126, 180] on mat-icon "assignment" at bounding box center [123, 179] width 10 height 10
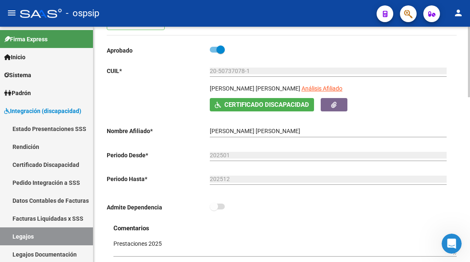
scroll to position [125, 0]
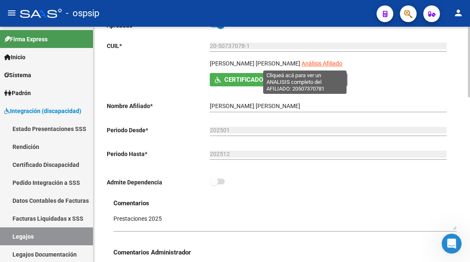
click at [302, 63] on span "Análisis Afiliado" at bounding box center [321, 63] width 41 height 7
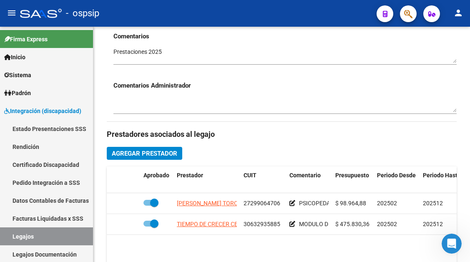
scroll to position [333, 0]
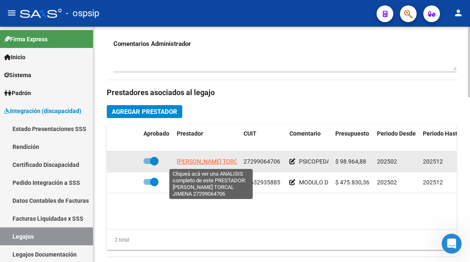
click at [212, 160] on span "PAGURA TORCAL JIMENA" at bounding box center [222, 161] width 90 height 7
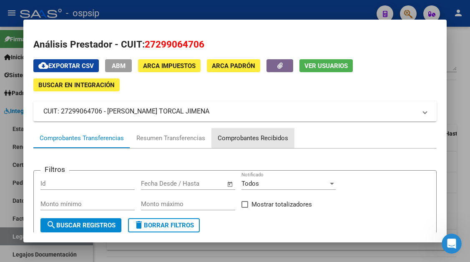
click at [256, 133] on div "Comprobantes Recibidos" at bounding box center [252, 138] width 83 height 20
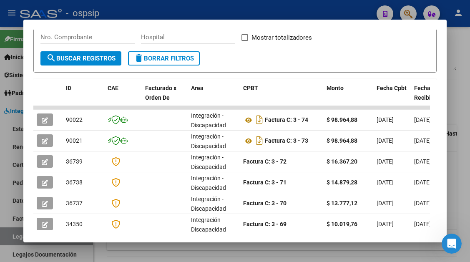
scroll to position [163, 0]
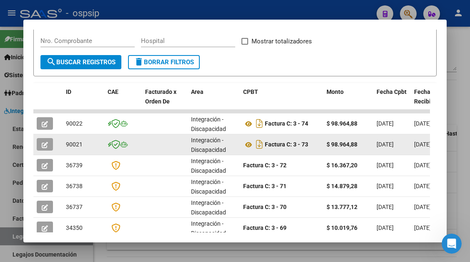
click at [47, 142] on icon "button" at bounding box center [45, 145] width 6 height 6
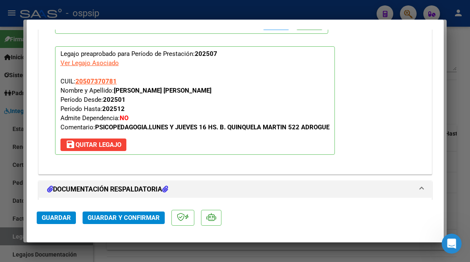
scroll to position [1000, 0]
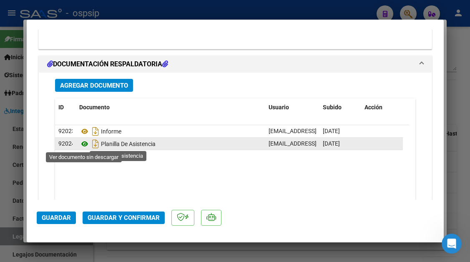
click at [83, 144] on icon at bounding box center [84, 144] width 11 height 10
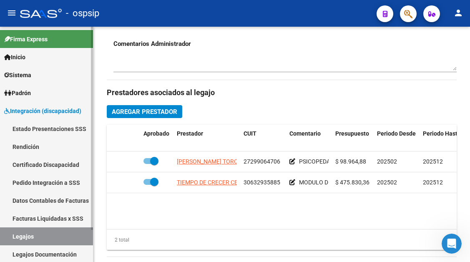
click at [29, 232] on link "Legajos" at bounding box center [46, 236] width 93 height 18
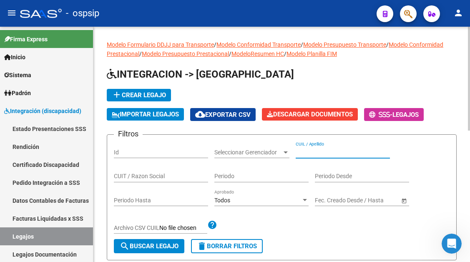
click at [310, 155] on input "CUIL / Apellido" at bounding box center [343, 152] width 94 height 7
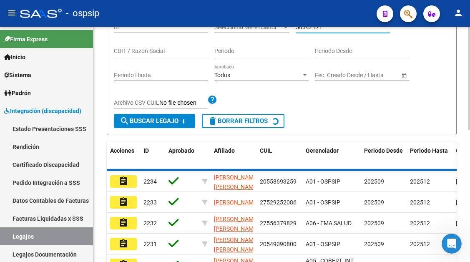
scroll to position [101, 0]
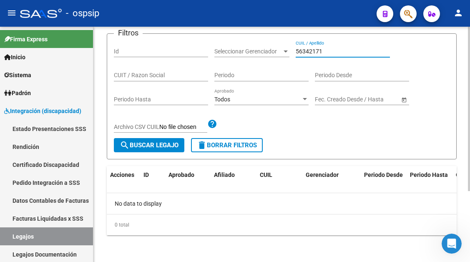
click at [318, 53] on input "56342171" at bounding box center [343, 51] width 94 height 7
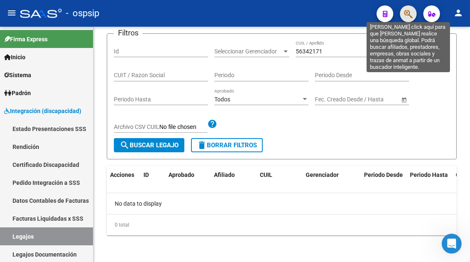
click at [409, 14] on icon "button" at bounding box center [408, 14] width 8 height 10
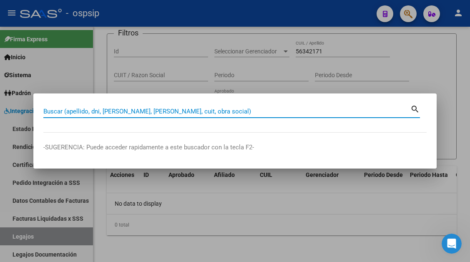
click at [185, 104] on div "Buscar (apellido, dni, cuil, nro traspaso, cuit, obra social) search" at bounding box center [231, 110] width 376 height 14
click at [180, 114] on input "Buscar (apellido, dni, cuil, nro traspaso, cuit, obra social)" at bounding box center [226, 112] width 367 height 8
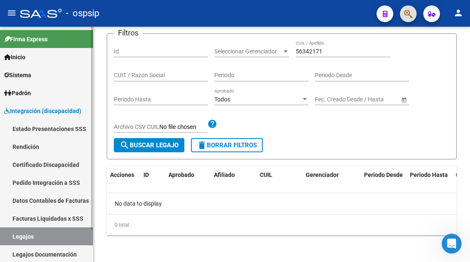
click at [35, 236] on link "Legajos" at bounding box center [46, 236] width 93 height 18
click at [26, 238] on link "Legajos" at bounding box center [46, 236] width 93 height 18
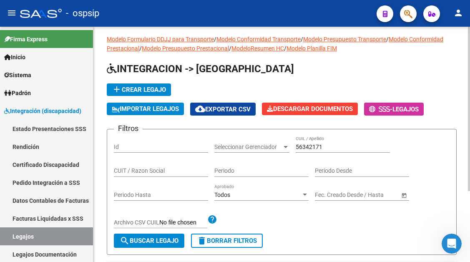
scroll to position [0, 0]
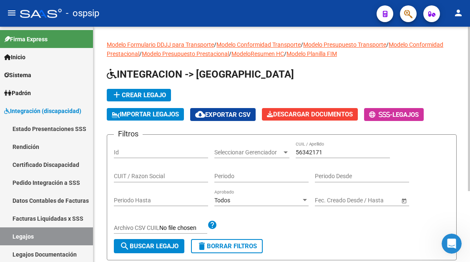
click at [320, 149] on input "56342171" at bounding box center [343, 152] width 94 height 7
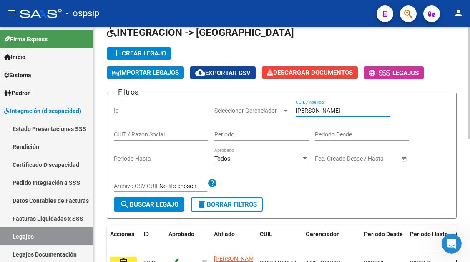
scroll to position [125, 0]
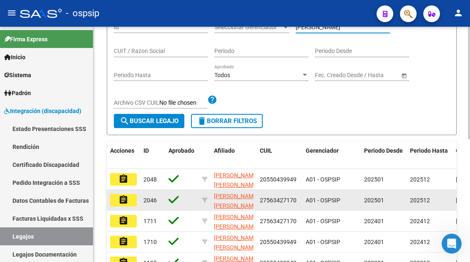
click at [132, 198] on button "assignment" at bounding box center [123, 200] width 27 height 13
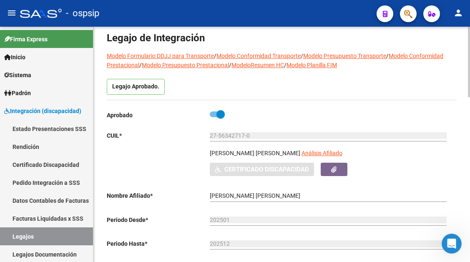
scroll to position [83, 0]
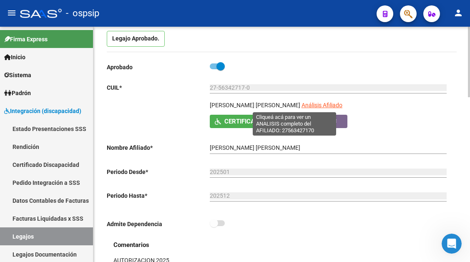
click at [301, 106] on span "Análisis Afiliado" at bounding box center [321, 105] width 41 height 7
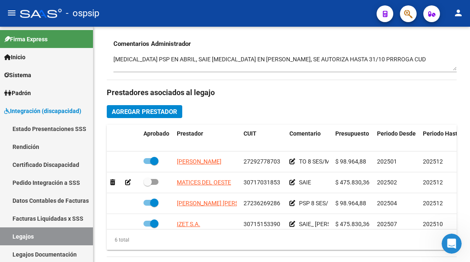
scroll to position [57, 0]
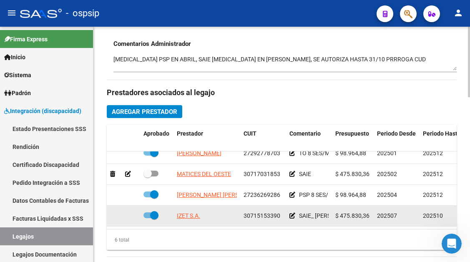
click at [202, 211] on div "IZET S.A." at bounding box center [207, 216] width 60 height 10
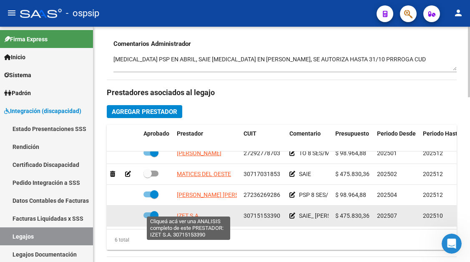
click at [198, 213] on span "IZET S.A." at bounding box center [188, 215] width 23 height 7
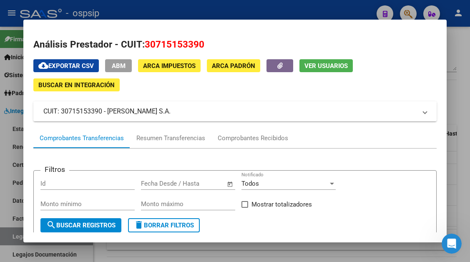
click at [316, 72] on button "Ver Usuarios" at bounding box center [325, 65] width 53 height 13
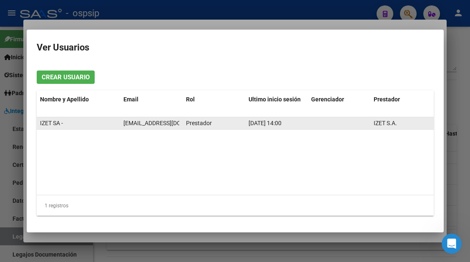
click at [173, 125] on span "izetfacturacionsaie@gmail.com" at bounding box center [169, 123] width 93 height 7
copy span "izetfacturacionsaie@gmail.com"
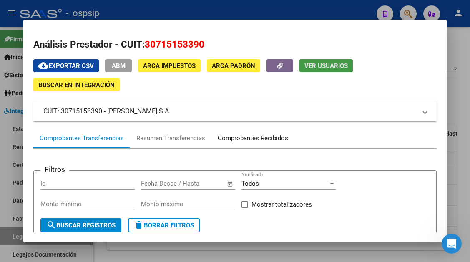
click at [255, 136] on div "Comprobantes Recibidos" at bounding box center [253, 138] width 70 height 10
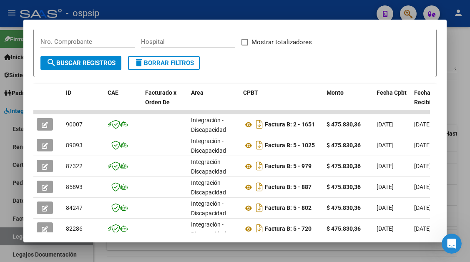
scroll to position [163, 0]
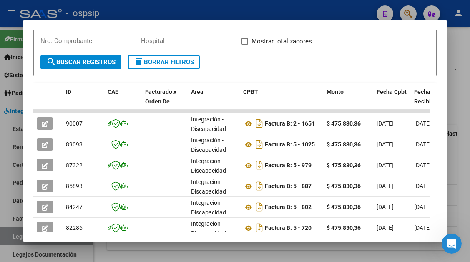
click at [22, 237] on div at bounding box center [235, 131] width 470 height 262
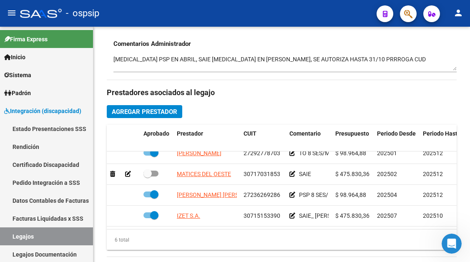
click at [22, 237] on link "Legajos" at bounding box center [46, 236] width 93 height 18
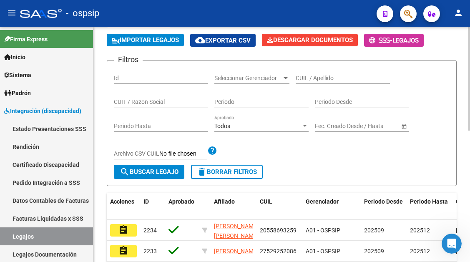
scroll to position [48, 0]
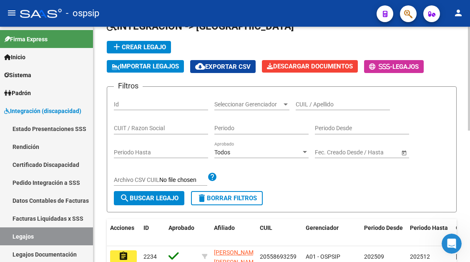
click at [314, 95] on div "CUIL / Apellido" at bounding box center [343, 101] width 94 height 17
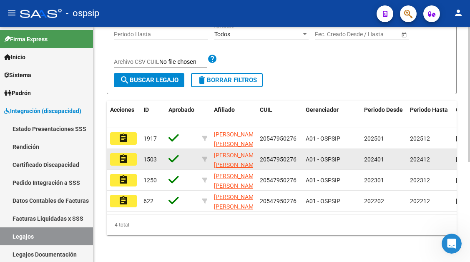
scroll to position [173, 0]
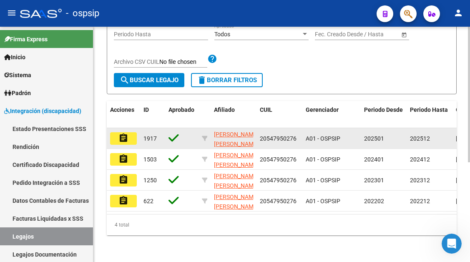
click at [121, 133] on mat-icon "assignment" at bounding box center [123, 138] width 10 height 10
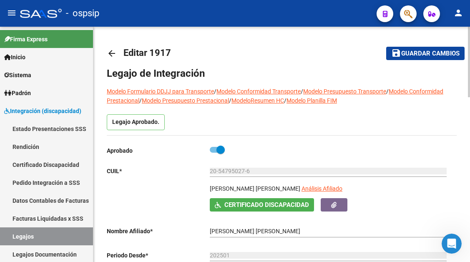
scroll to position [83, 0]
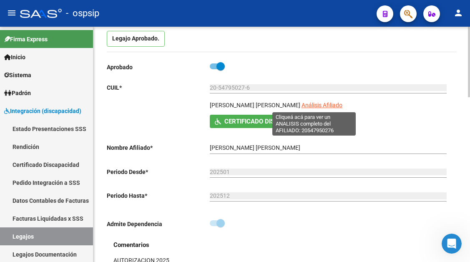
click at [310, 102] on span "Análisis Afiliado" at bounding box center [321, 105] width 41 height 7
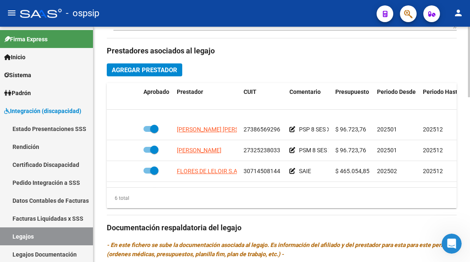
scroll to position [57, 0]
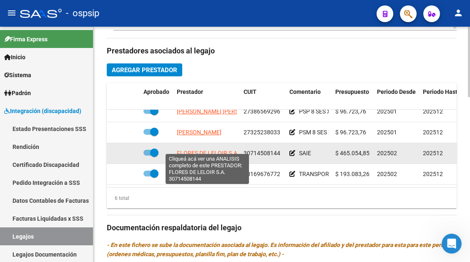
click at [207, 150] on span "FLORES DE LELOIR S.A." at bounding box center [208, 153] width 62 height 7
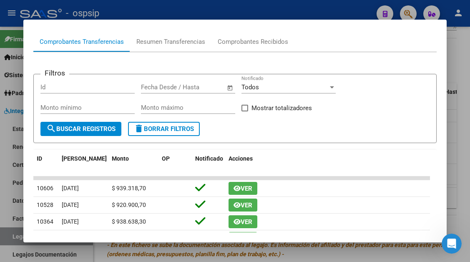
scroll to position [83, 0]
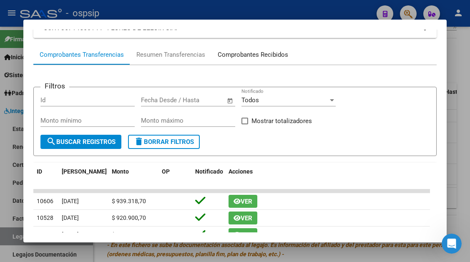
click at [255, 48] on div "Comprobantes Recibidos" at bounding box center [252, 55] width 83 height 20
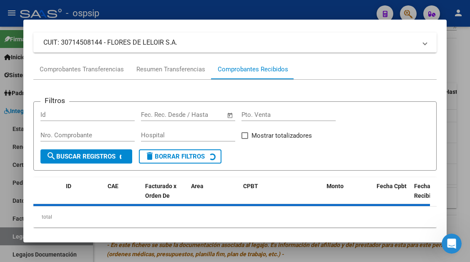
scroll to position [80, 0]
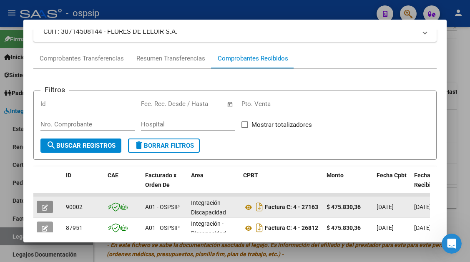
click at [47, 202] on button "button" at bounding box center [45, 206] width 16 height 13
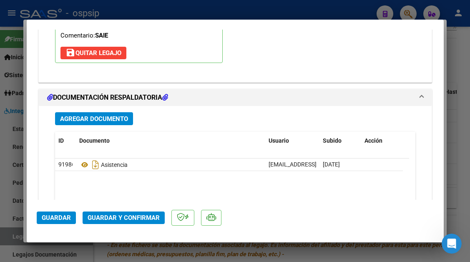
scroll to position [1250, 0]
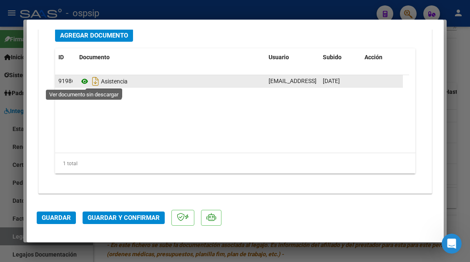
click at [82, 83] on icon at bounding box center [84, 81] width 11 height 10
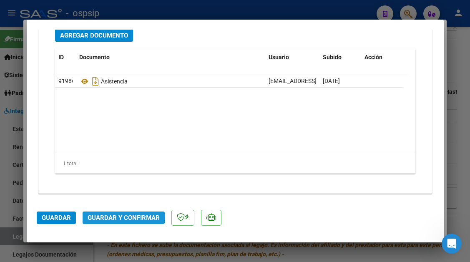
click at [109, 214] on span "Guardar y Confirmar" at bounding box center [124, 218] width 72 height 8
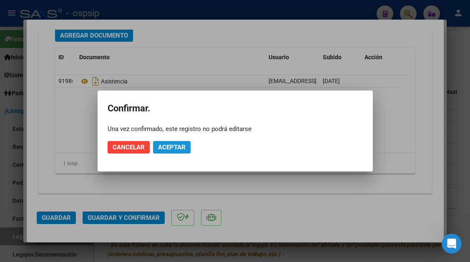
click at [176, 151] on button "Aceptar" at bounding box center [172, 147] width 38 height 13
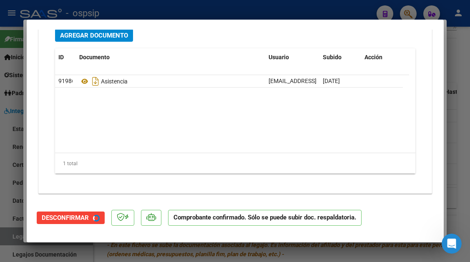
scroll to position [1057, 0]
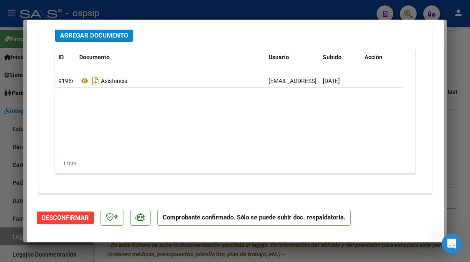
click at [20, 233] on div at bounding box center [235, 131] width 470 height 262
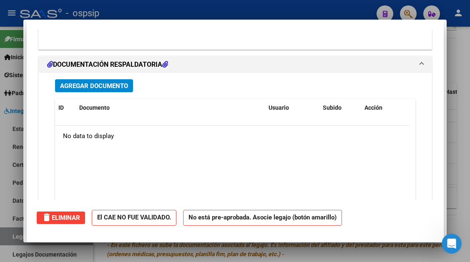
scroll to position [0, 0]
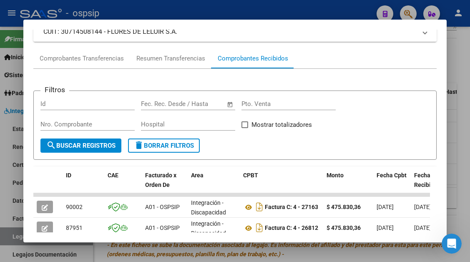
click at [20, 233] on div at bounding box center [235, 131] width 470 height 262
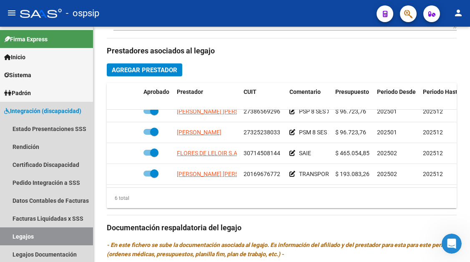
click at [20, 233] on link "Legajos" at bounding box center [46, 236] width 93 height 18
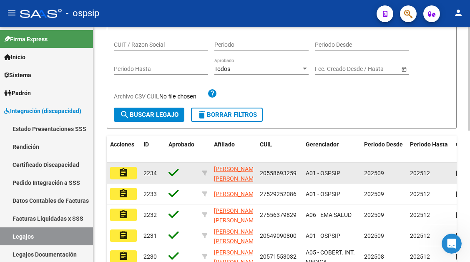
scroll to position [48, 0]
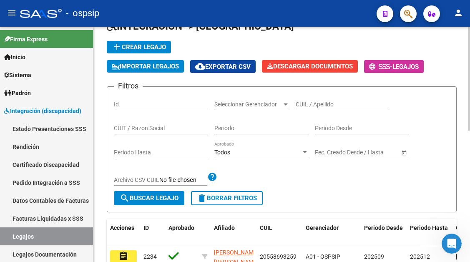
click at [314, 105] on input "CUIL / Apellido" at bounding box center [343, 104] width 94 height 7
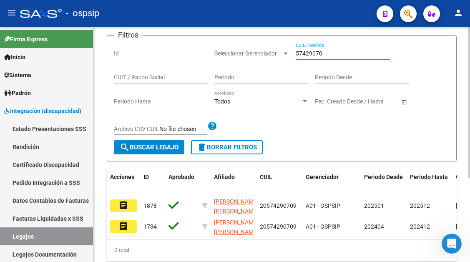
scroll to position [131, 0]
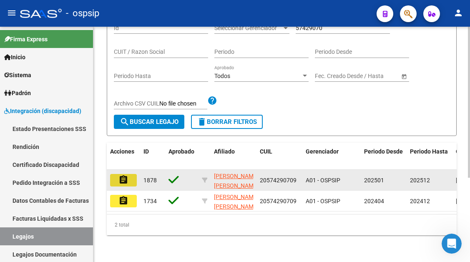
click at [130, 174] on button "assignment" at bounding box center [123, 180] width 27 height 13
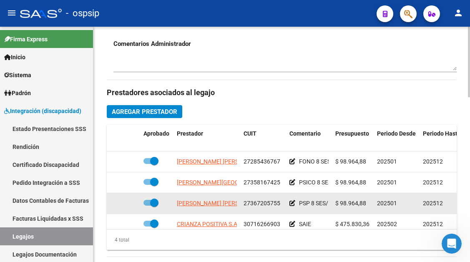
scroll to position [15, 0]
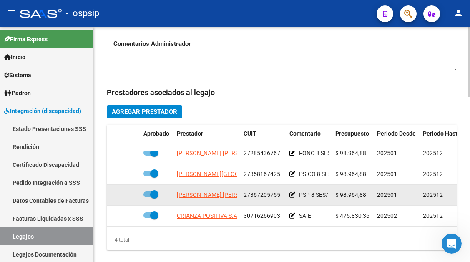
click at [204, 212] on span "CRIANZA POSITIVA S.A.S." at bounding box center [210, 215] width 67 height 7
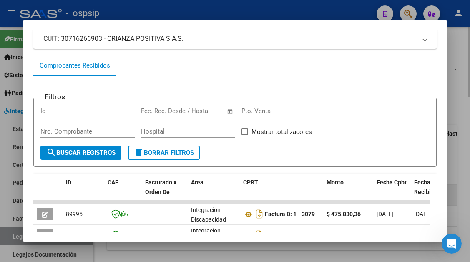
scroll to position [125, 0]
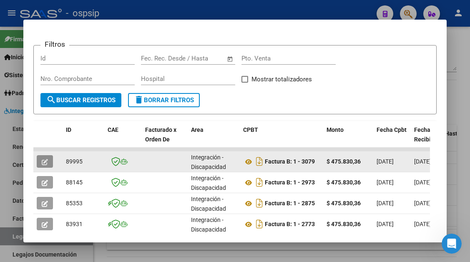
click at [41, 159] on button "button" at bounding box center [45, 161] width 16 height 13
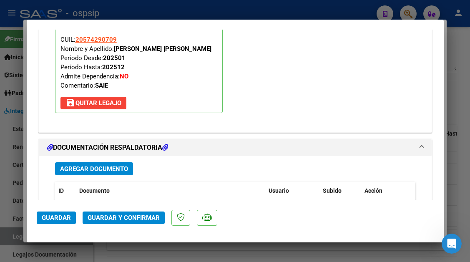
scroll to position [1042, 0]
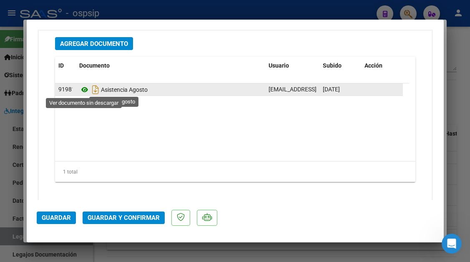
click at [88, 89] on icon at bounding box center [84, 90] width 11 height 10
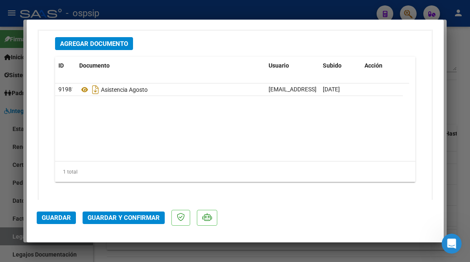
click at [128, 212] on button "Guardar y Confirmar" at bounding box center [124, 217] width 82 height 13
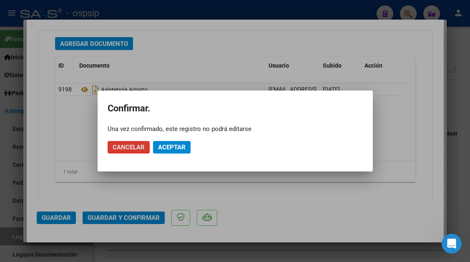
click at [184, 149] on span "Aceptar" at bounding box center [172, 147] width 28 height 8
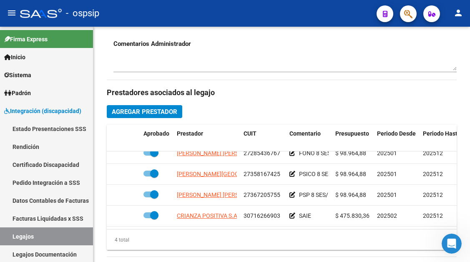
scroll to position [417, 0]
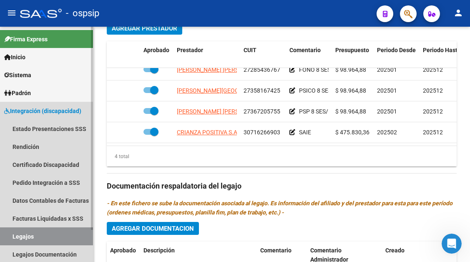
click at [41, 236] on link "Legajos" at bounding box center [46, 236] width 93 height 18
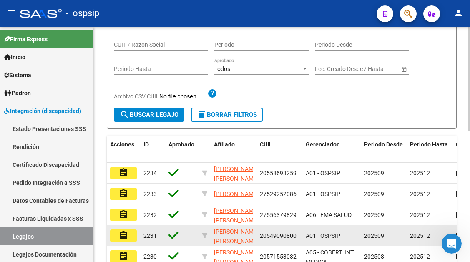
scroll to position [48, 0]
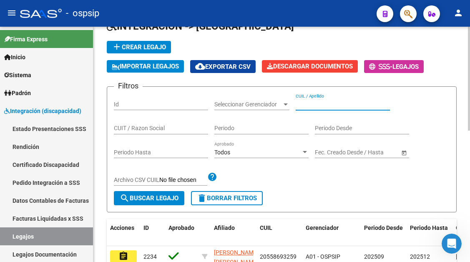
click at [305, 106] on input "CUIL / Apellido" at bounding box center [343, 104] width 94 height 7
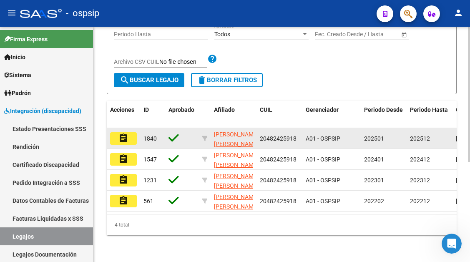
click at [125, 133] on mat-icon "assignment" at bounding box center [123, 138] width 10 height 10
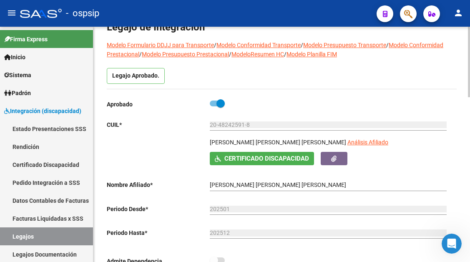
scroll to position [83, 0]
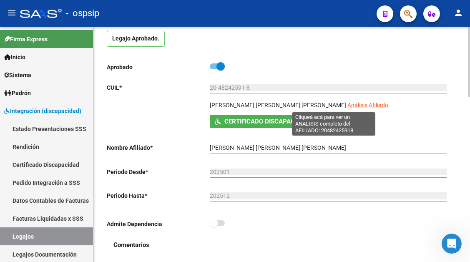
click at [347, 105] on span "Análisis Afiliado" at bounding box center [367, 105] width 41 height 7
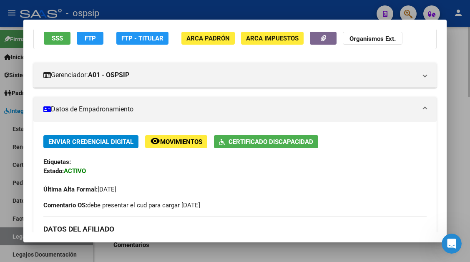
scroll to position [0, 0]
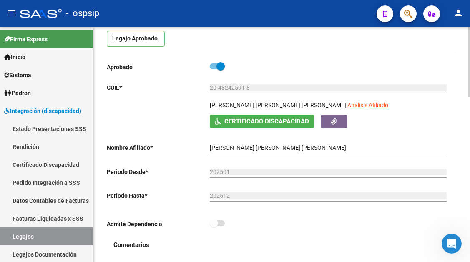
click at [347, 105] on span "Análisis Afiliado" at bounding box center [367, 105] width 41 height 7
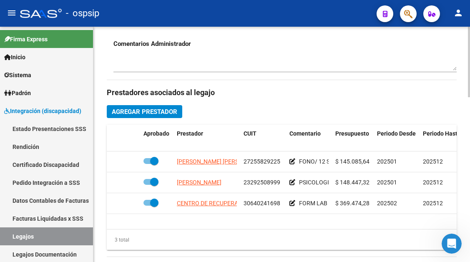
scroll to position [417, 0]
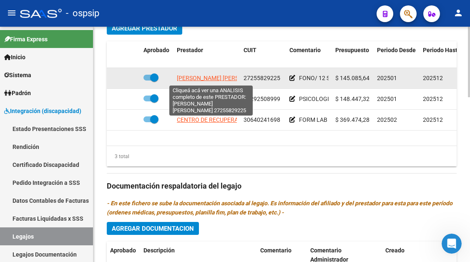
click at [221, 77] on span "SALVIA PATRICIA LILIANA" at bounding box center [222, 78] width 90 height 7
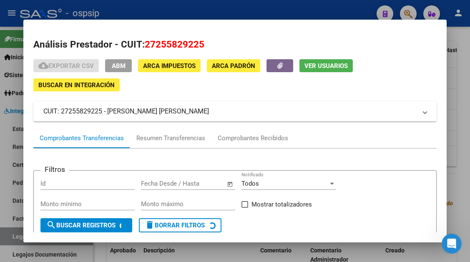
scroll to position [80, 0]
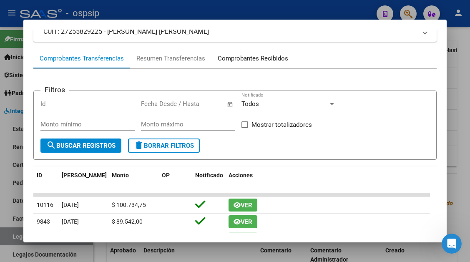
click at [256, 59] on div "Comprobantes Recibidos" at bounding box center [253, 59] width 70 height 10
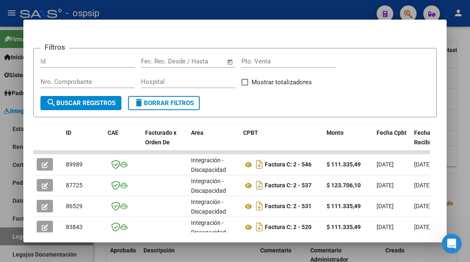
scroll to position [163, 0]
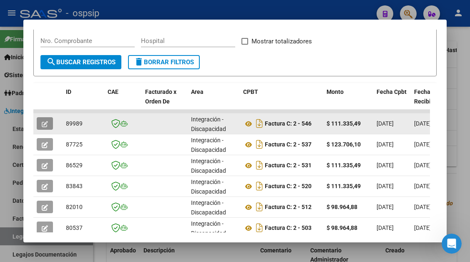
click at [49, 129] on button "button" at bounding box center [45, 123] width 16 height 13
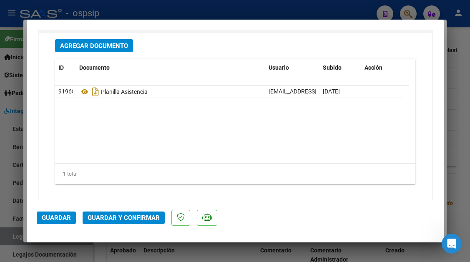
scroll to position [1042, 0]
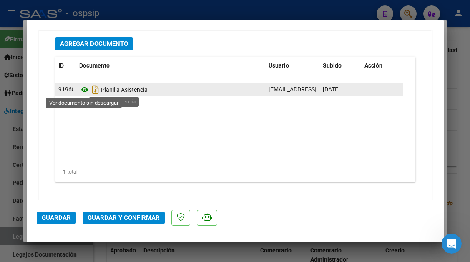
click at [82, 91] on icon at bounding box center [84, 90] width 11 height 10
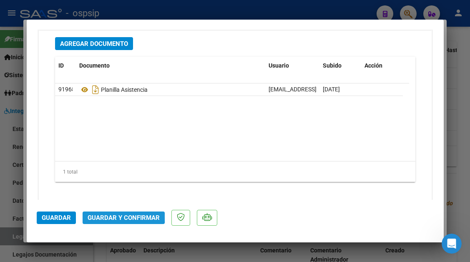
click at [122, 216] on span "Guardar y Confirmar" at bounding box center [124, 218] width 72 height 8
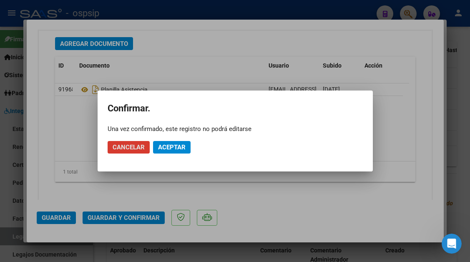
click at [162, 150] on span "Aceptar" at bounding box center [172, 147] width 28 height 8
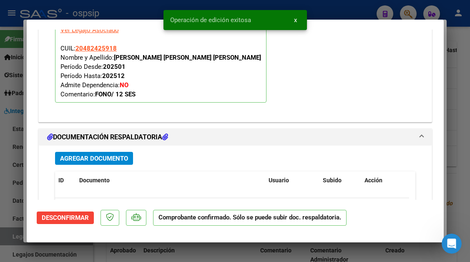
scroll to position [822, 0]
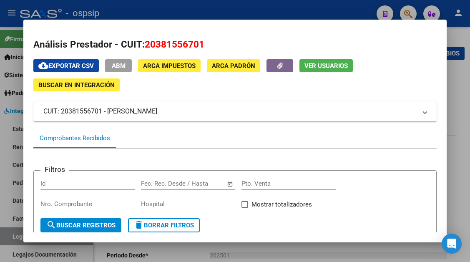
scroll to position [375, 0]
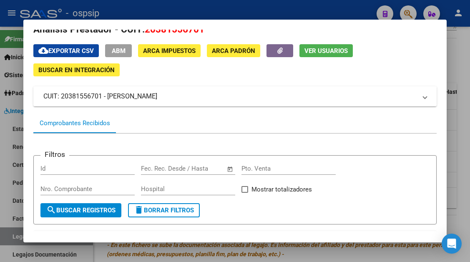
click at [11, 231] on div at bounding box center [235, 131] width 470 height 262
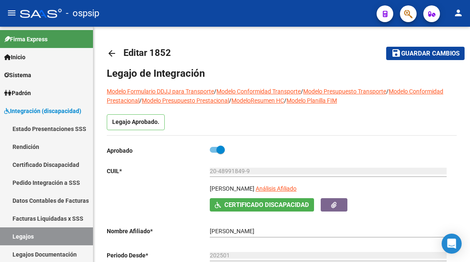
scroll to position [125, 0]
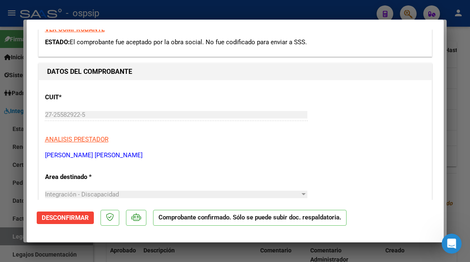
scroll to position [83, 0]
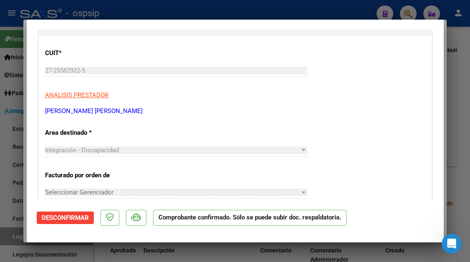
click at [15, 233] on div at bounding box center [235, 131] width 470 height 262
type input "$ 0,00"
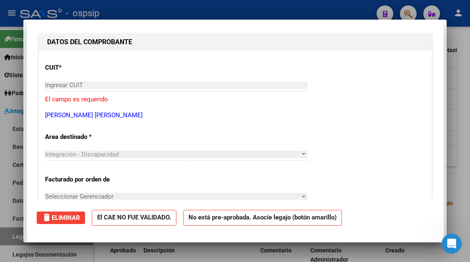
scroll to position [0, 0]
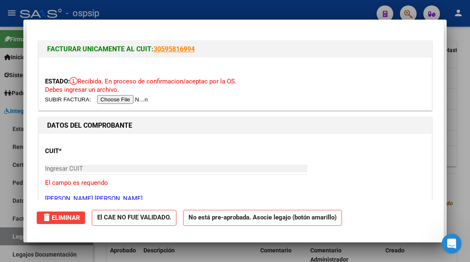
click at [15, 233] on div at bounding box center [235, 131] width 470 height 262
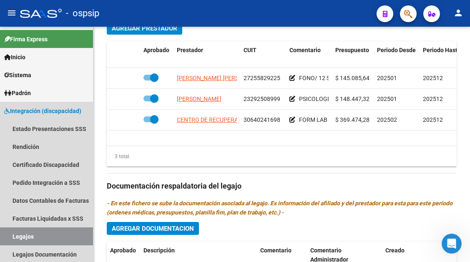
click at [15, 233] on link "Legajos" at bounding box center [46, 236] width 93 height 18
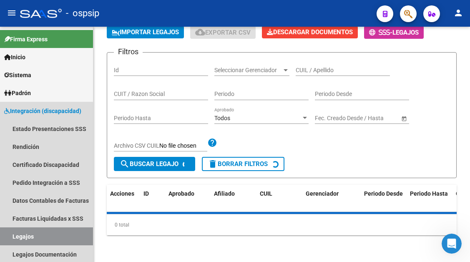
click at [15, 233] on link "Legajos" at bounding box center [46, 236] width 93 height 18
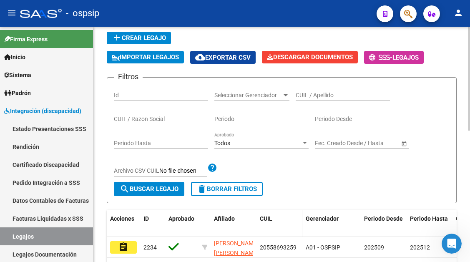
scroll to position [48, 0]
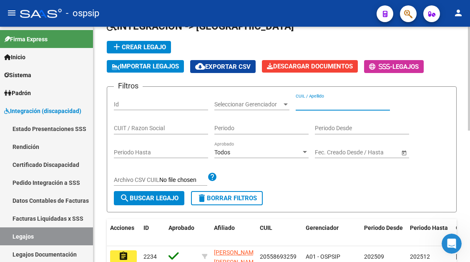
click at [307, 103] on input "CUIL / Apellido" at bounding box center [343, 104] width 94 height 7
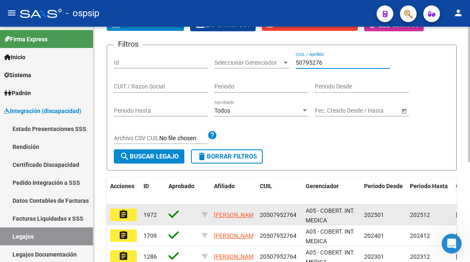
type input "50795276"
click at [124, 213] on mat-icon "assignment" at bounding box center [123, 214] width 10 height 10
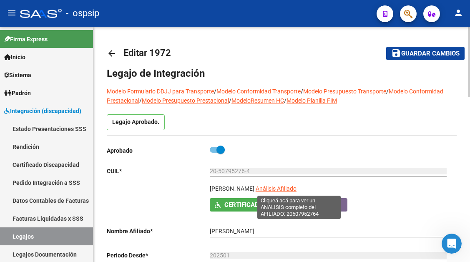
click at [282, 192] on span "Análisis Afiliado" at bounding box center [276, 188] width 41 height 7
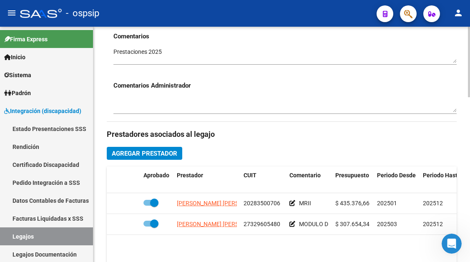
scroll to position [333, 0]
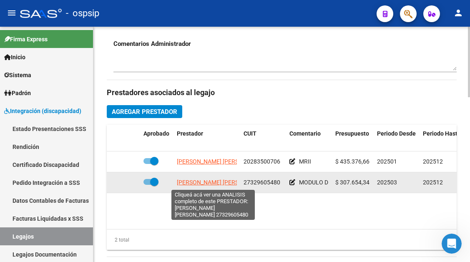
click at [209, 183] on span "BRAVO GERALDINE YANINA" at bounding box center [222, 182] width 90 height 7
type textarea "27329605480"
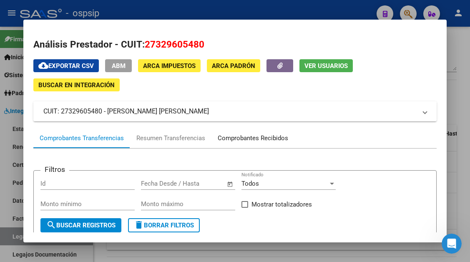
click at [240, 138] on div "Comprobantes Recibidos" at bounding box center [253, 138] width 70 height 10
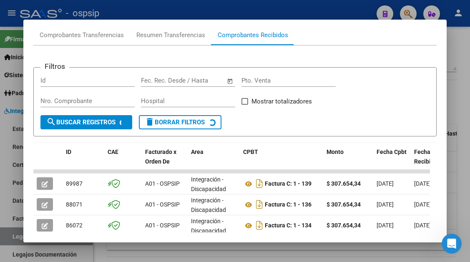
scroll to position [121, 0]
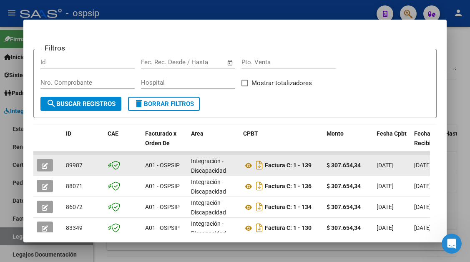
click at [41, 163] on button "button" at bounding box center [45, 165] width 16 height 13
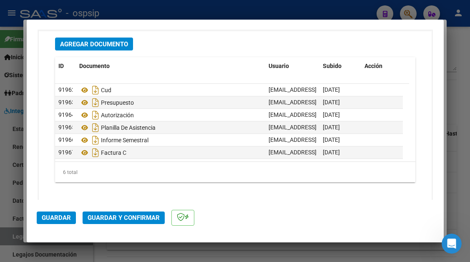
scroll to position [1042, 0]
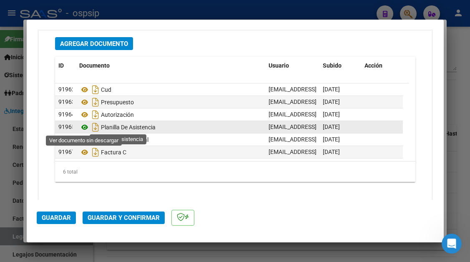
click at [85, 128] on icon at bounding box center [84, 127] width 11 height 10
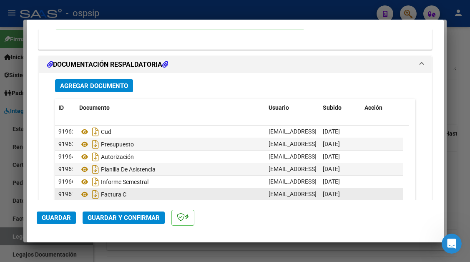
scroll to position [1000, 0]
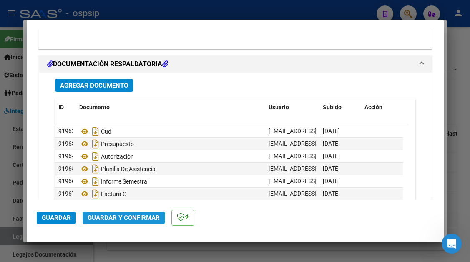
click at [127, 219] on span "Guardar y Confirmar" at bounding box center [124, 218] width 72 height 8
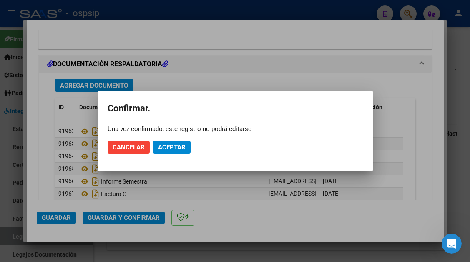
click at [171, 154] on mat-dialog-actions "Cancelar Aceptar" at bounding box center [235, 147] width 255 height 28
click at [171, 149] on span "Aceptar" at bounding box center [172, 147] width 28 height 8
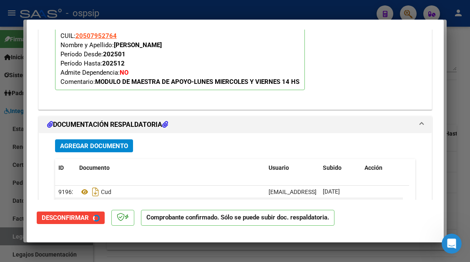
scroll to position [842, 0]
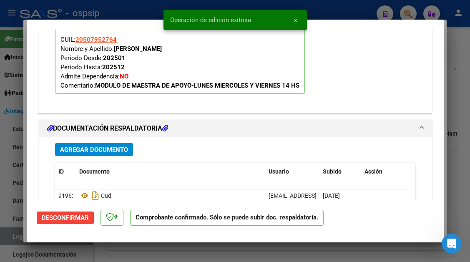
click at [7, 236] on div at bounding box center [235, 131] width 470 height 262
type input "$ 0,00"
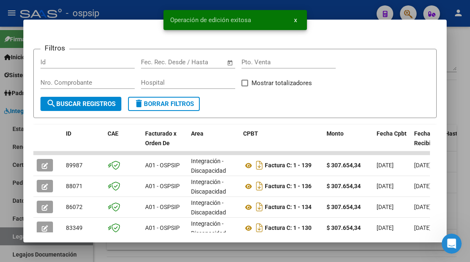
click at [7, 236] on div at bounding box center [235, 131] width 470 height 262
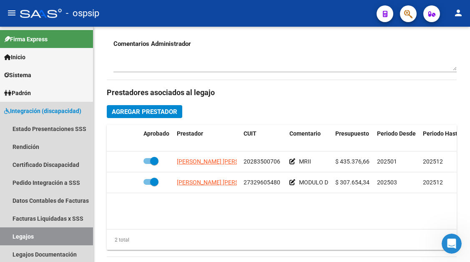
click at [7, 236] on link "Legajos" at bounding box center [46, 236] width 93 height 18
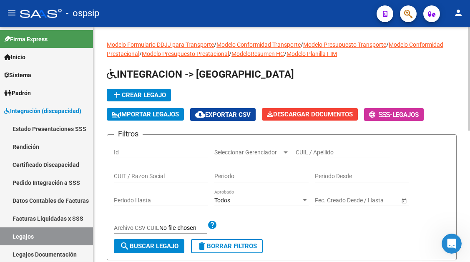
click at [306, 150] on input "CUIL / Apellido" at bounding box center [343, 152] width 94 height 7
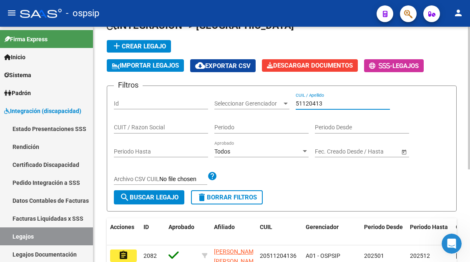
scroll to position [83, 0]
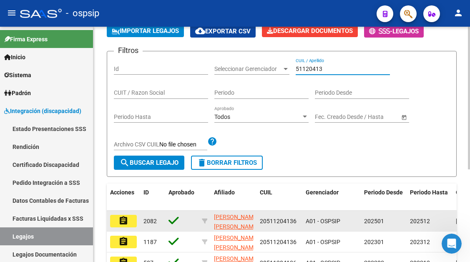
type input "51120413"
click at [130, 220] on button "assignment" at bounding box center [123, 221] width 27 height 13
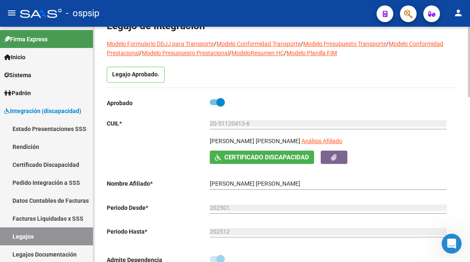
scroll to position [42, 0]
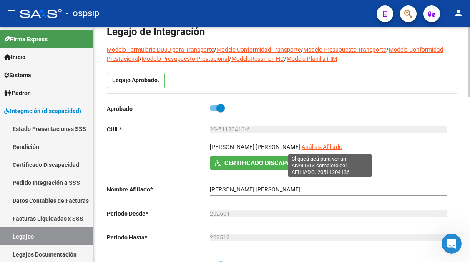
click at [334, 143] on span "Análisis Afiliado" at bounding box center [321, 146] width 41 height 7
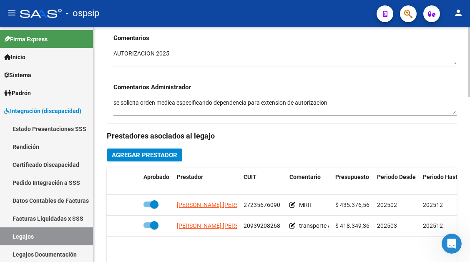
scroll to position [292, 0]
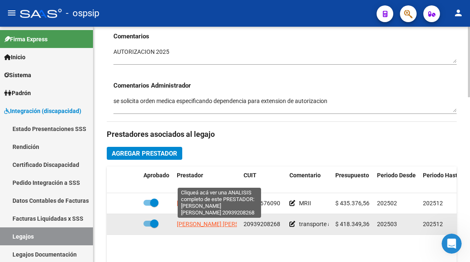
click at [221, 222] on span "SANCHES FERNANDO ALFONSO" at bounding box center [222, 223] width 90 height 7
type textarea "20939208268"
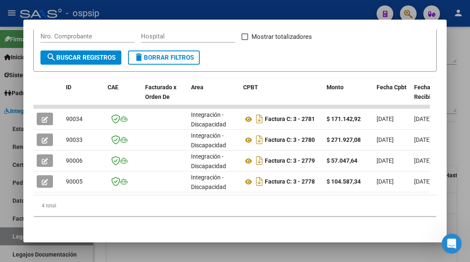
scroll to position [174, 0]
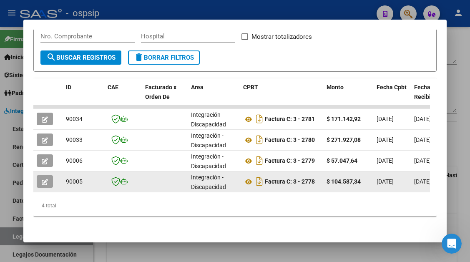
click at [43, 175] on button "button" at bounding box center [45, 181] width 16 height 13
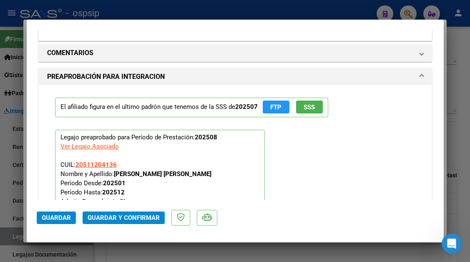
scroll to position [1000, 0]
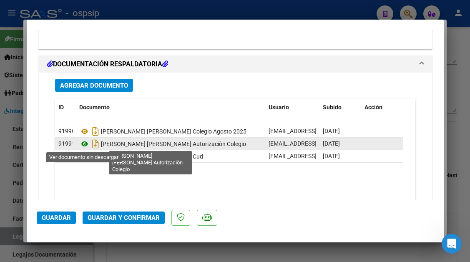
click at [85, 140] on icon at bounding box center [84, 144] width 11 height 10
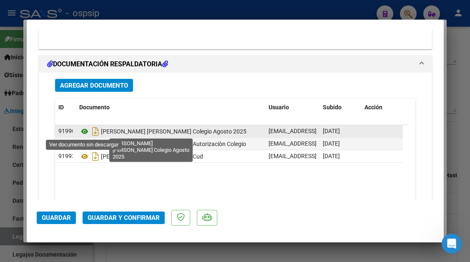
click at [88, 132] on icon at bounding box center [84, 131] width 11 height 10
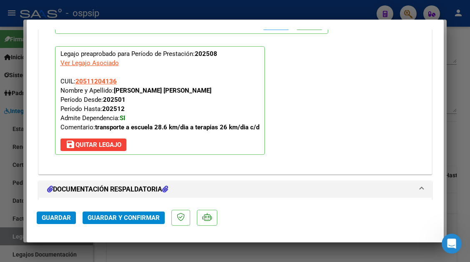
scroll to position [750, 0]
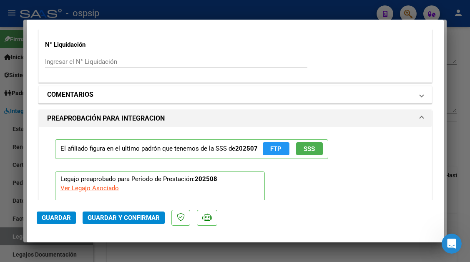
click at [420, 93] on span at bounding box center [421, 95] width 3 height 10
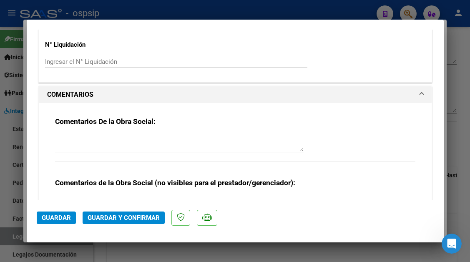
click at [181, 135] on textarea at bounding box center [179, 143] width 248 height 17
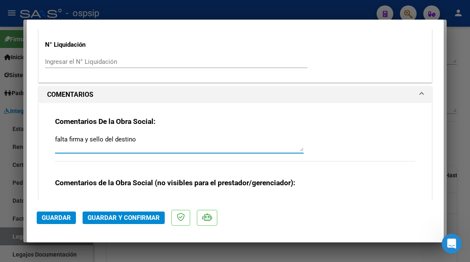
type textarea "falta firma y sello del destino"
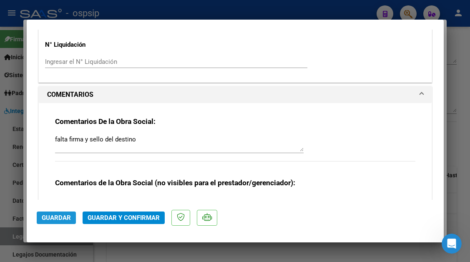
click at [62, 217] on span "Guardar" at bounding box center [56, 218] width 29 height 8
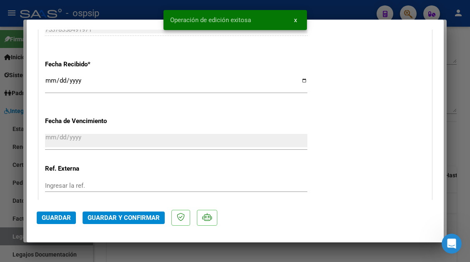
scroll to position [500, 0]
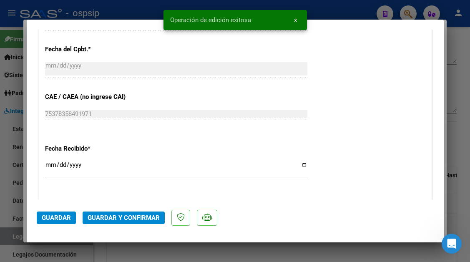
type input "$ 0,00"
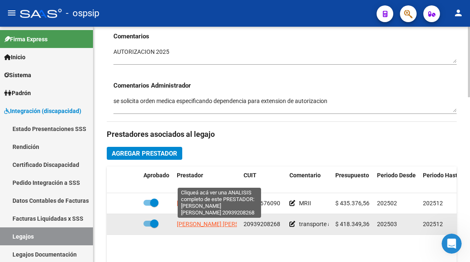
click at [220, 224] on span "SANCHES FERNANDO ALFONSO" at bounding box center [222, 223] width 90 height 7
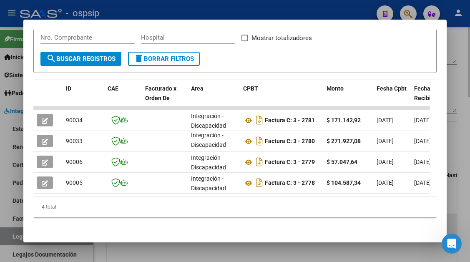
scroll to position [167, 0]
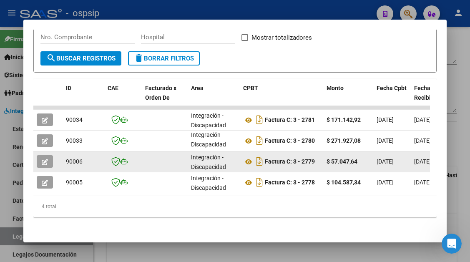
click at [48, 163] on button "button" at bounding box center [45, 161] width 16 height 13
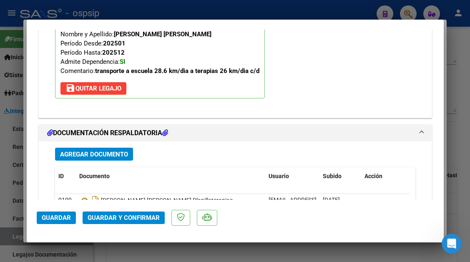
scroll to position [1000, 0]
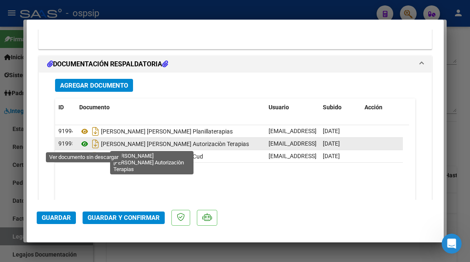
click at [87, 145] on icon at bounding box center [84, 144] width 11 height 10
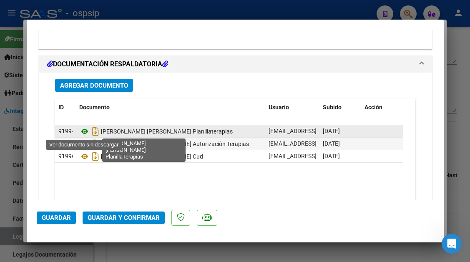
click at [83, 133] on icon at bounding box center [84, 131] width 11 height 10
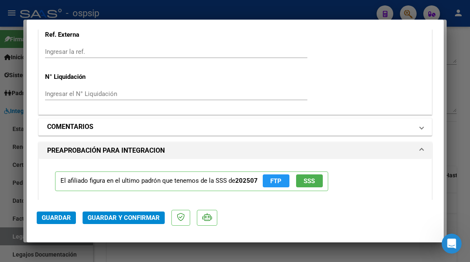
scroll to position [709, 0]
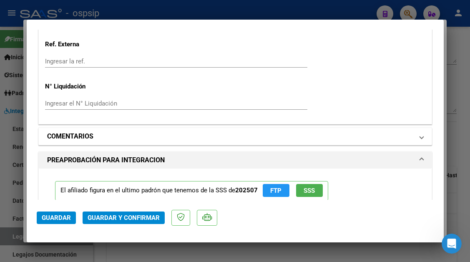
click at [408, 134] on span "COMENTARIOS" at bounding box center [233, 136] width 373 height 10
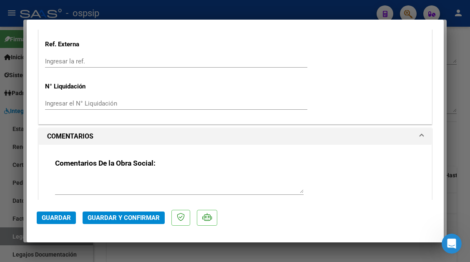
click at [143, 173] on div "Comentarios De la Obra Social:" at bounding box center [235, 185] width 360 height 54
click at [133, 180] on textarea at bounding box center [179, 184] width 248 height 17
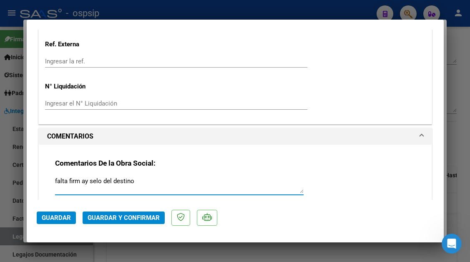
click at [81, 178] on textarea "falta firm ay selo del destino" at bounding box center [179, 184] width 248 height 17
click at [82, 178] on textarea "falta firmay selo del destino" at bounding box center [179, 184] width 248 height 17
click at [97, 180] on textarea "falta firma y selo del destino" at bounding box center [179, 184] width 248 height 17
type textarea "falta firma y sello del destino"
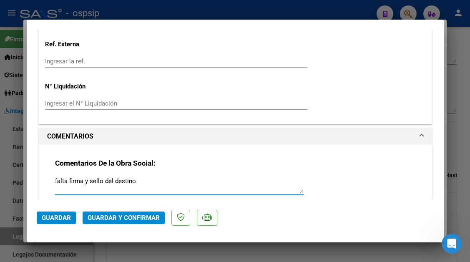
click at [48, 219] on span "Guardar" at bounding box center [56, 218] width 29 height 8
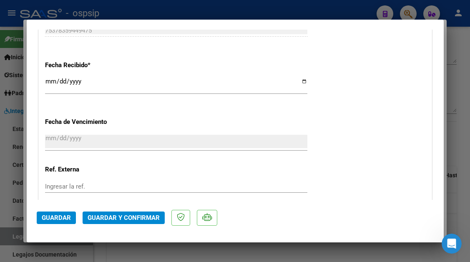
scroll to position [458, 0]
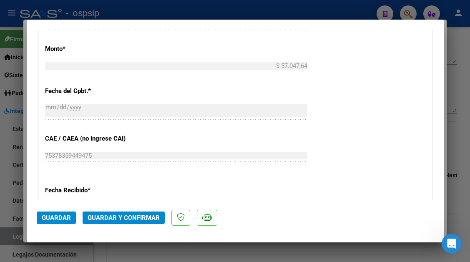
click at [50, 215] on span "Guardar" at bounding box center [56, 218] width 29 height 8
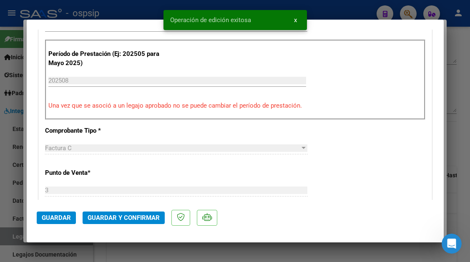
scroll to position [333, 0]
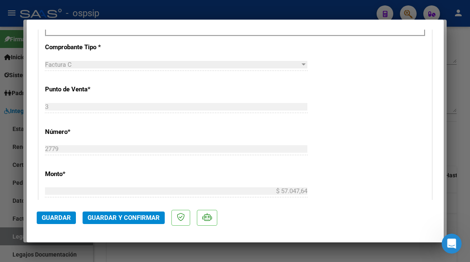
click at [314, 83] on div "CUIT * 20-93920826-8 Ingresar CUIT ANALISIS PRESTADOR SANCHES FERNANDO ALFONSO …" at bounding box center [235, 142] width 393 height 713
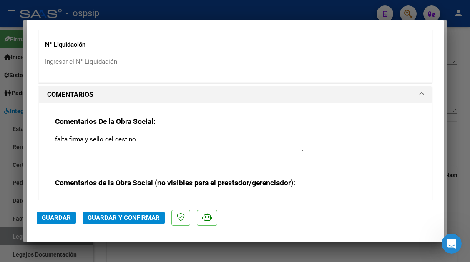
scroll to position [875, 0]
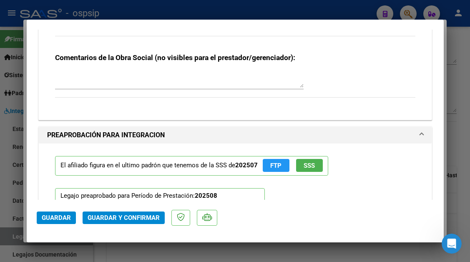
type input "$ 0,00"
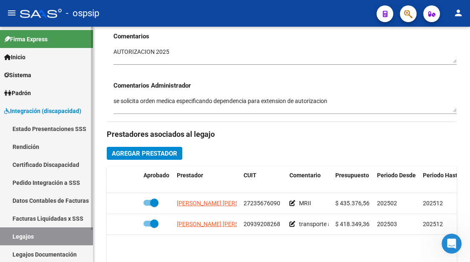
click at [29, 233] on link "Legajos" at bounding box center [46, 236] width 93 height 18
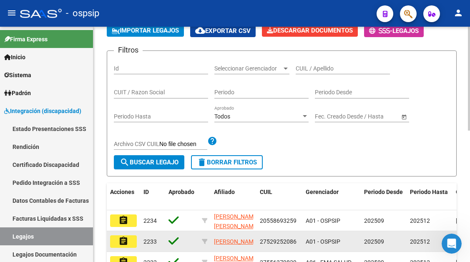
scroll to position [83, 0]
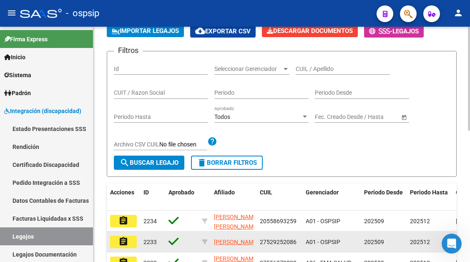
click at [317, 67] on input "CUIL / Apellido" at bounding box center [343, 68] width 94 height 7
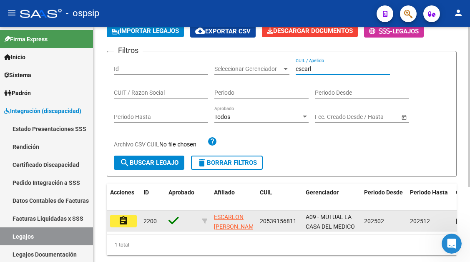
type input "escarl"
click at [111, 218] on button "assignment" at bounding box center [123, 221] width 27 height 13
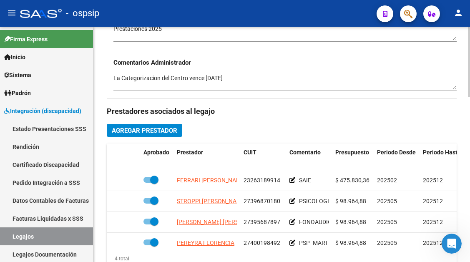
scroll to position [333, 0]
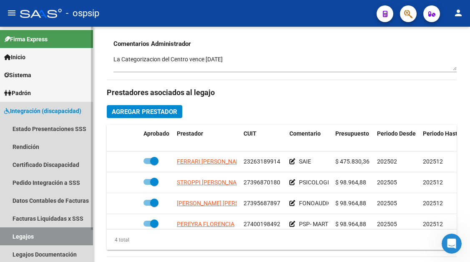
click at [38, 233] on link "Legajos" at bounding box center [46, 236] width 93 height 18
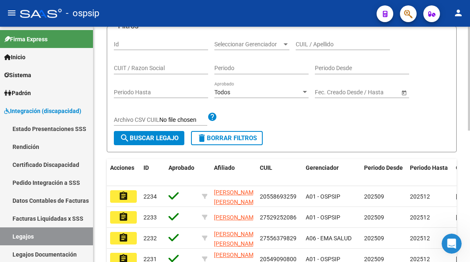
scroll to position [90, 0]
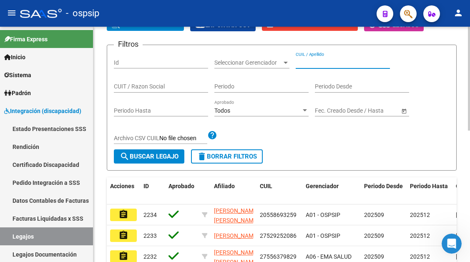
click at [299, 61] on input "CUIL / Apellido" at bounding box center [343, 62] width 94 height 7
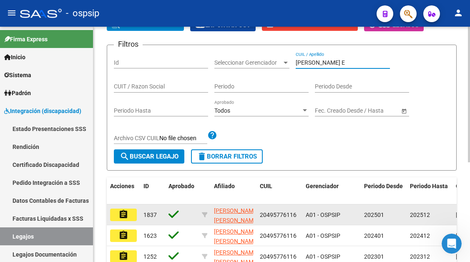
type input "rojas E"
click at [122, 213] on mat-icon "assignment" at bounding box center [123, 214] width 10 height 10
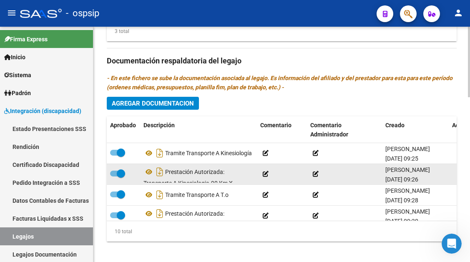
scroll to position [15, 0]
